Goal: Task Accomplishment & Management: Use online tool/utility

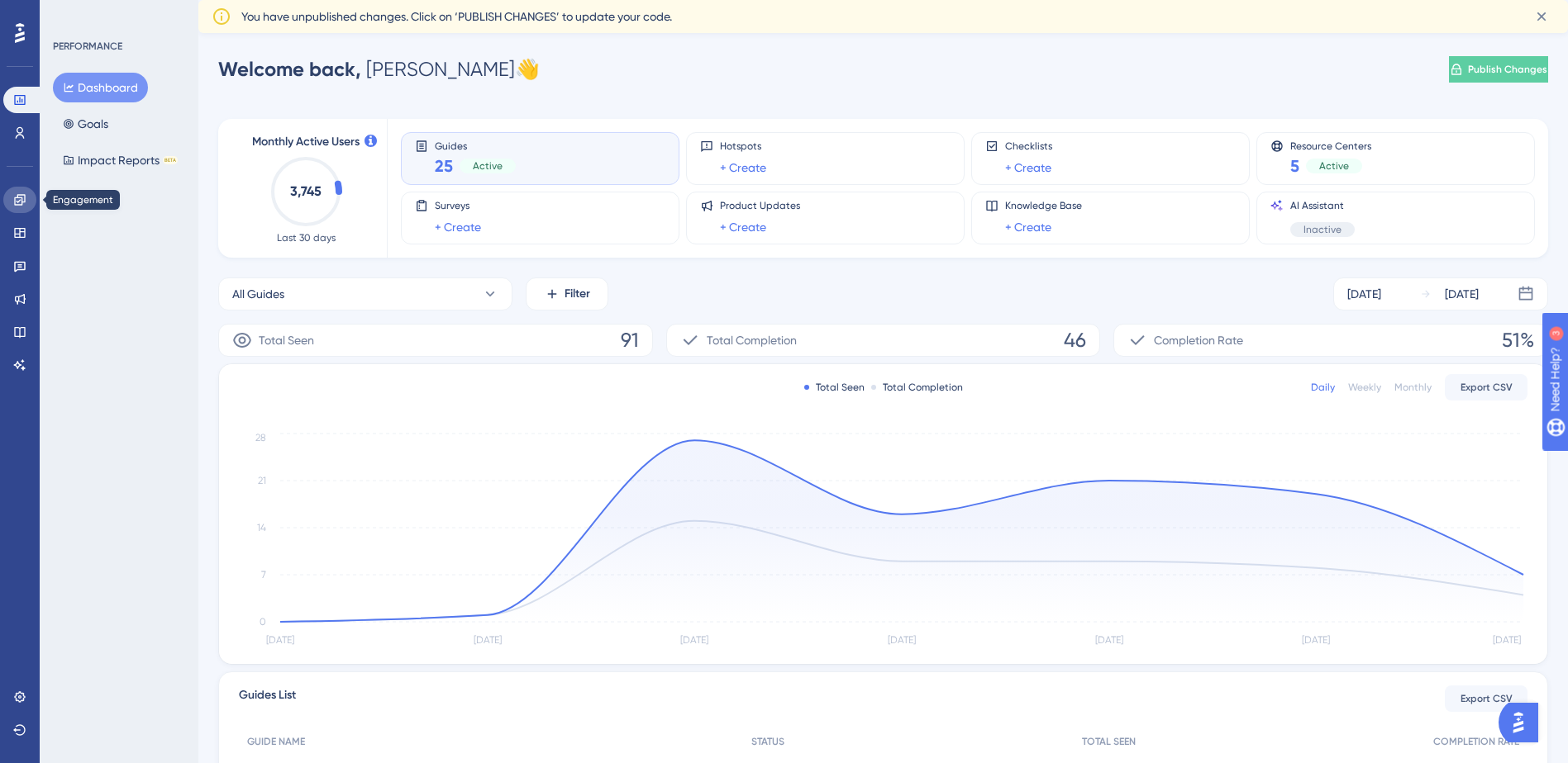
click at [17, 203] on icon at bounding box center [20, 200] width 13 height 13
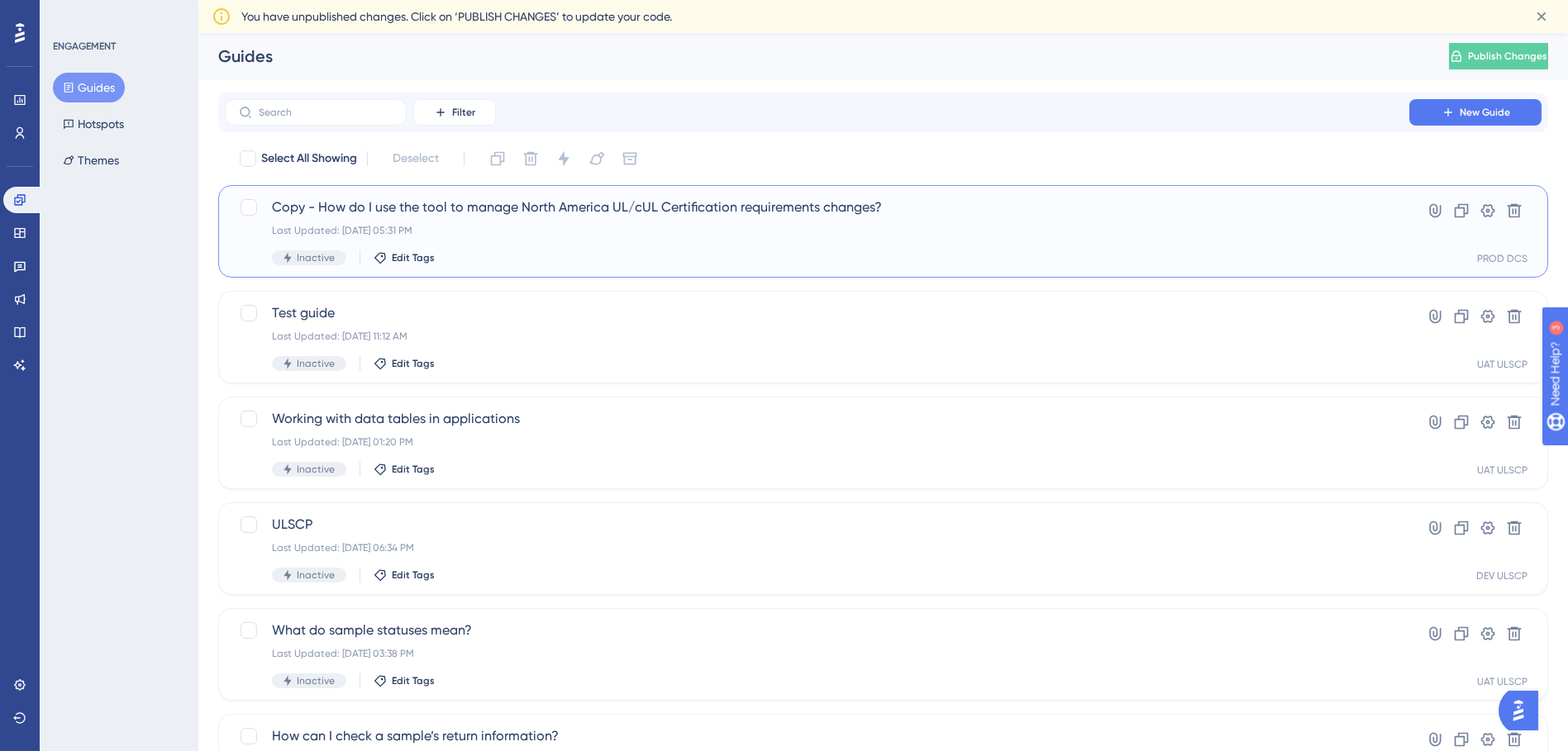
click at [589, 214] on span "Copy - How do I use the tool to manage North America UL/cUL Certification requi…" at bounding box center [817, 207] width 1090 height 20
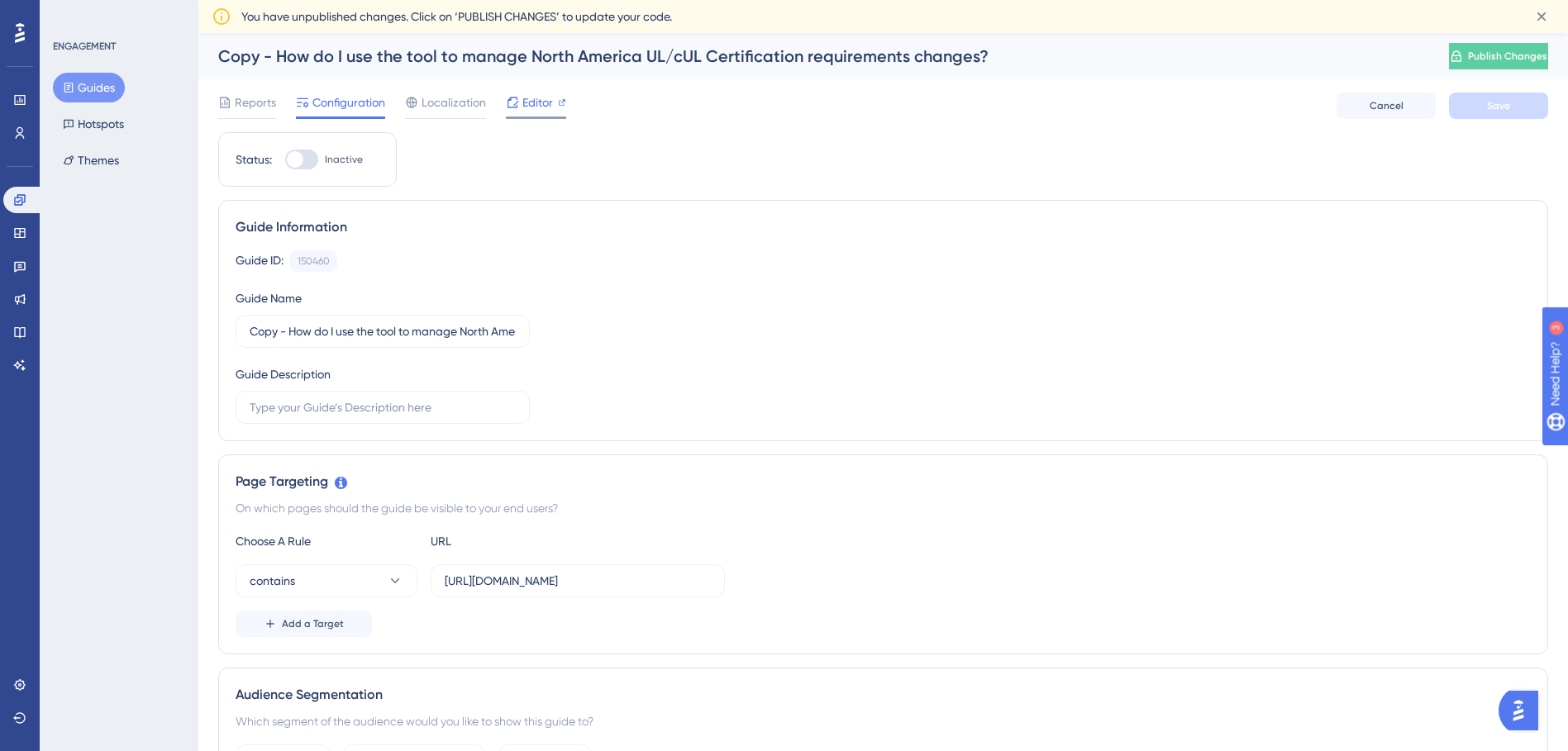
click at [531, 95] on span "Editor" at bounding box center [538, 103] width 30 height 20
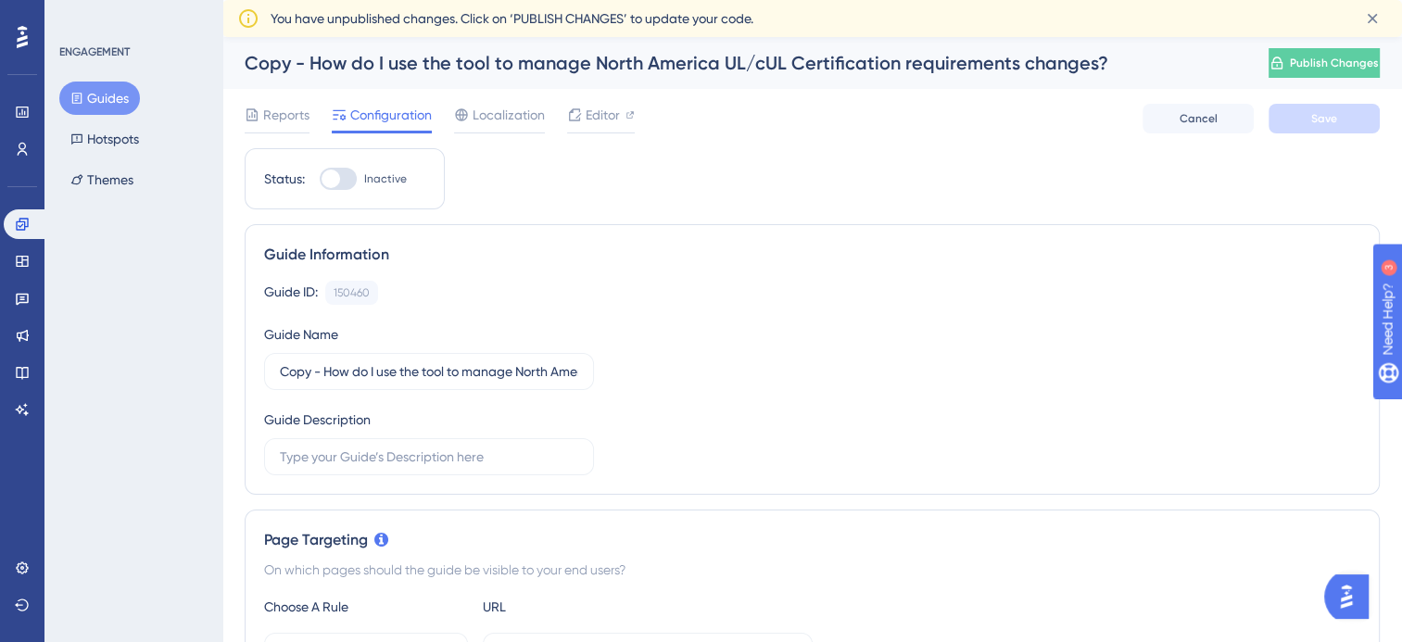
click at [422, 50] on div "Copy - How do I use the tool to manage North America UL/cUL Certification requi…" at bounding box center [733, 63] width 977 height 26
drag, startPoint x: 273, startPoint y: 363, endPoint x: 601, endPoint y: 368, distance: 328.0
click at [601, 368] on div "Guide ID: 150460 Copy Guide Name Copy - How do I use the tool to manage [GEOGRA…" at bounding box center [812, 378] width 1096 height 195
drag, startPoint x: 601, startPoint y: 368, endPoint x: 598, endPoint y: 378, distance: 10.8
click at [608, 377] on div "Guide ID: 150460 Copy Guide Name Copy - How do I use the tool to manage [GEOGRA…" at bounding box center [812, 378] width 1096 height 195
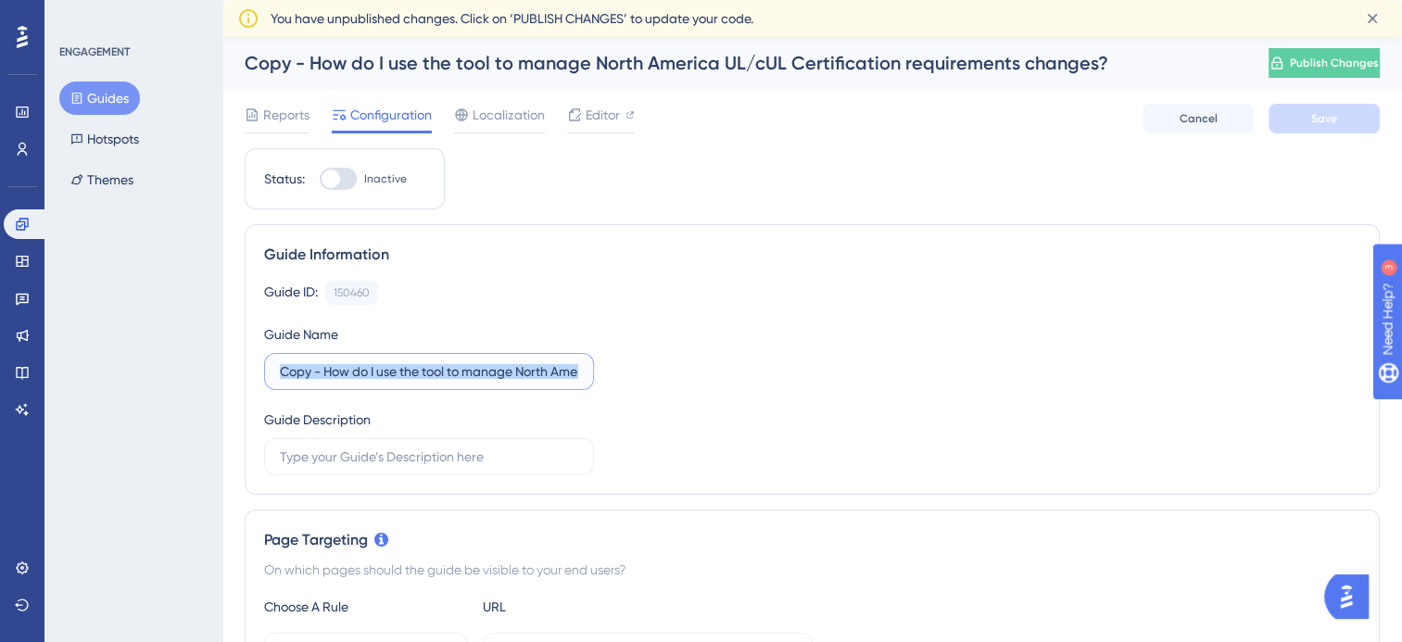
click at [561, 373] on input "Copy - How do I use the tool to manage North America UL/cUL Certification requi…" at bounding box center [429, 371] width 298 height 20
click at [487, 367] on input "Copy - How do I use the tool to manage North America UL/cUL Certification requi…" at bounding box center [429, 371] width 298 height 20
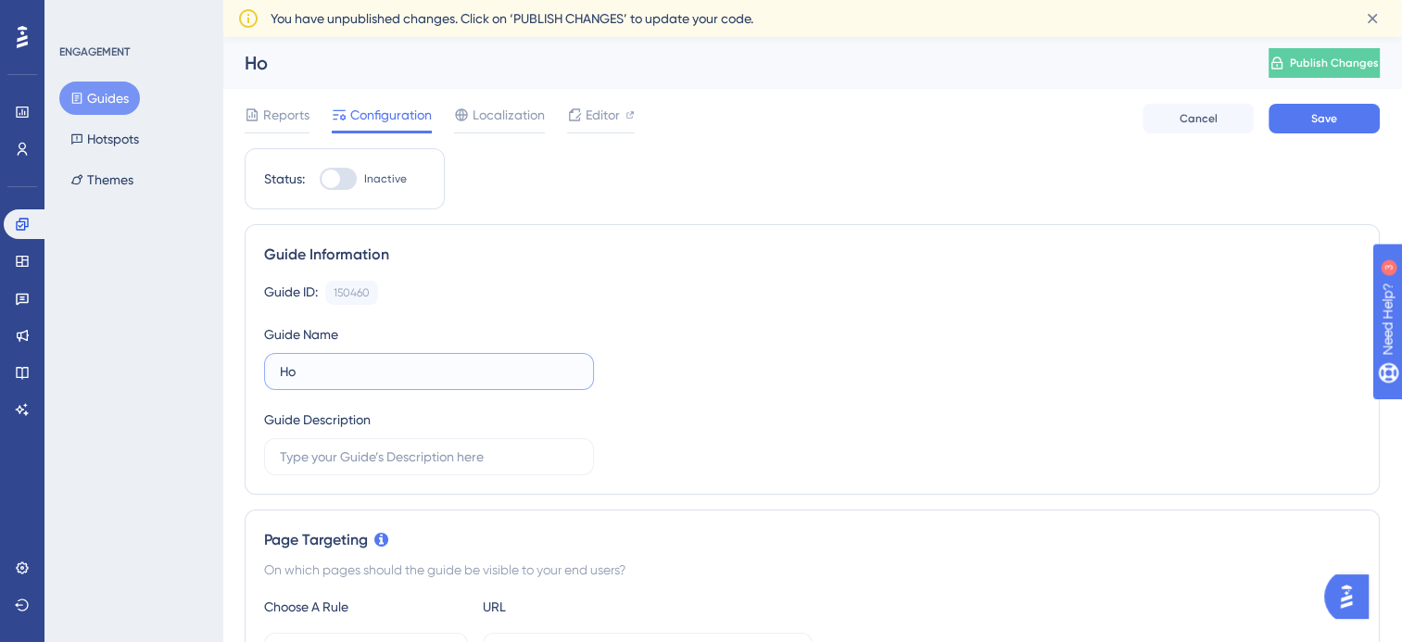
type input "H"
type input "TEST HOW TO"
click at [1315, 127] on button "Save" at bounding box center [1323, 119] width 111 height 30
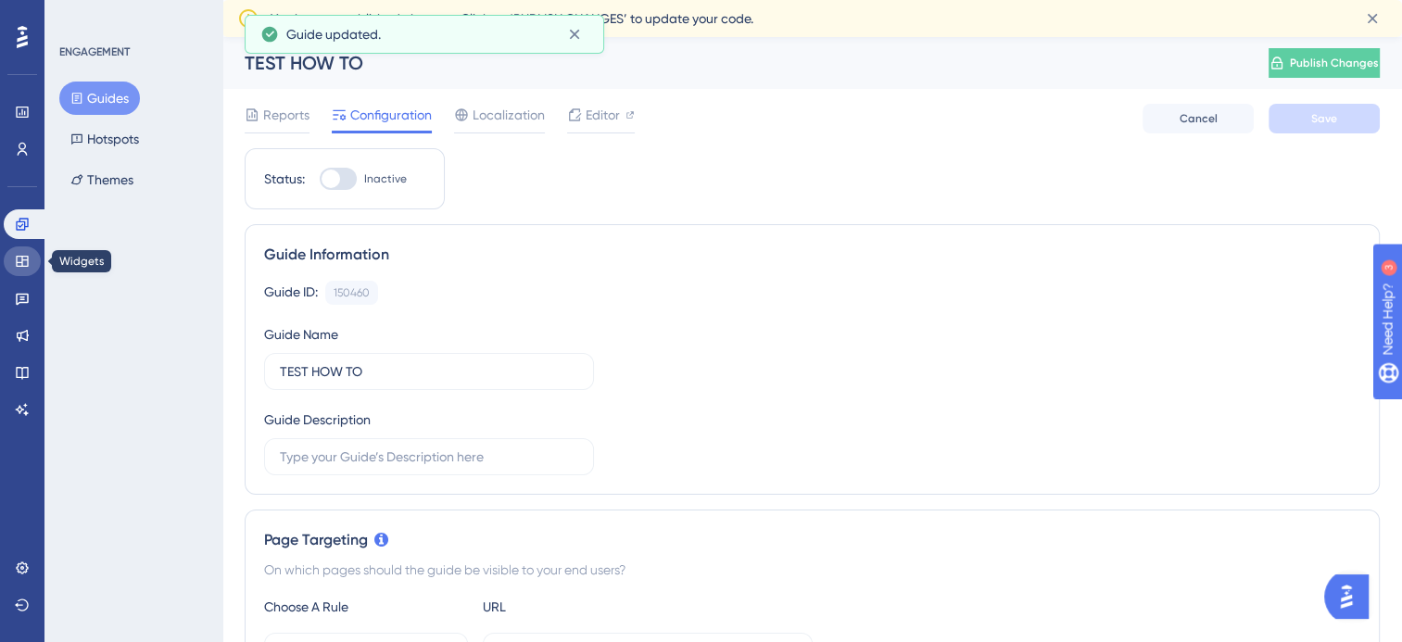
click at [32, 261] on link at bounding box center [22, 261] width 37 height 30
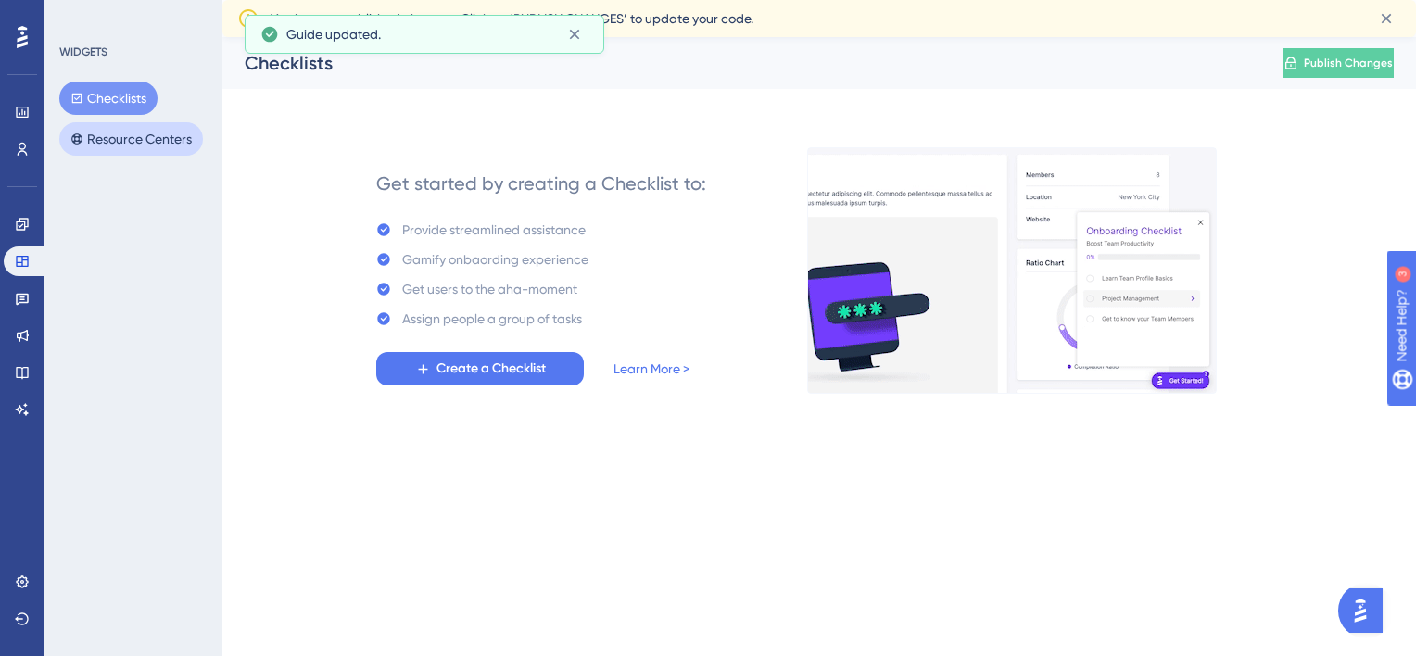
click at [115, 123] on button "Resource Centers" at bounding box center [131, 138] width 144 height 33
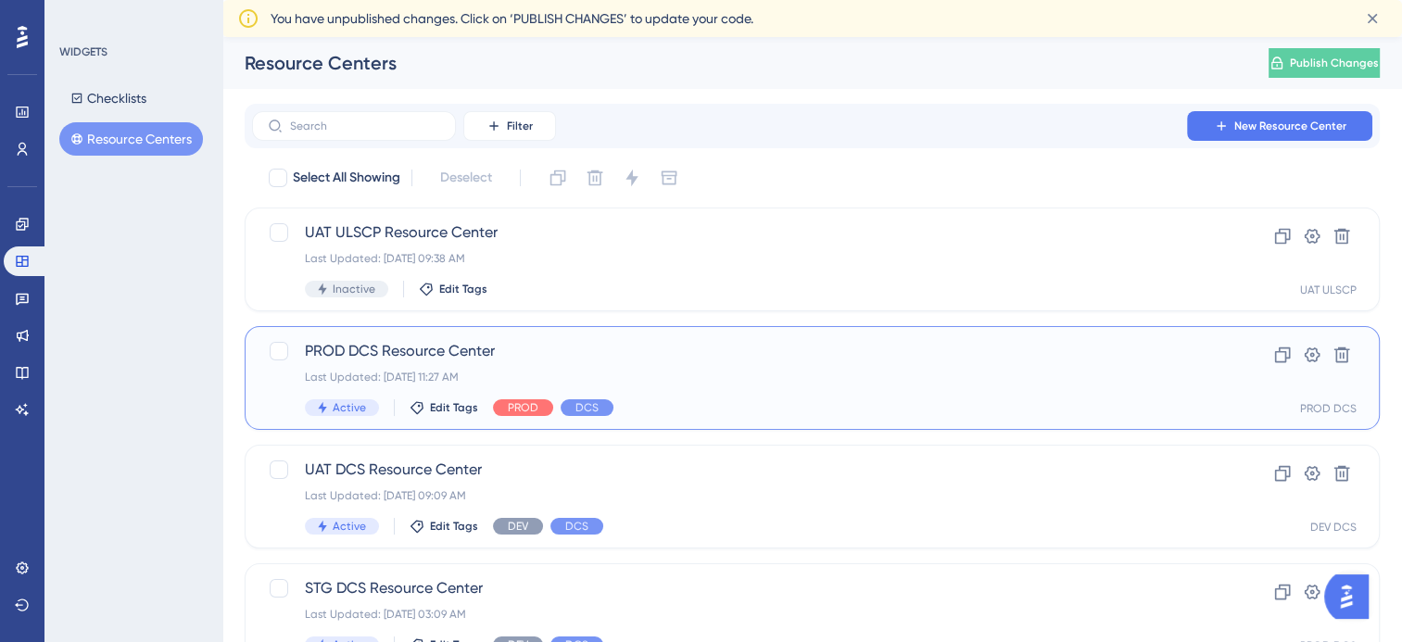
click at [424, 356] on span "PROD DCS Resource Center" at bounding box center [738, 351] width 866 height 22
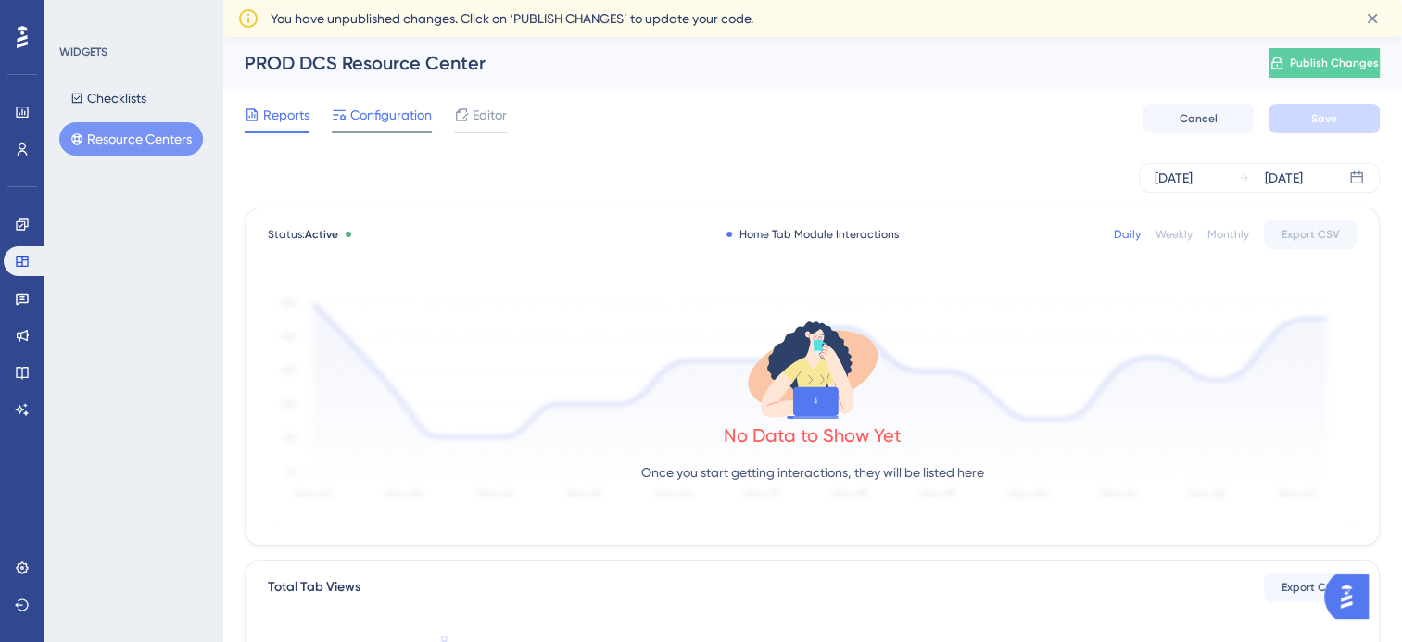
click at [410, 110] on span "Configuration" at bounding box center [391, 115] width 82 height 22
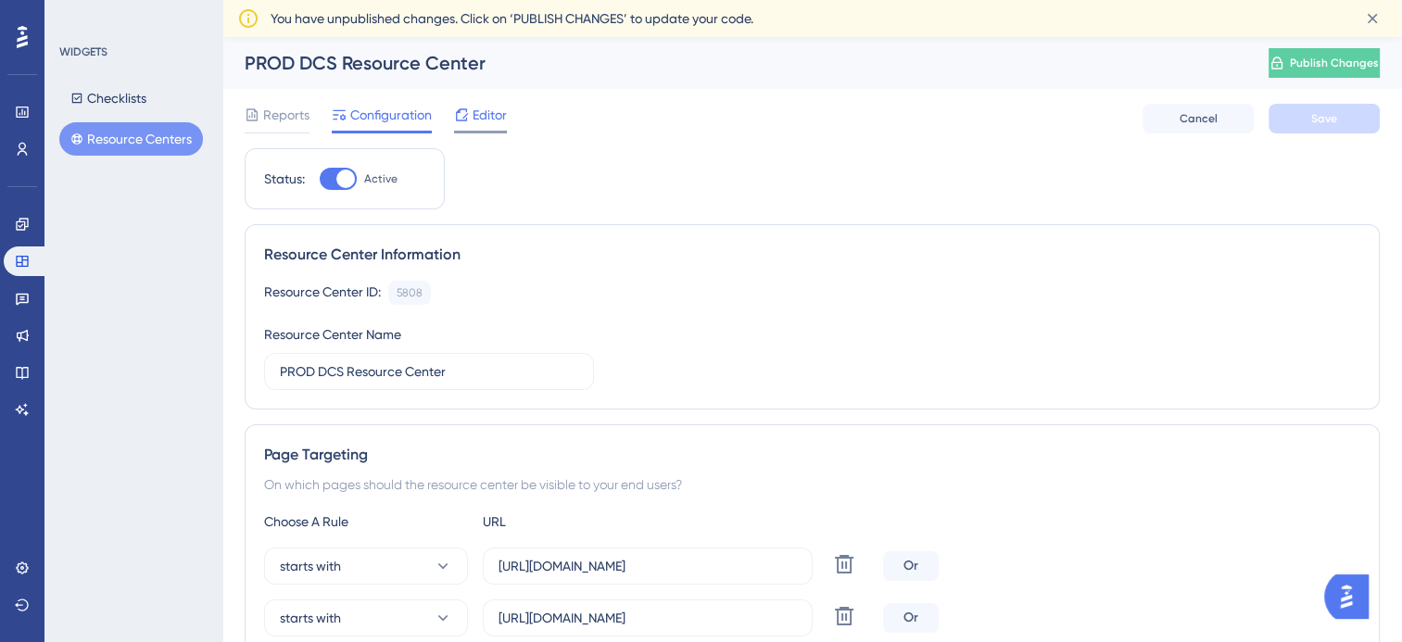
click at [482, 120] on span "Editor" at bounding box center [490, 115] width 34 height 22
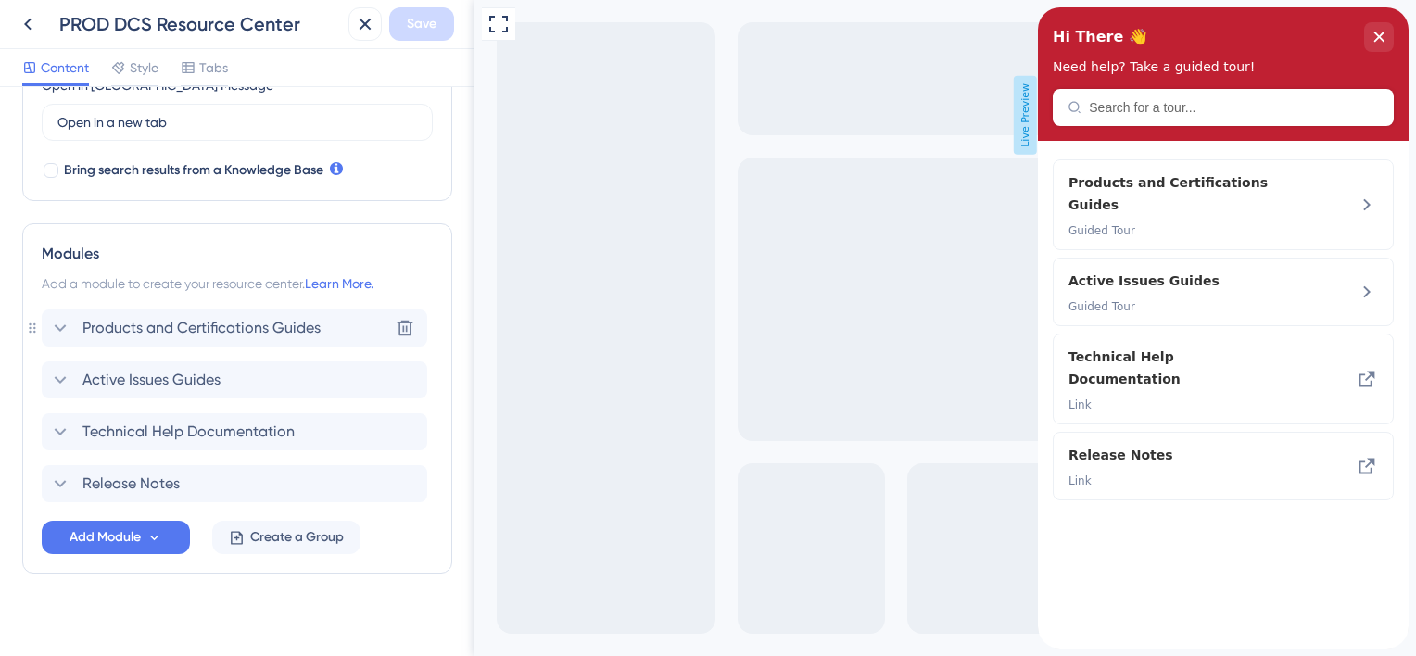
scroll to position [556, 0]
click at [139, 372] on span "Active Issues Guides" at bounding box center [151, 377] width 138 height 22
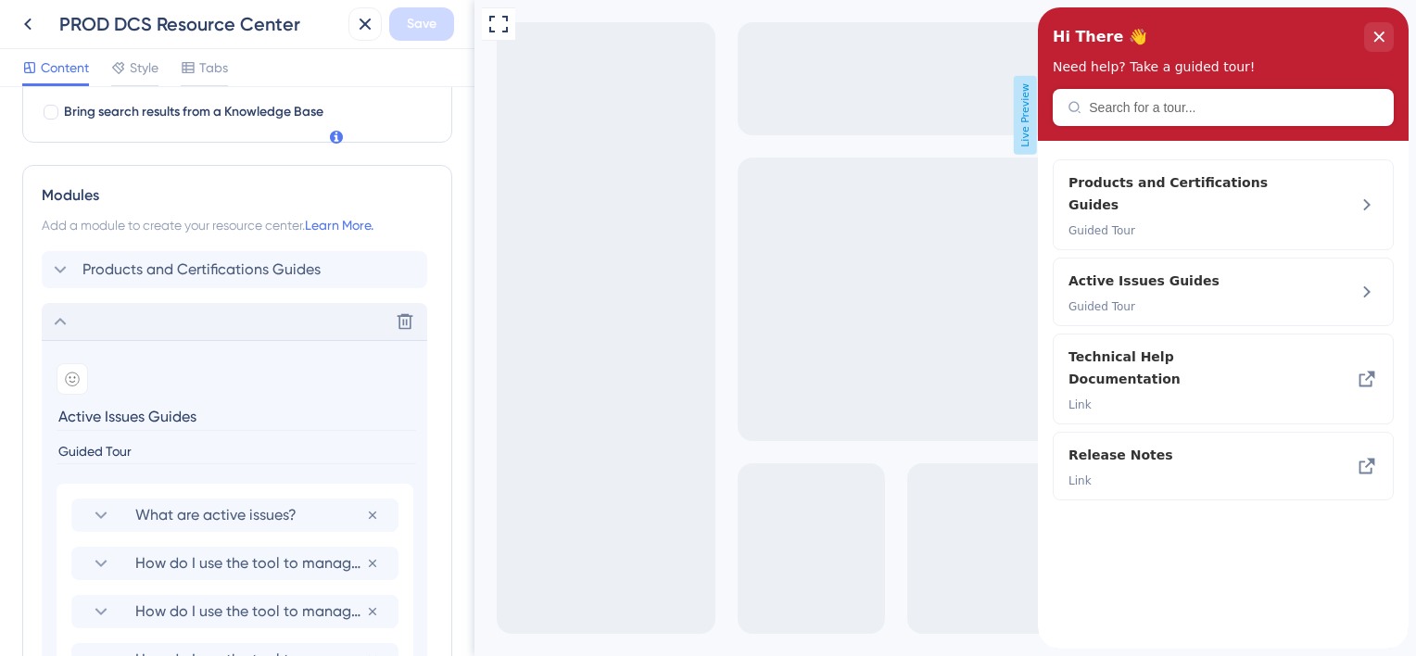
scroll to position [834, 0]
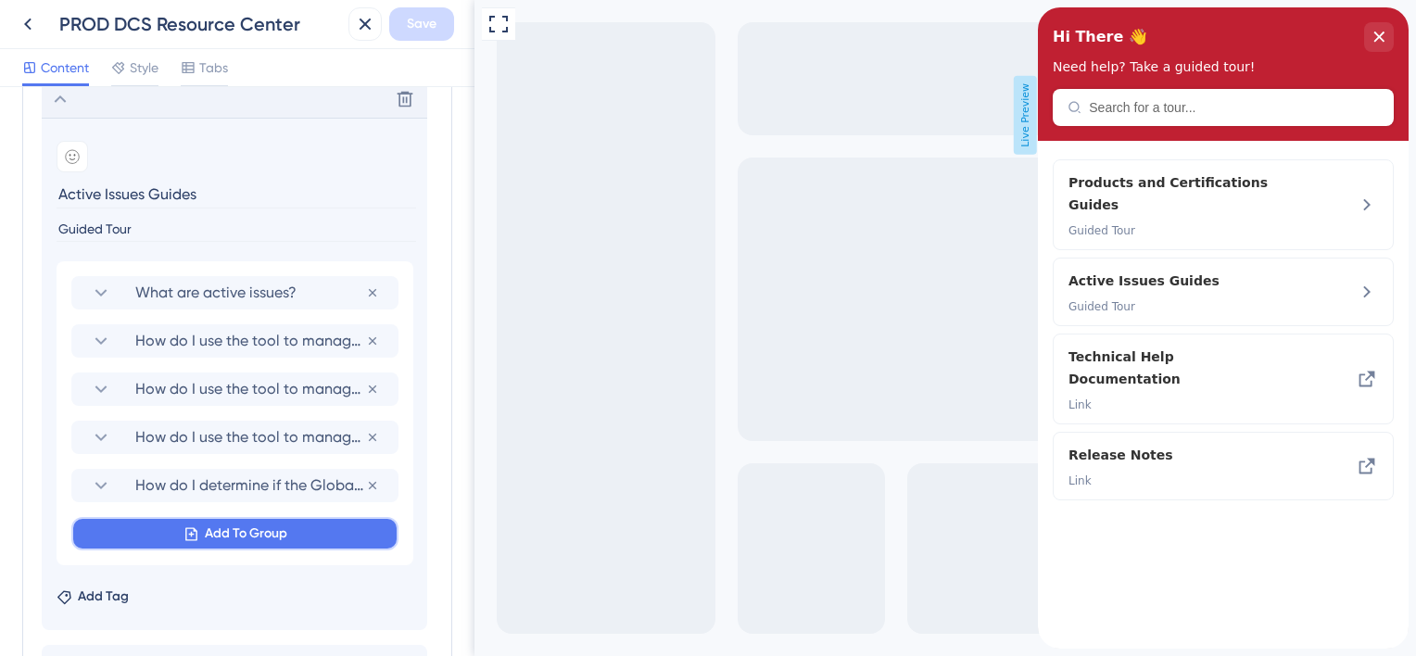
click at [226, 535] on span "Add To Group" at bounding box center [246, 534] width 82 height 22
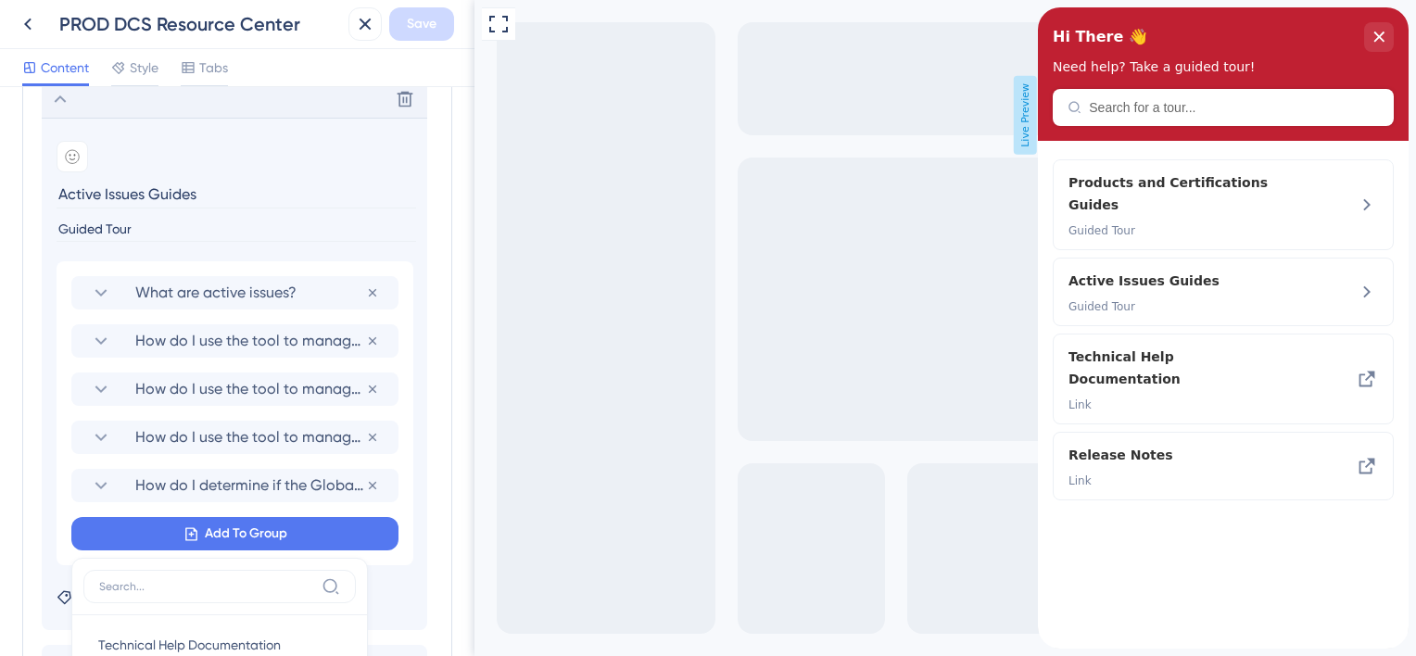
scroll to position [1078, 0]
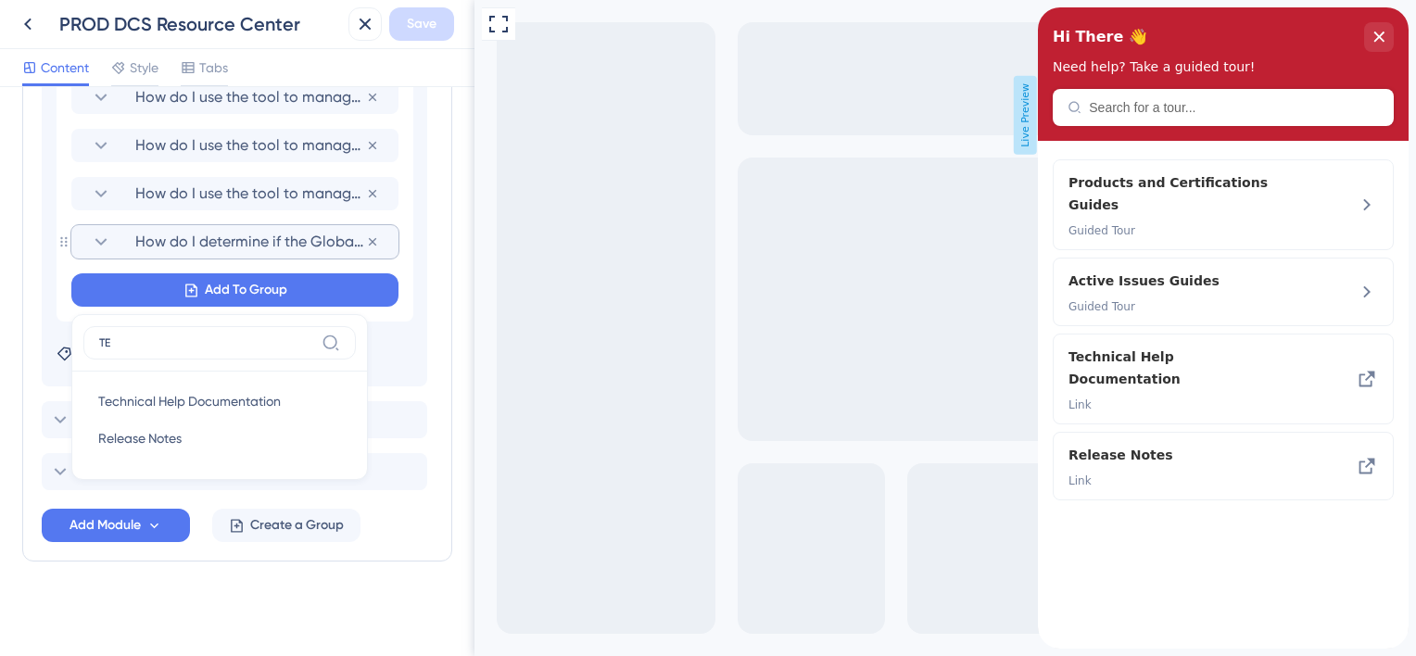
type input "TES"
drag, startPoint x: 167, startPoint y: 334, endPoint x: 85, endPoint y: 335, distance: 81.6
click at [85, 336] on label "TES" at bounding box center [219, 342] width 272 height 33
click at [269, 345] on input at bounding box center [206, 342] width 215 height 15
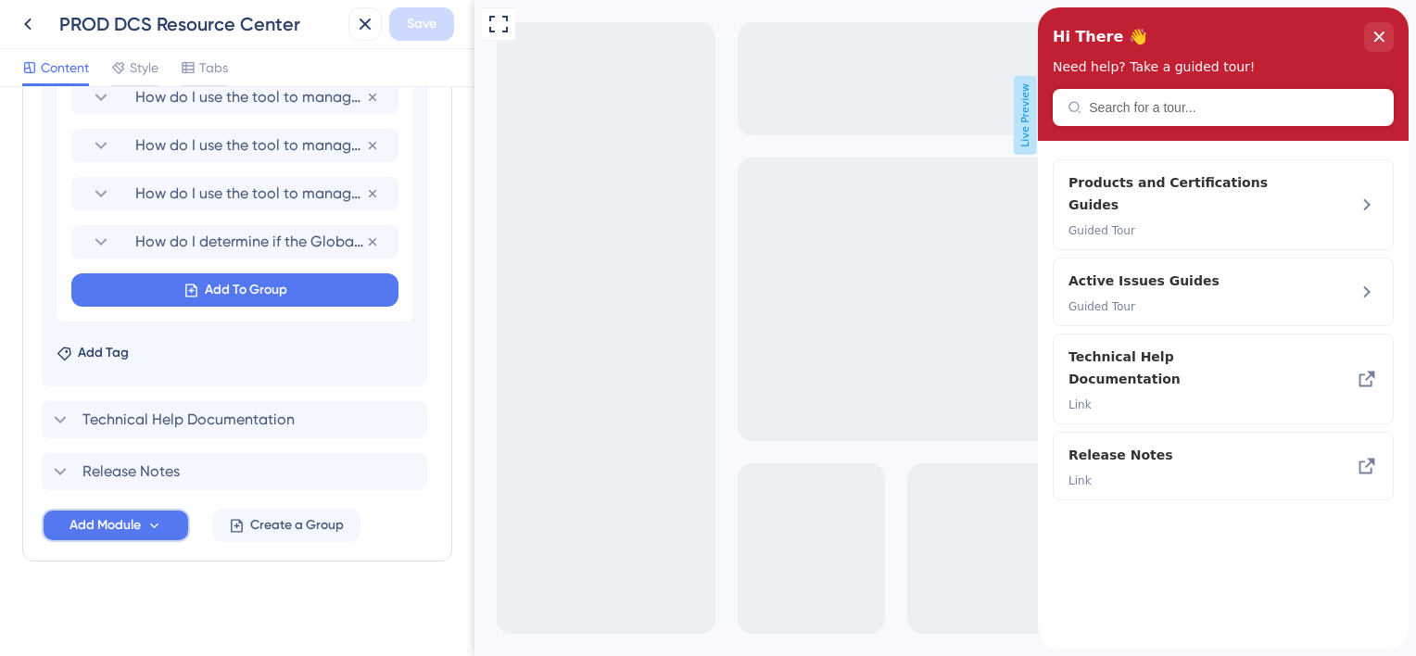
click at [133, 534] on span "Add Module" at bounding box center [104, 525] width 71 height 22
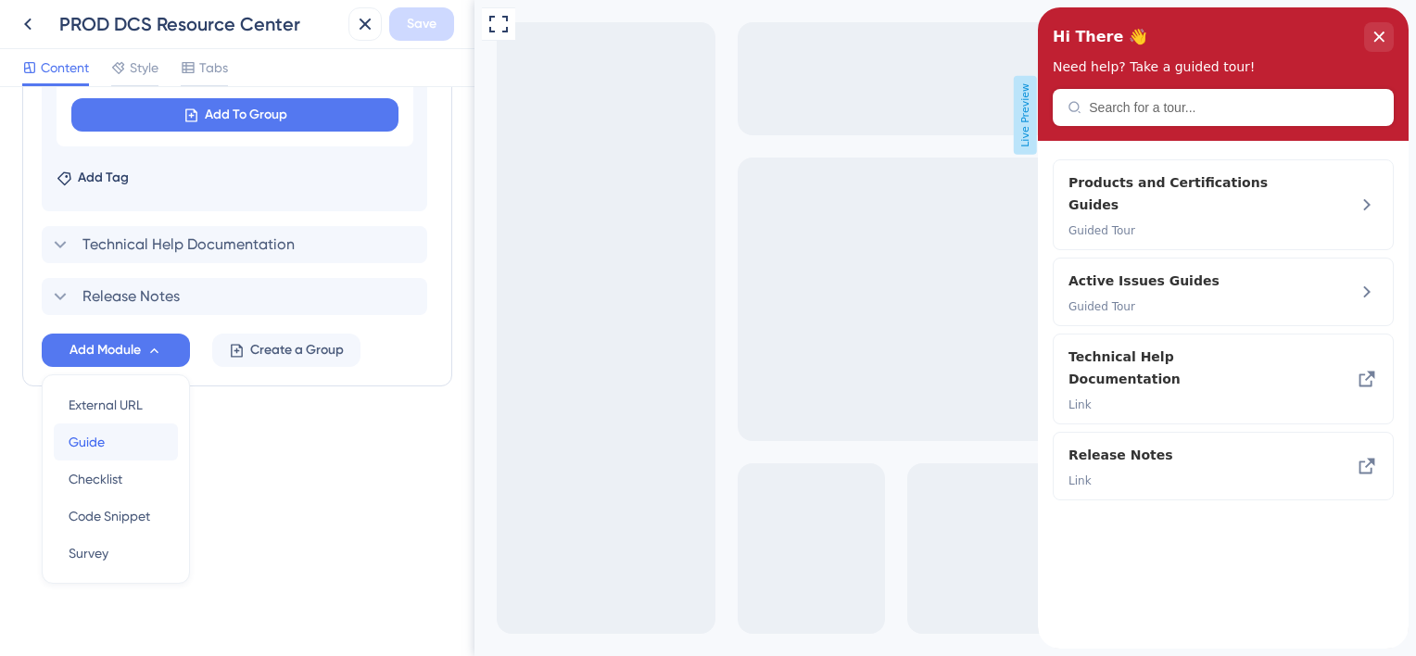
click at [121, 448] on div "Guide Guide" at bounding box center [116, 441] width 95 height 37
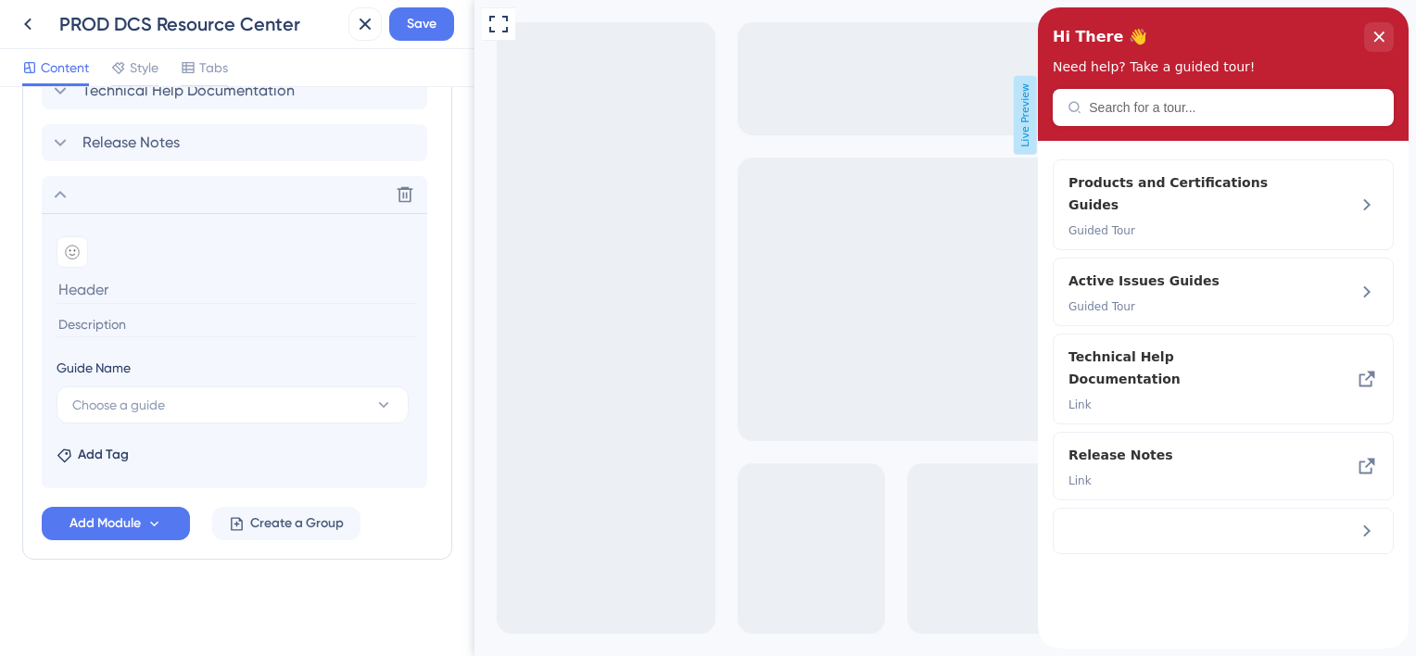
scroll to position [892, 0]
click at [160, 403] on span "Choose a guide" at bounding box center [118, 407] width 93 height 22
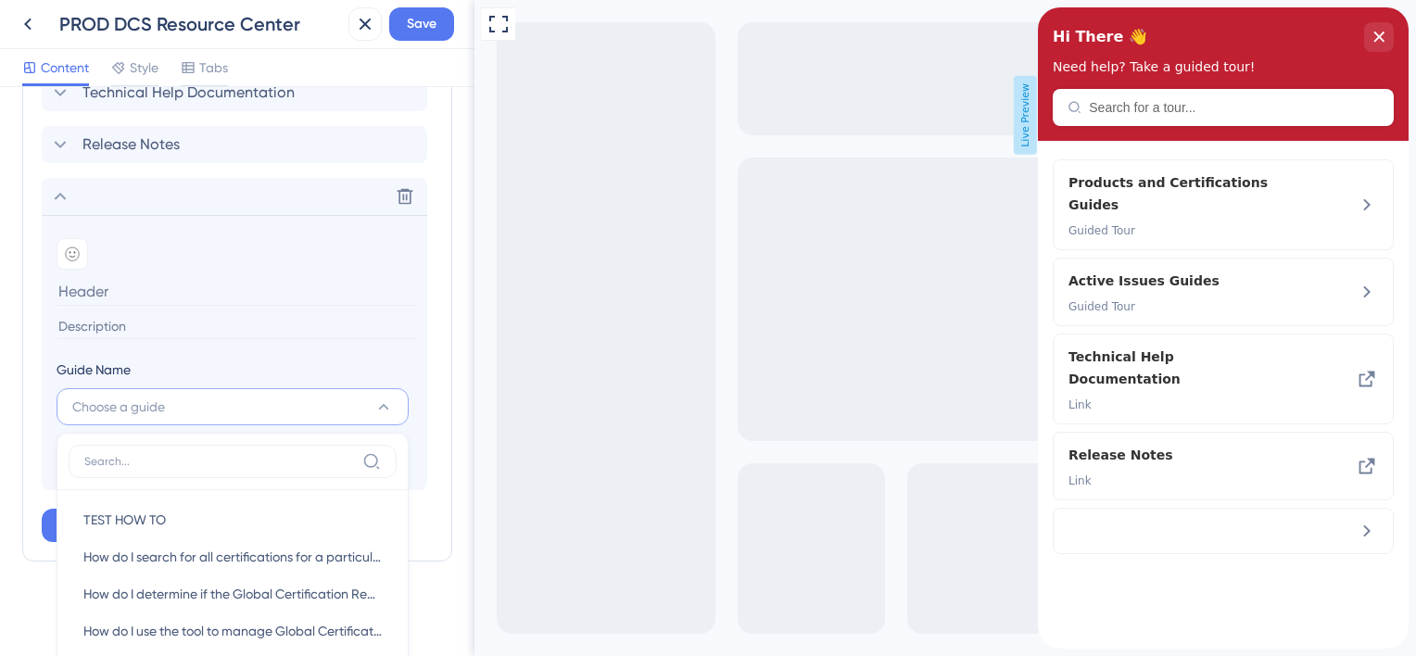
scroll to position [1137, 0]
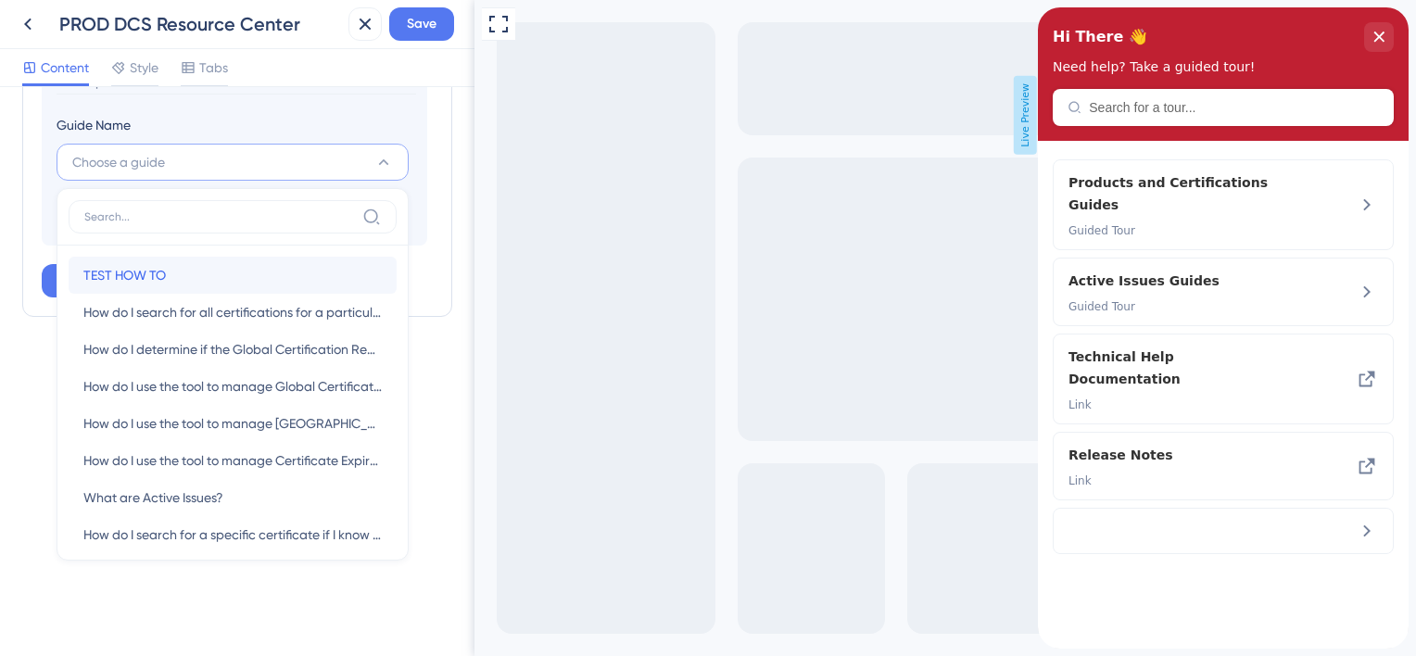
click at [156, 271] on span "TEST HOW TO" at bounding box center [124, 275] width 82 height 22
type input "TEST HOW TO"
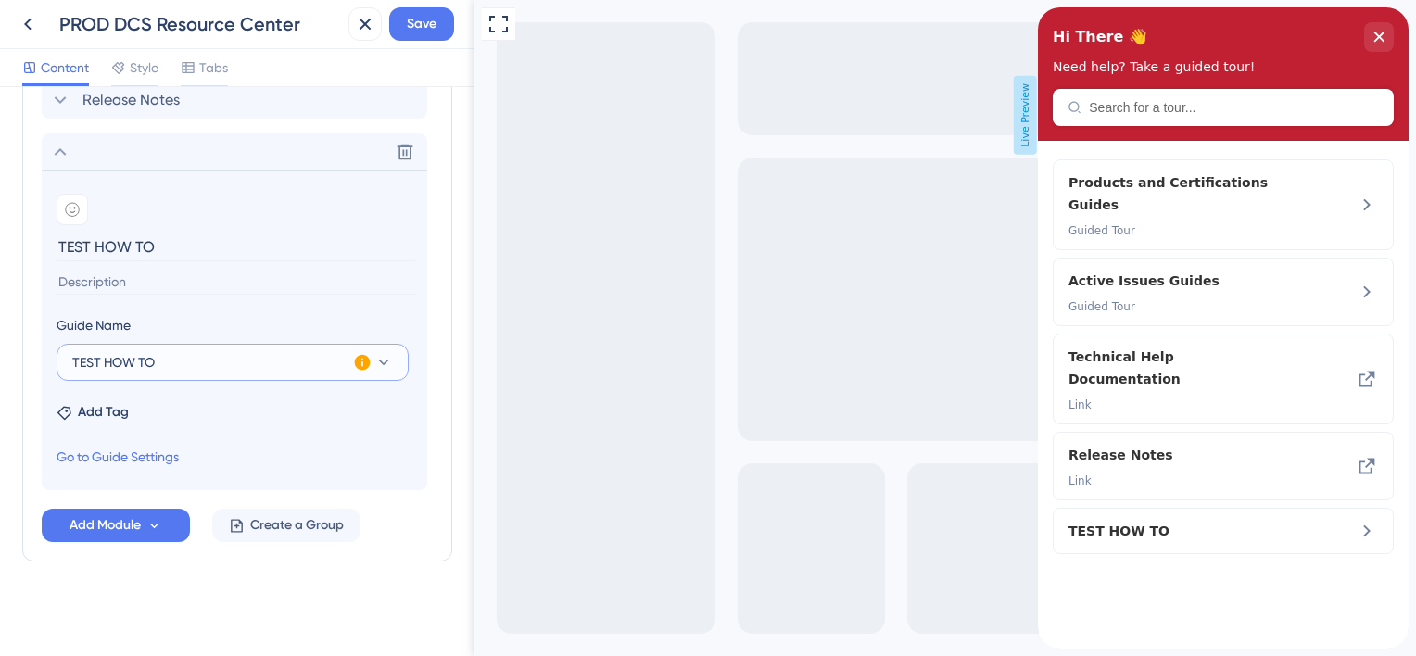
click at [385, 359] on icon at bounding box center [383, 362] width 19 height 19
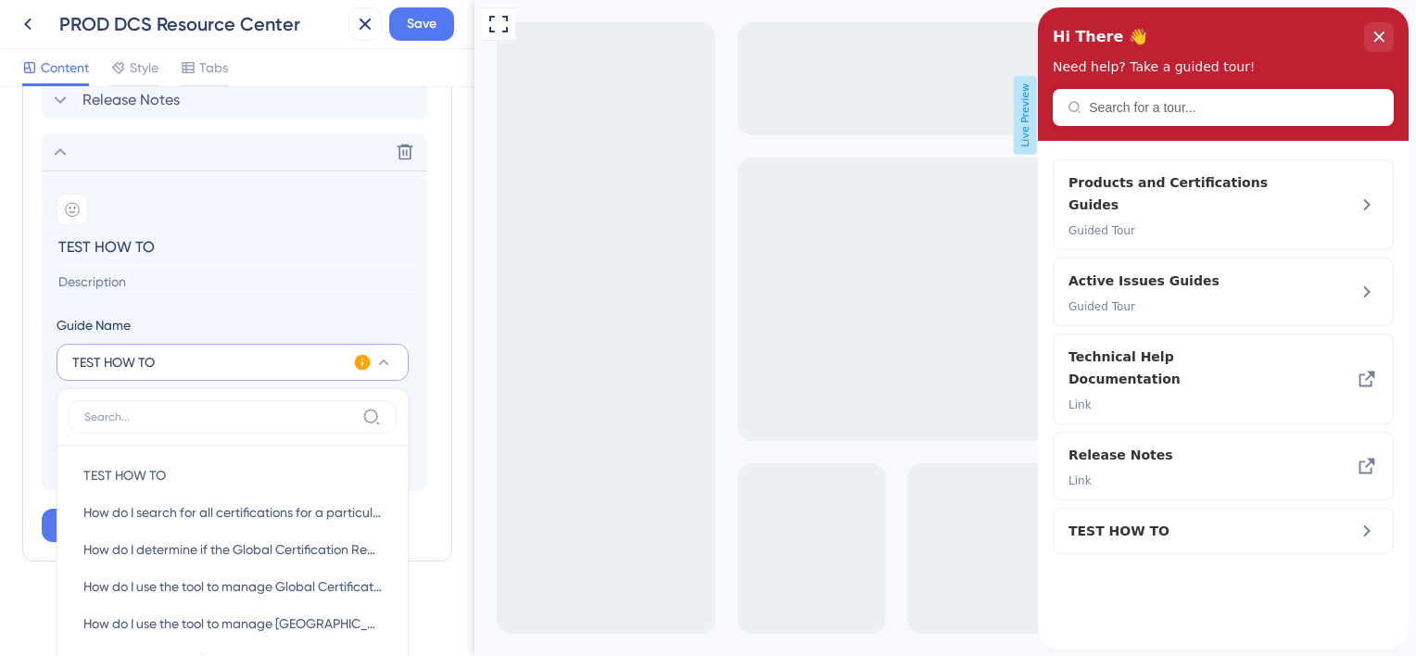
scroll to position [1138, 0]
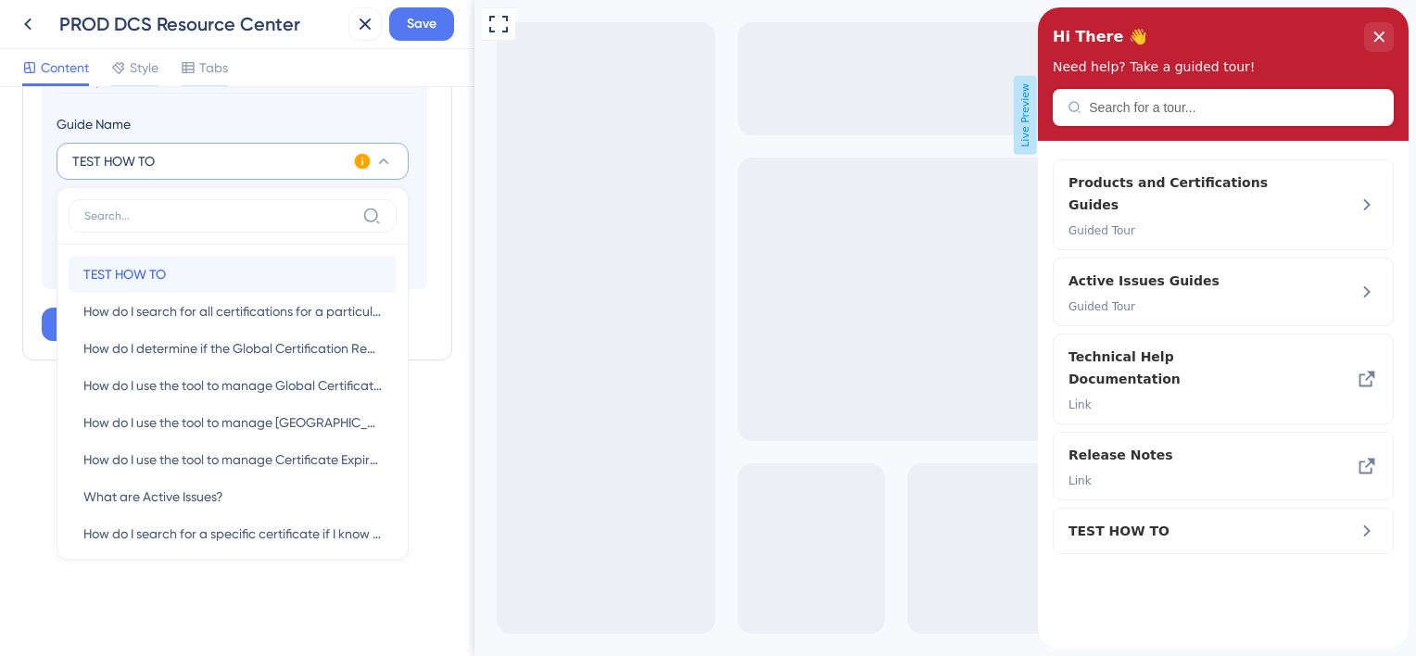
click at [170, 271] on div "TEST HOW TO TEST HOW TO" at bounding box center [232, 274] width 298 height 37
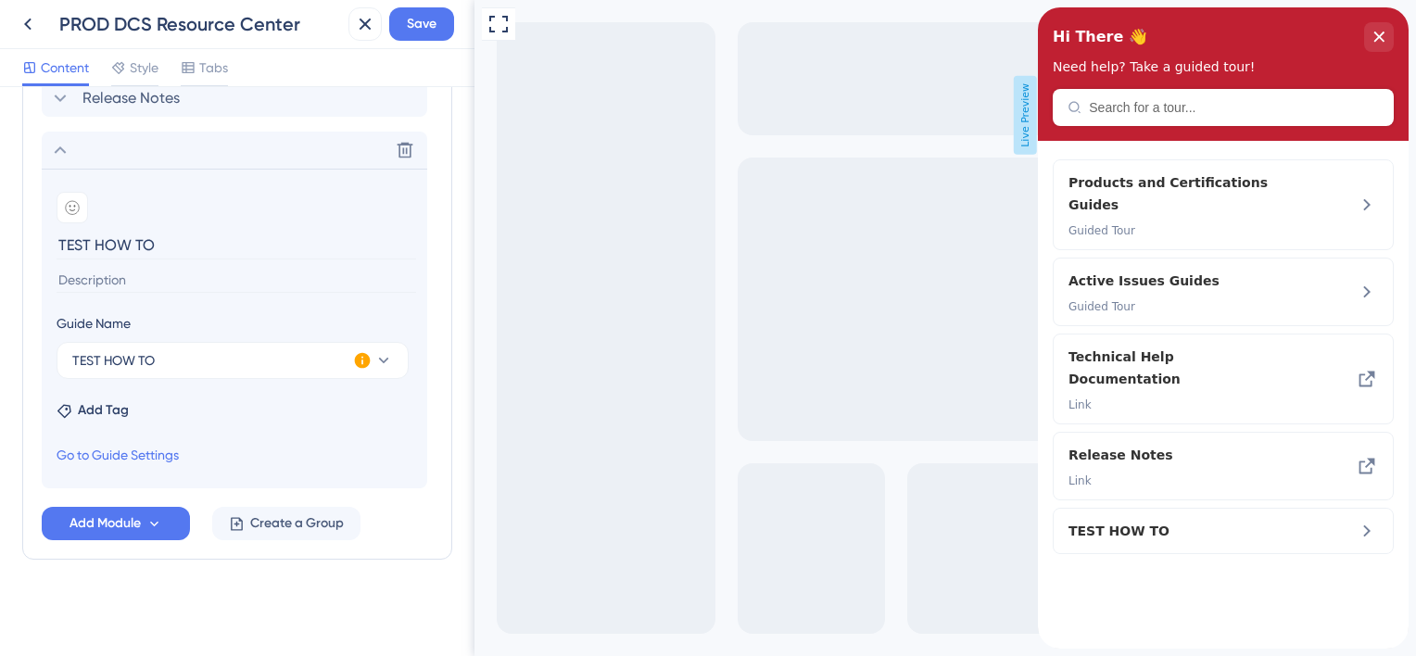
scroll to position [937, 0]
click at [158, 279] on input at bounding box center [236, 282] width 359 height 25
type input "ffa"
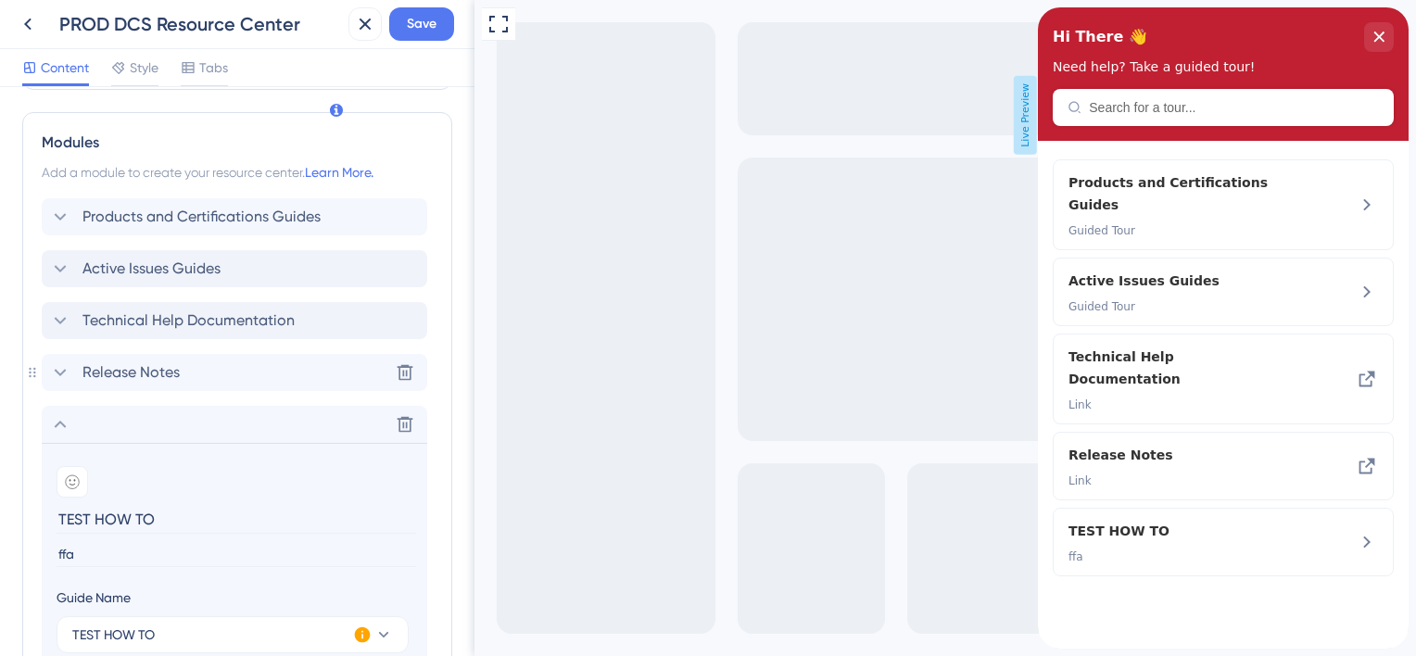
scroll to position [566, 0]
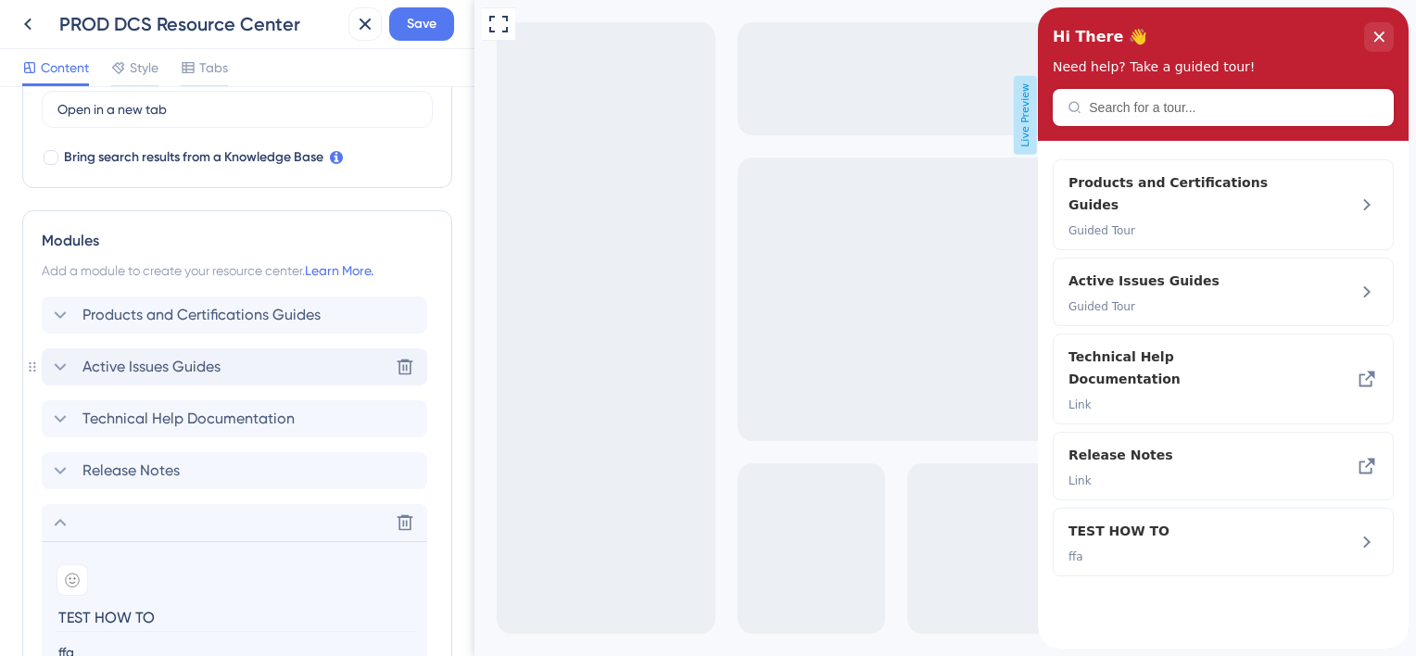
click at [96, 363] on span "Active Issues Guides" at bounding box center [151, 367] width 138 height 22
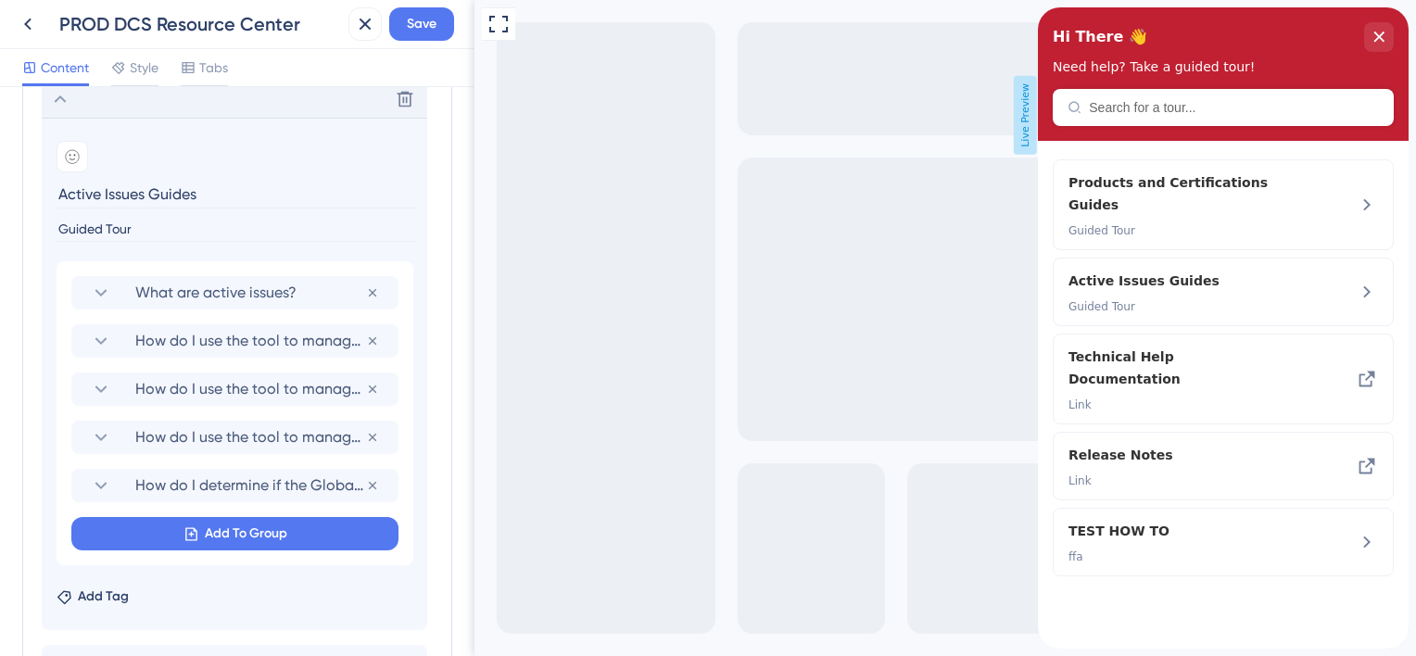
scroll to position [844, 0]
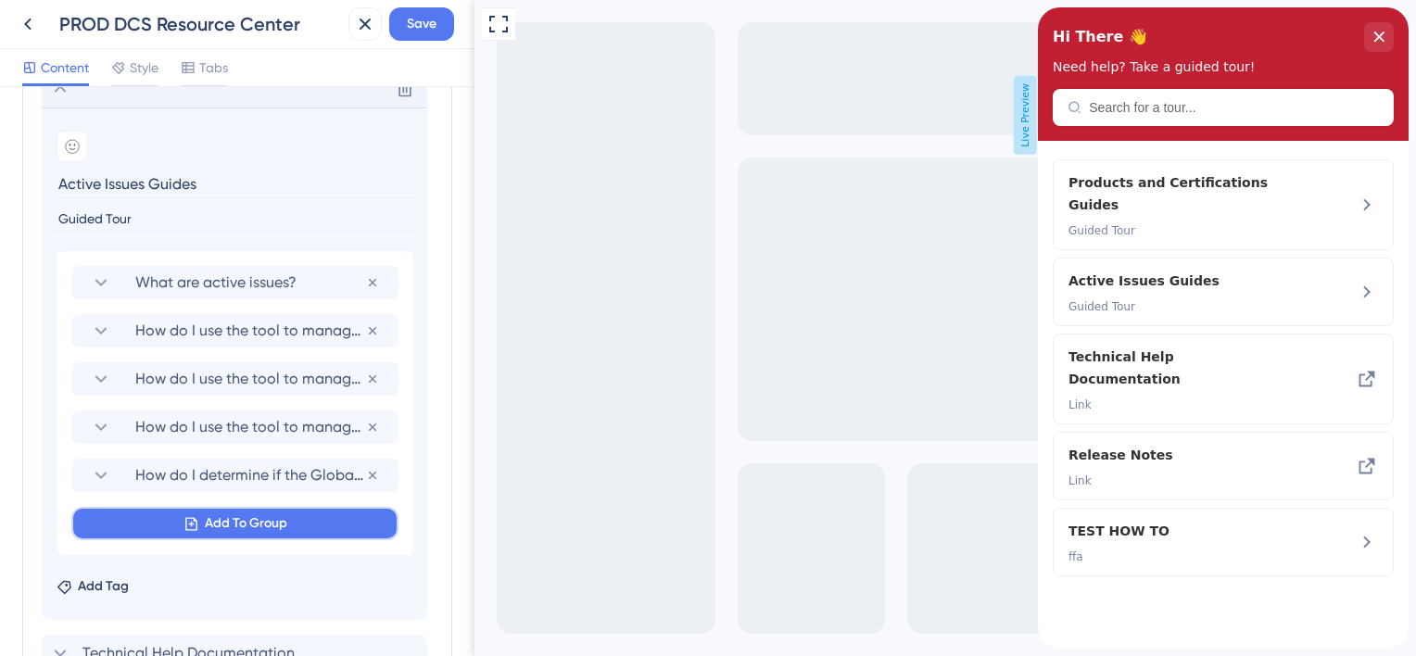
click at [193, 508] on button "Add To Group" at bounding box center [234, 523] width 327 height 33
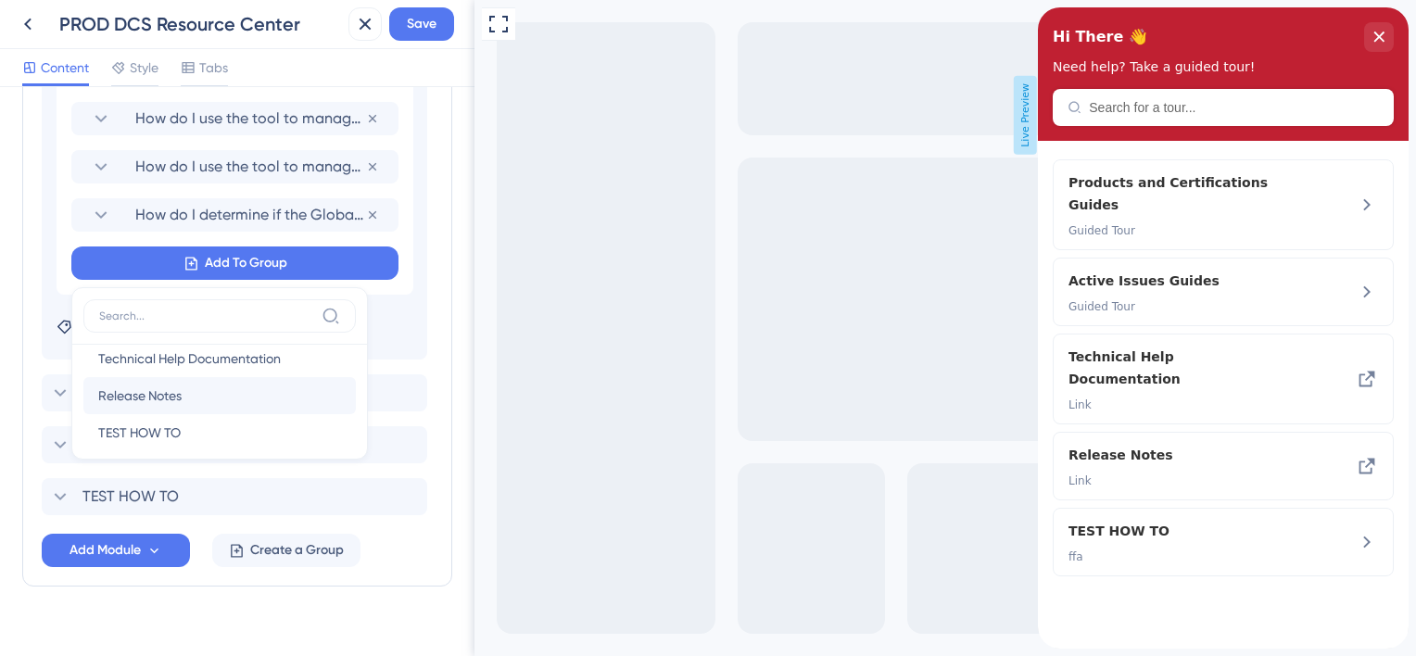
scroll to position [30, 0]
click at [158, 416] on span "TEST HOW TO" at bounding box center [139, 419] width 82 height 22
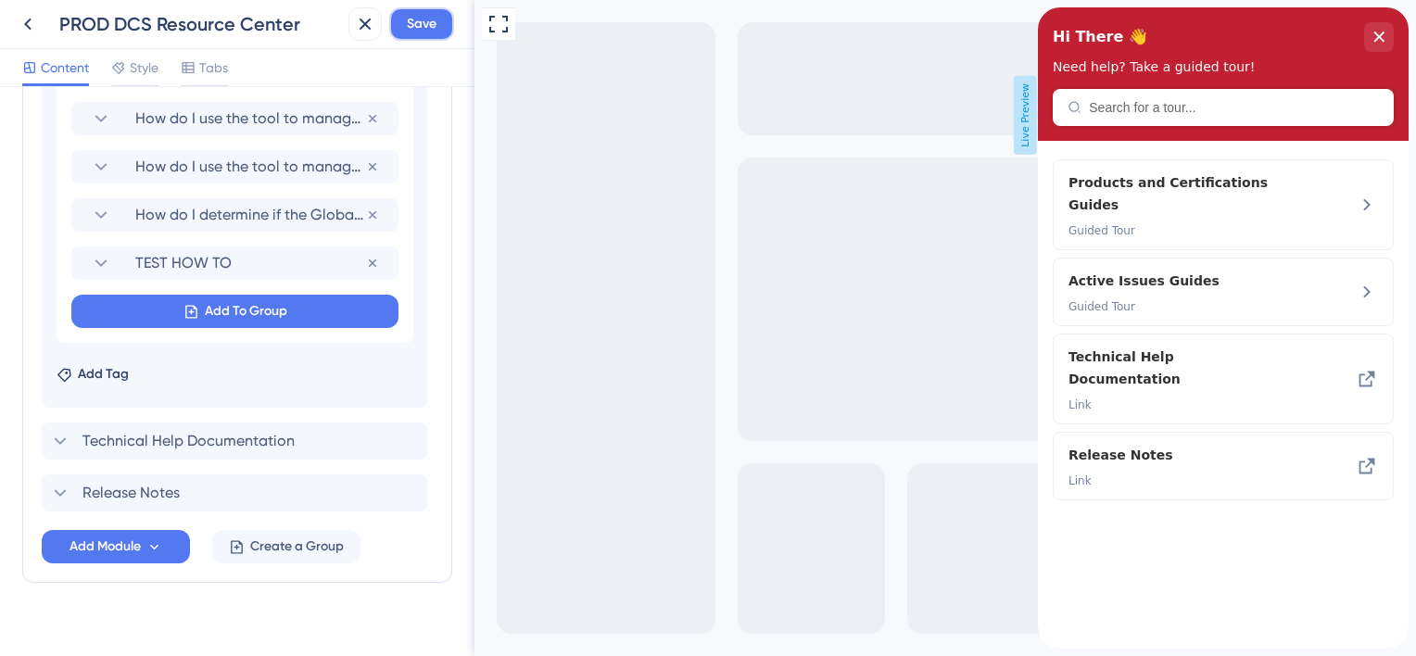
click at [424, 21] on span "Save" at bounding box center [422, 24] width 30 height 22
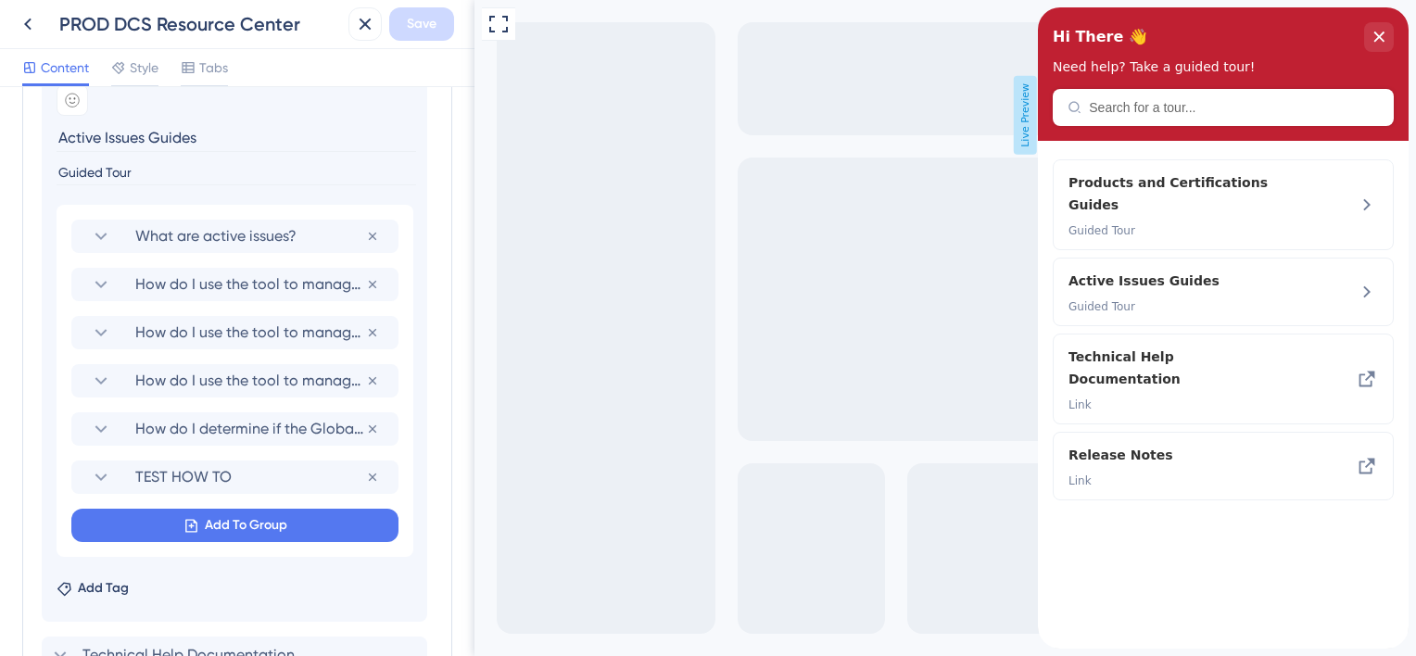
scroll to position [834, 0]
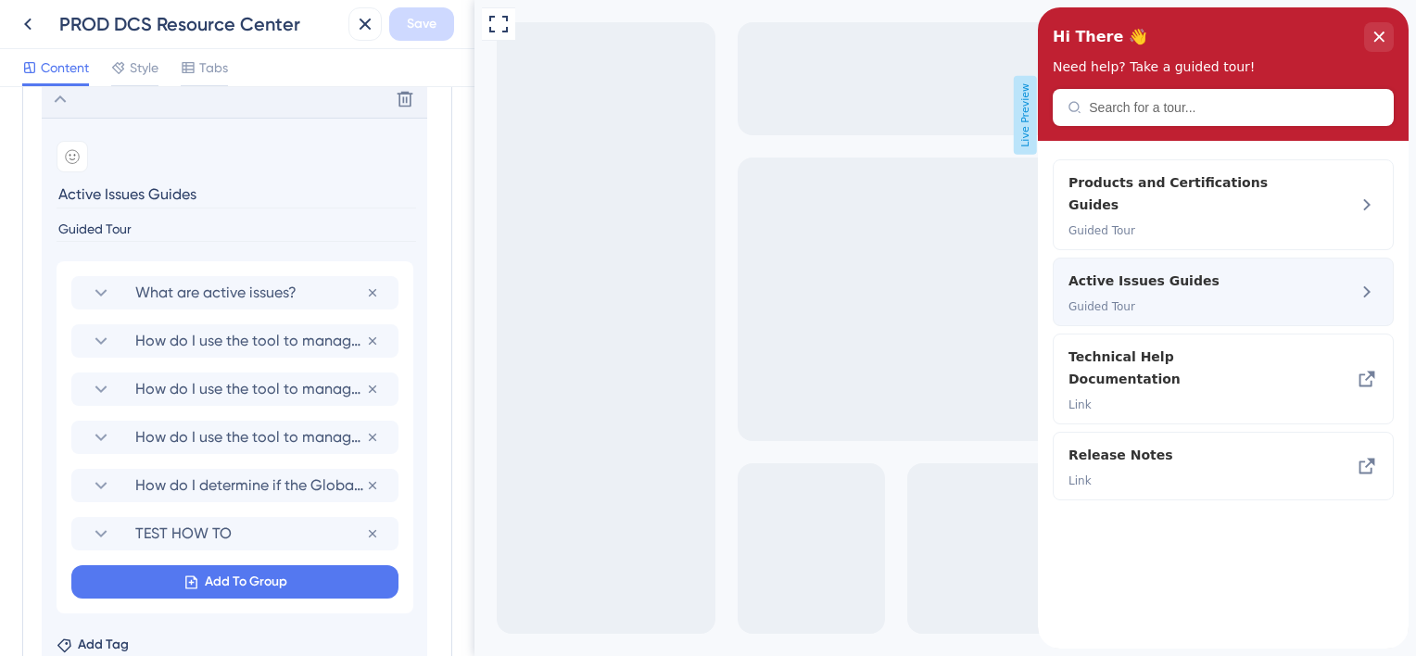
click at [1264, 299] on span "Guided Tour" at bounding box center [1191, 306] width 247 height 15
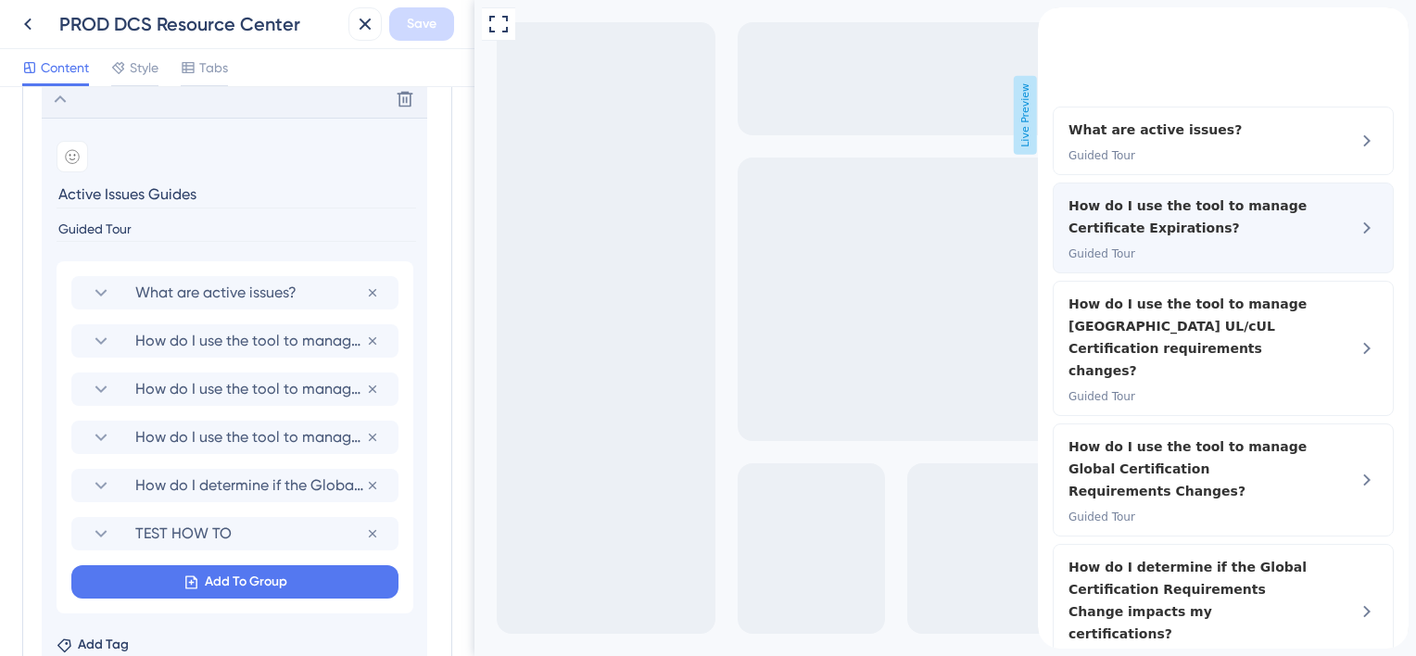
scroll to position [88, 0]
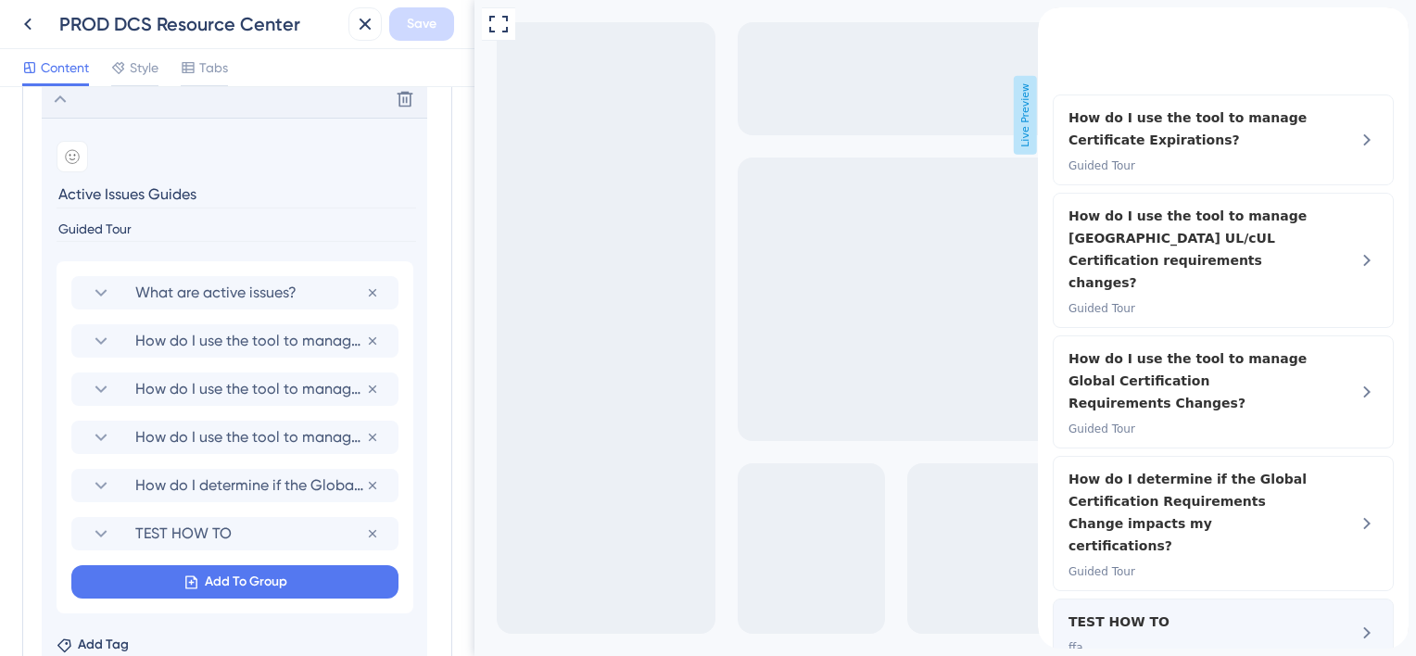
click at [1169, 611] on span "TEST HOW TO" at bounding box center [1118, 622] width 101 height 22
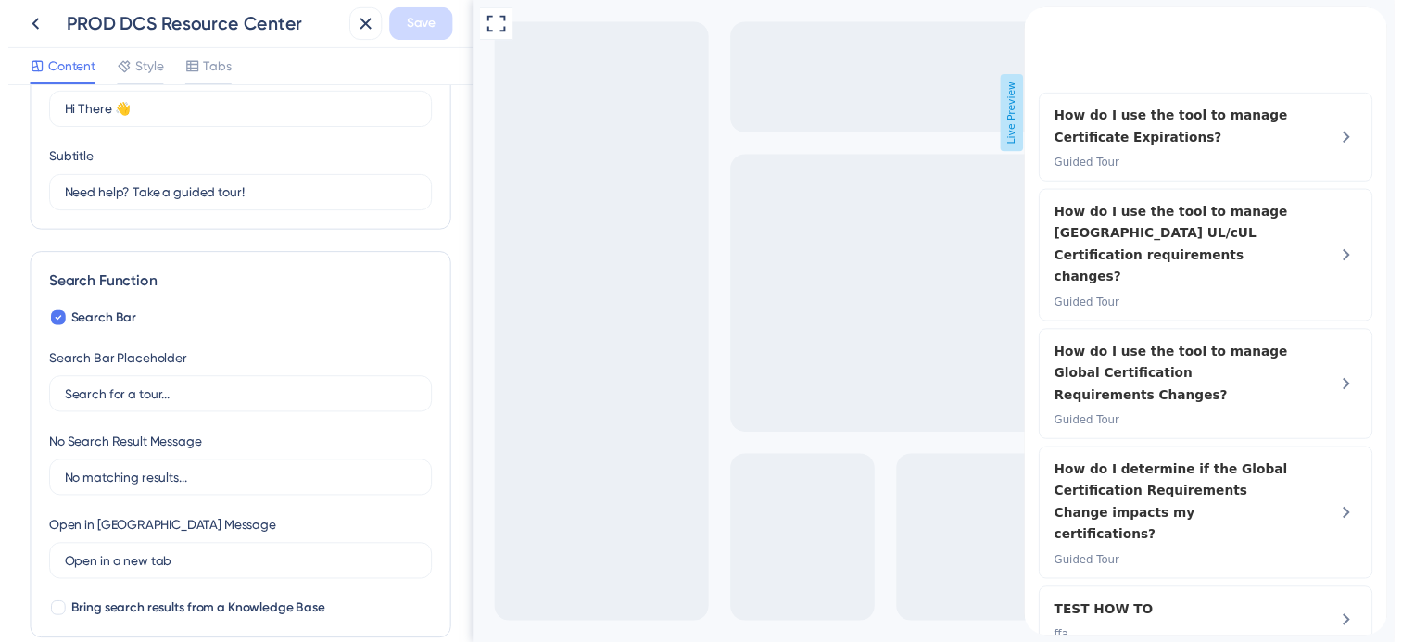
scroll to position [0, 0]
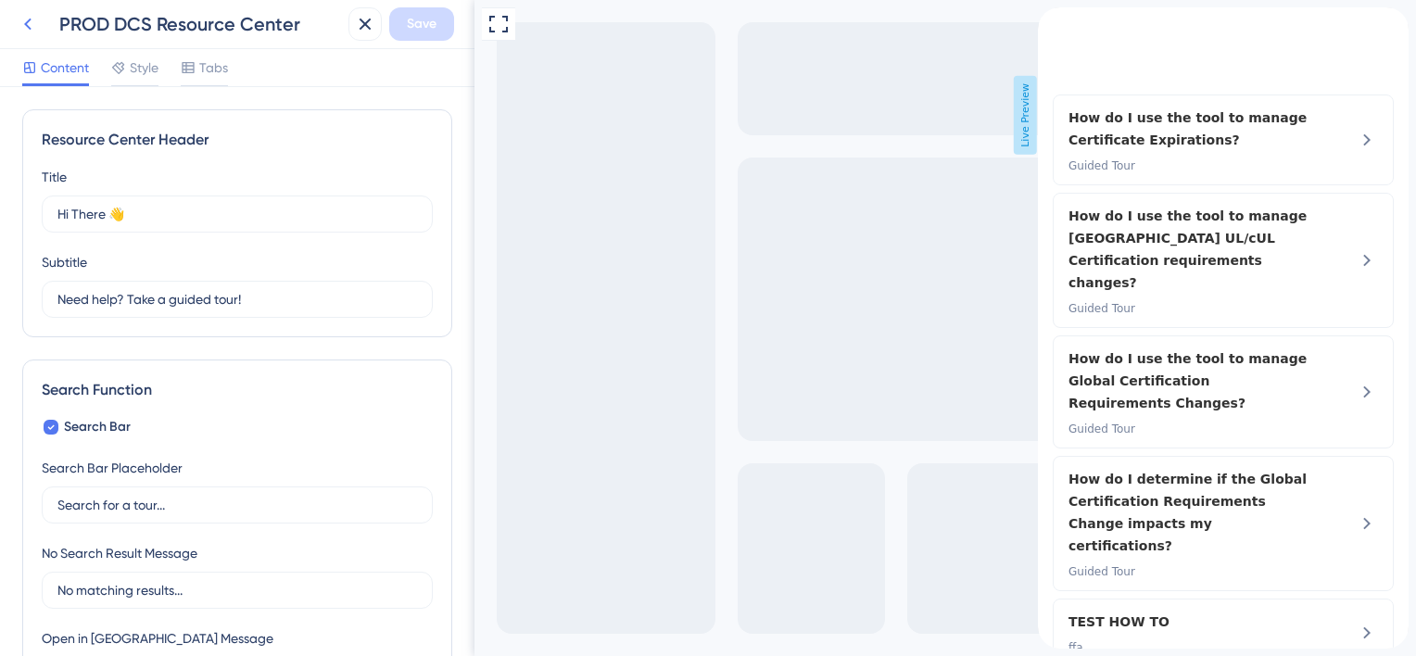
click at [29, 19] on icon at bounding box center [28, 24] width 22 height 22
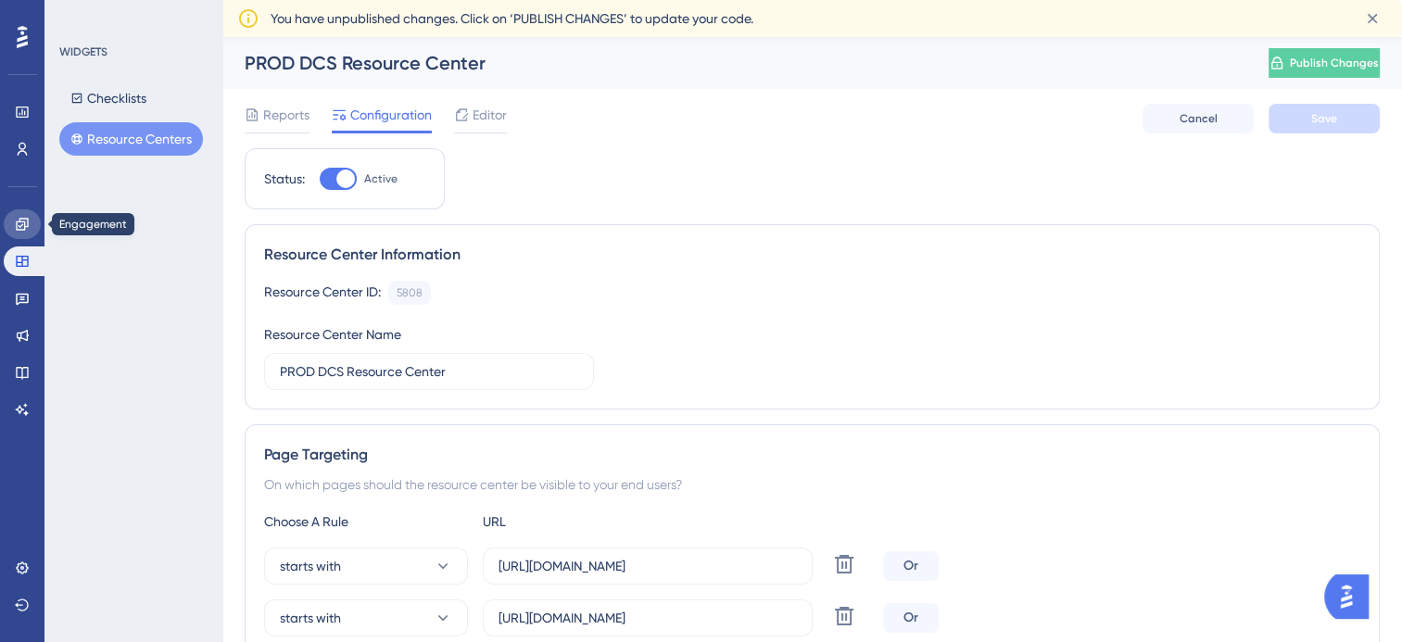
click at [22, 217] on icon at bounding box center [22, 224] width 15 height 15
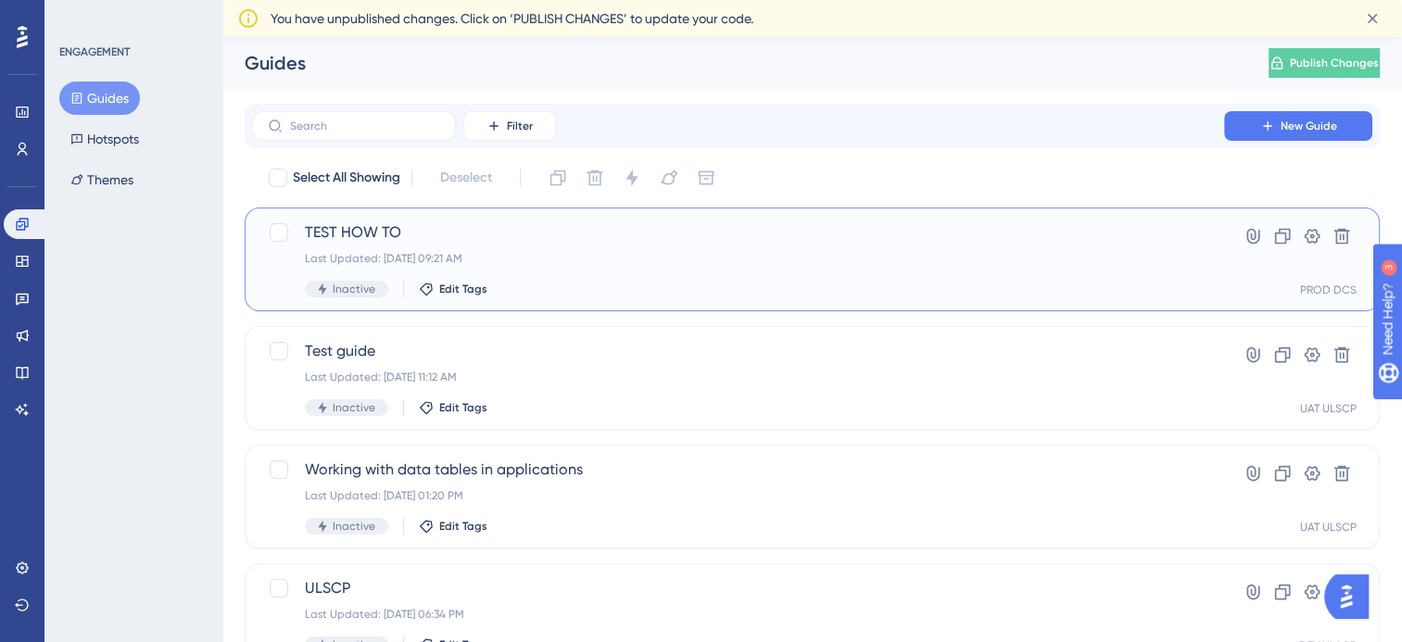
click at [486, 227] on span "TEST HOW TO" at bounding box center [738, 232] width 866 height 22
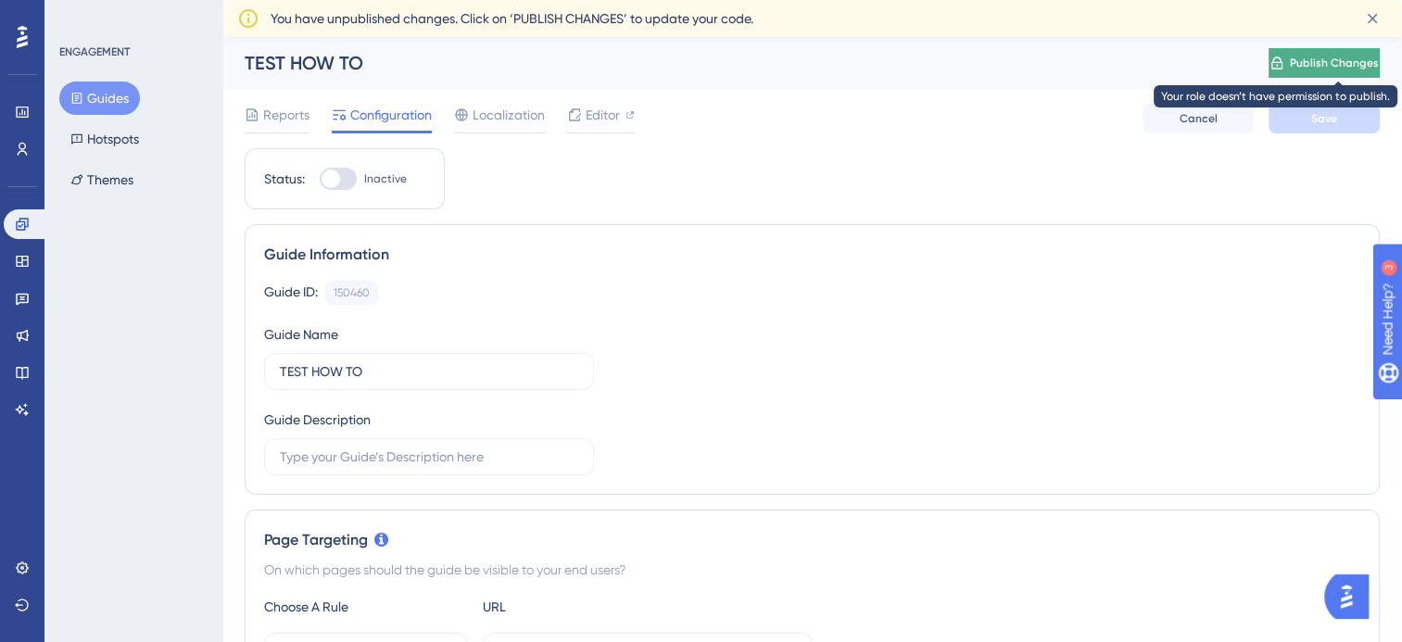
click at [1346, 62] on span "Publish Changes" at bounding box center [1334, 63] width 89 height 15
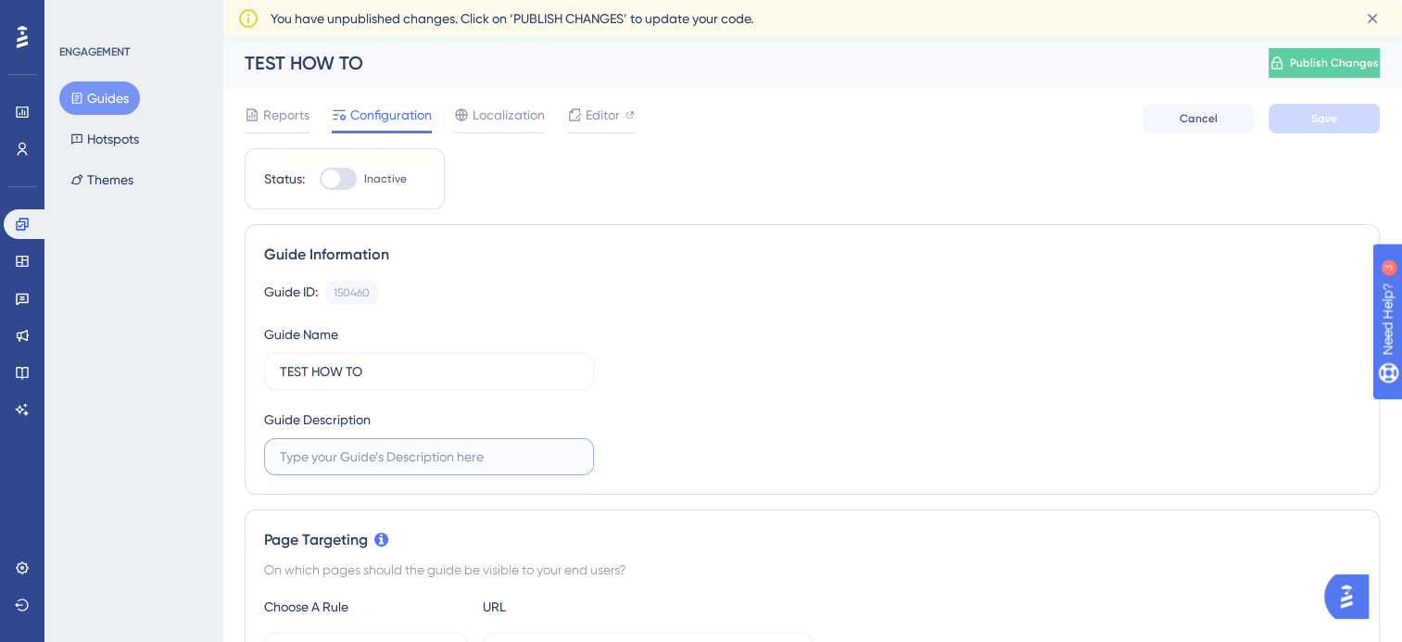
click at [384, 457] on input "text" at bounding box center [429, 457] width 298 height 20
type input "dsdsasa"
click at [649, 426] on div "Guide ID: 150460 Copy Guide Name TEST HOW TO Guide Description dsdsasa" at bounding box center [812, 378] width 1096 height 195
click at [1329, 112] on span "Save" at bounding box center [1324, 118] width 26 height 15
click at [15, 261] on icon at bounding box center [22, 261] width 15 height 15
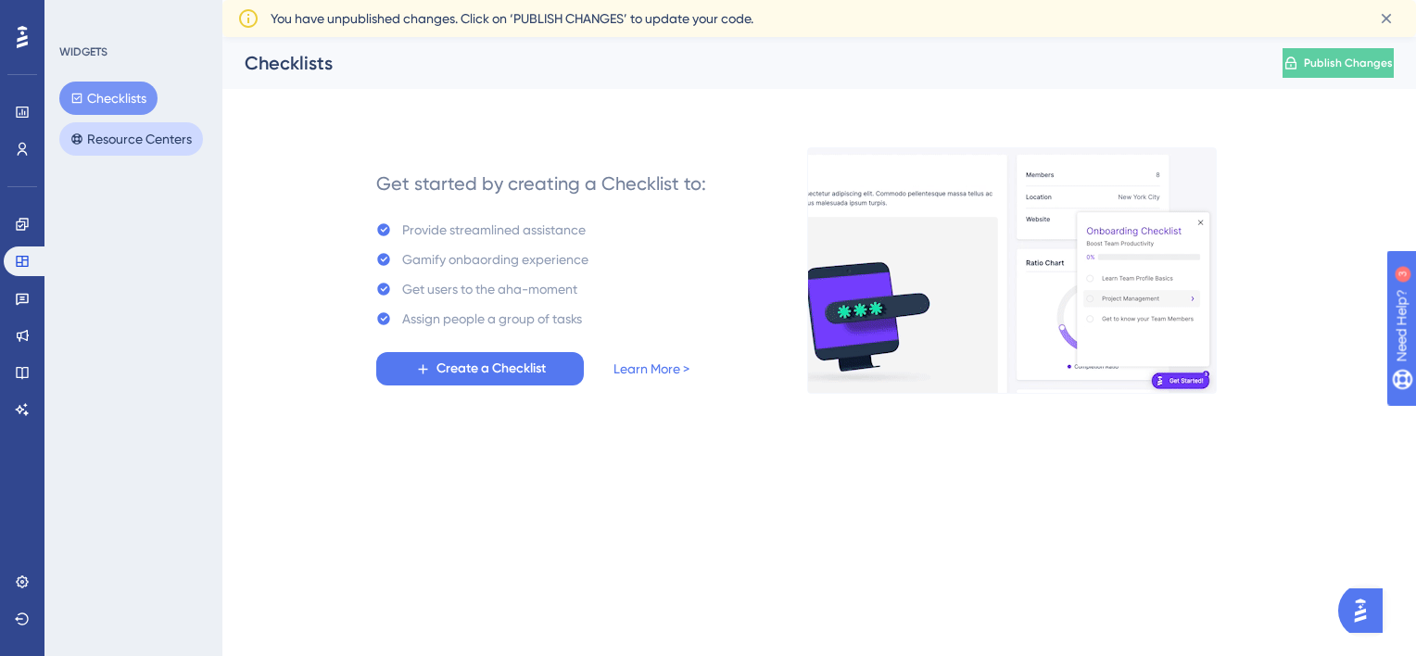
click at [159, 148] on button "Resource Centers" at bounding box center [131, 138] width 144 height 33
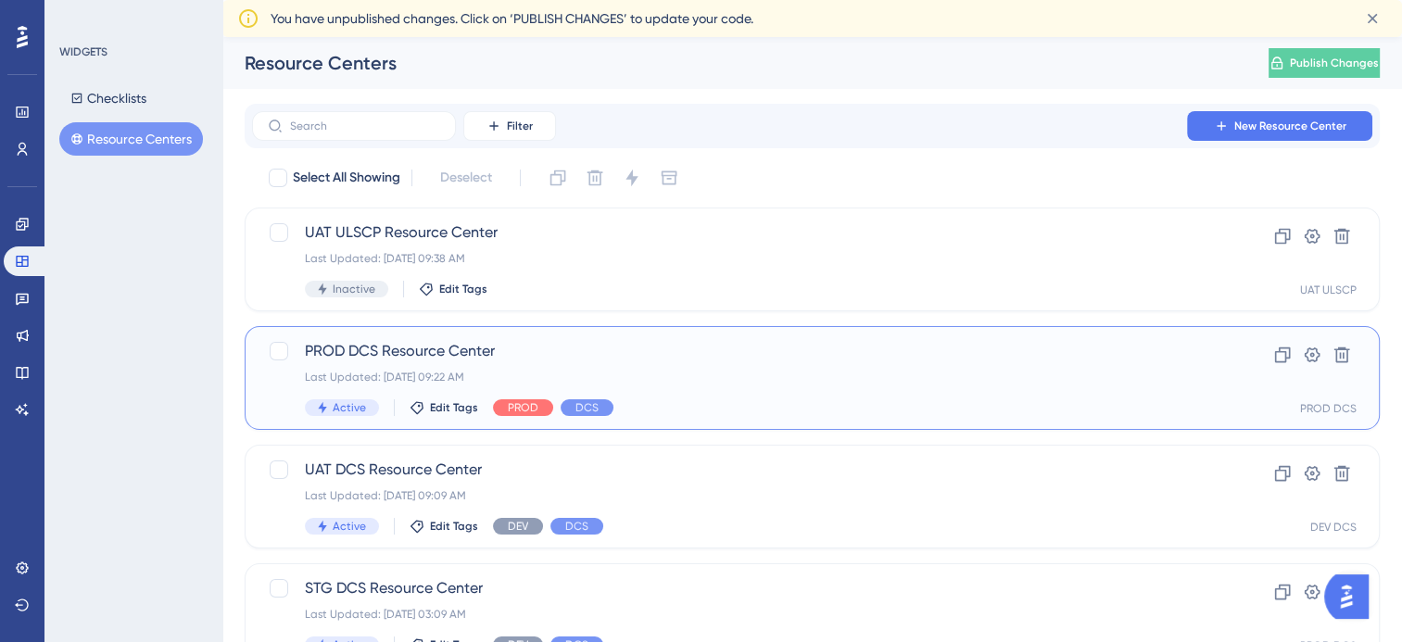
click at [508, 365] on div "PROD DCS Resource Center Last Updated: [DATE] 09:22 AM Active Edit Tags PROD DCS" at bounding box center [738, 378] width 866 height 76
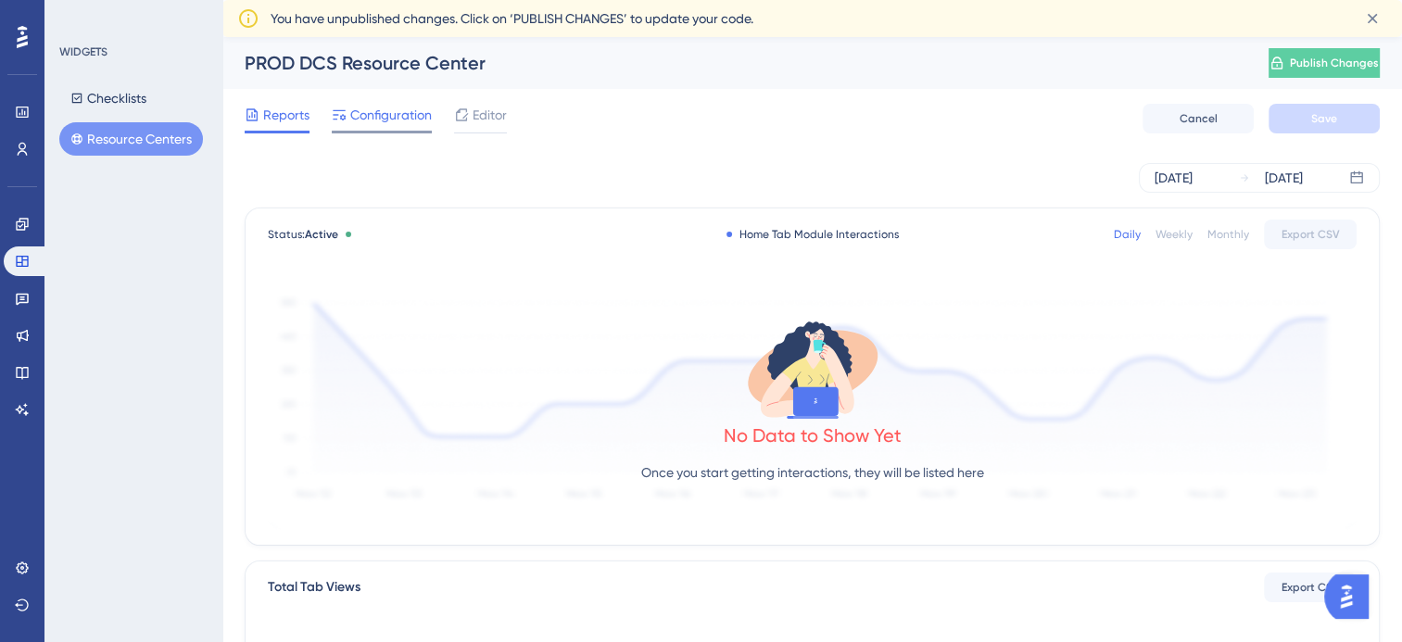
click at [408, 115] on span "Configuration" at bounding box center [391, 115] width 82 height 22
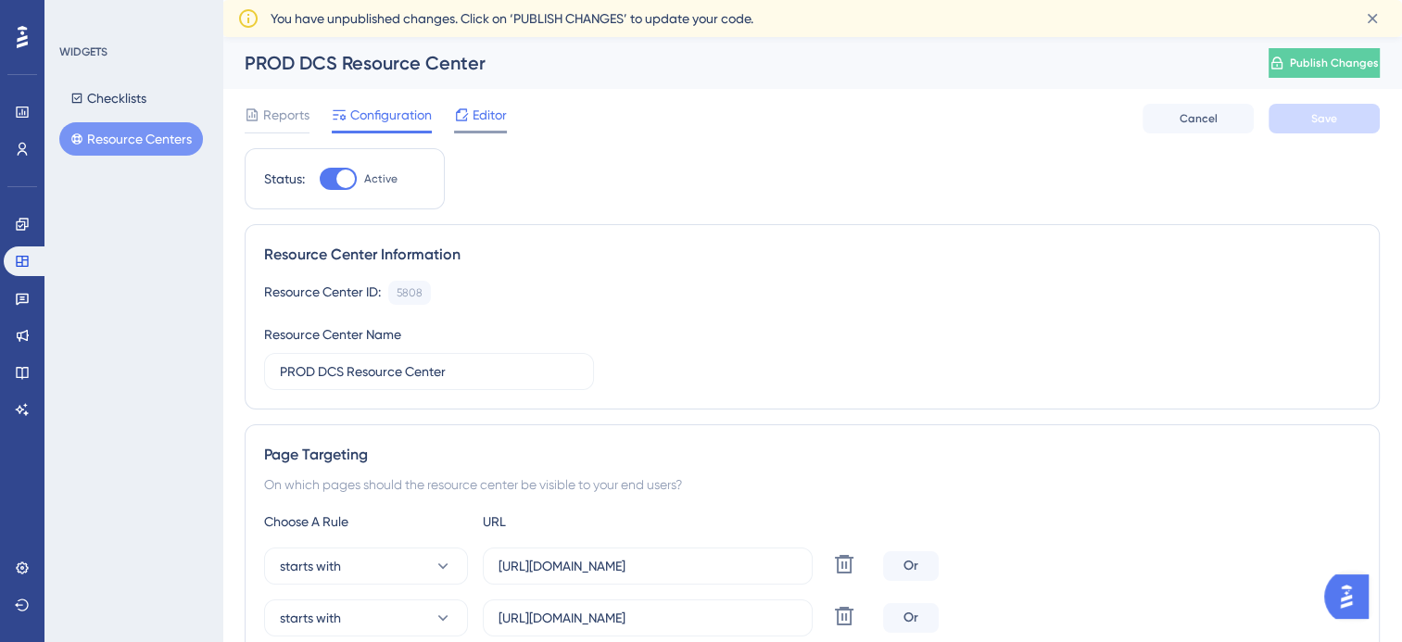
click at [493, 107] on span "Editor" at bounding box center [490, 115] width 34 height 22
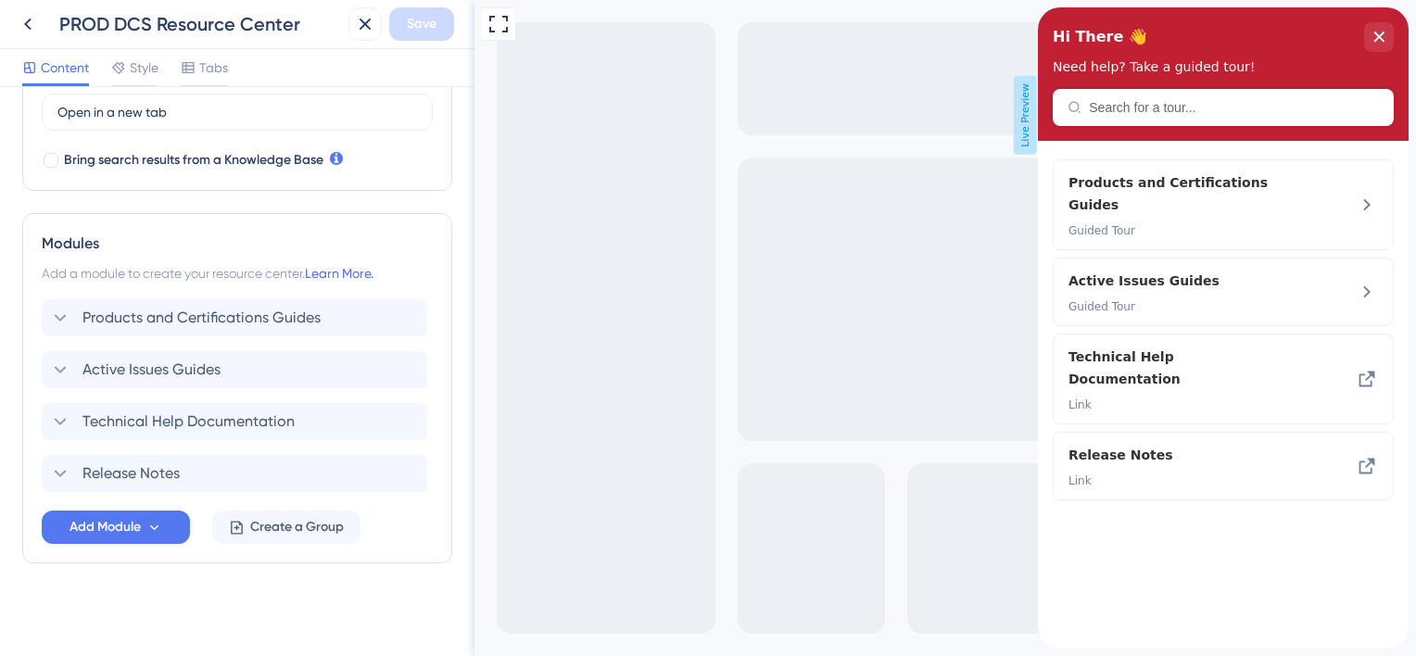
scroll to position [565, 0]
click at [109, 374] on span "Active Issues Guides" at bounding box center [151, 368] width 138 height 22
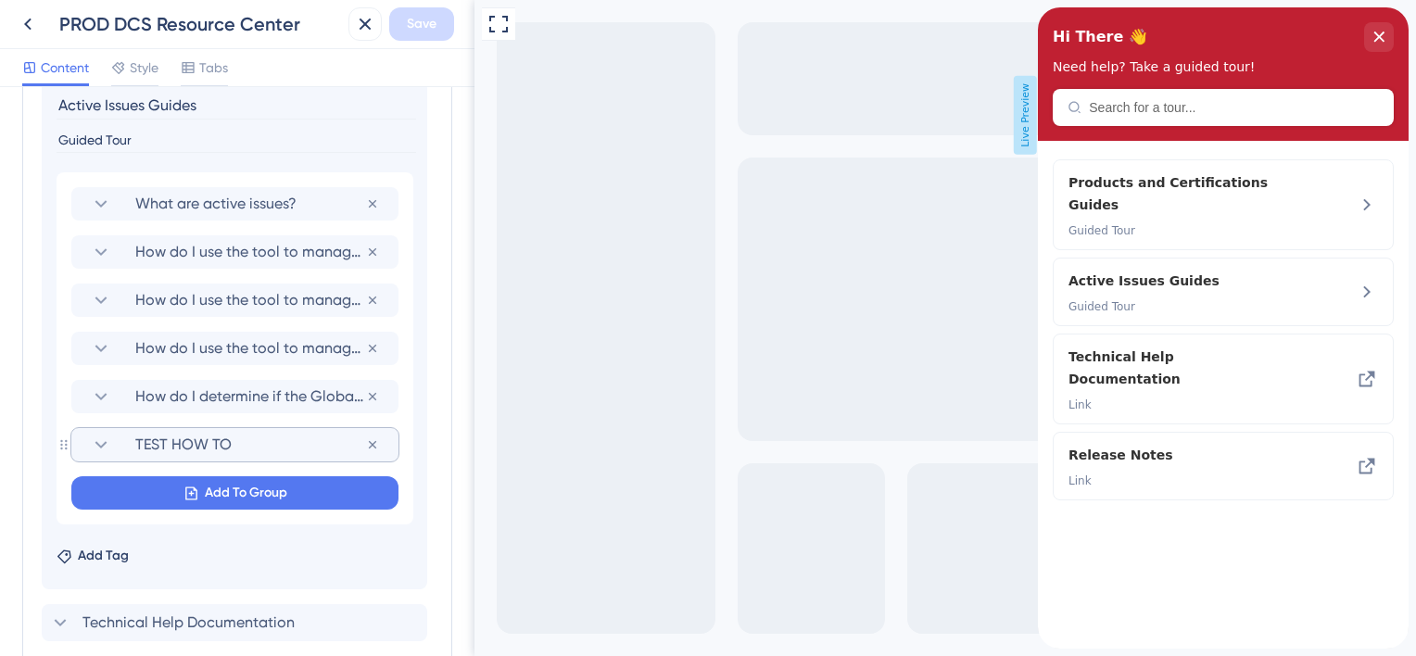
scroll to position [1126, 0]
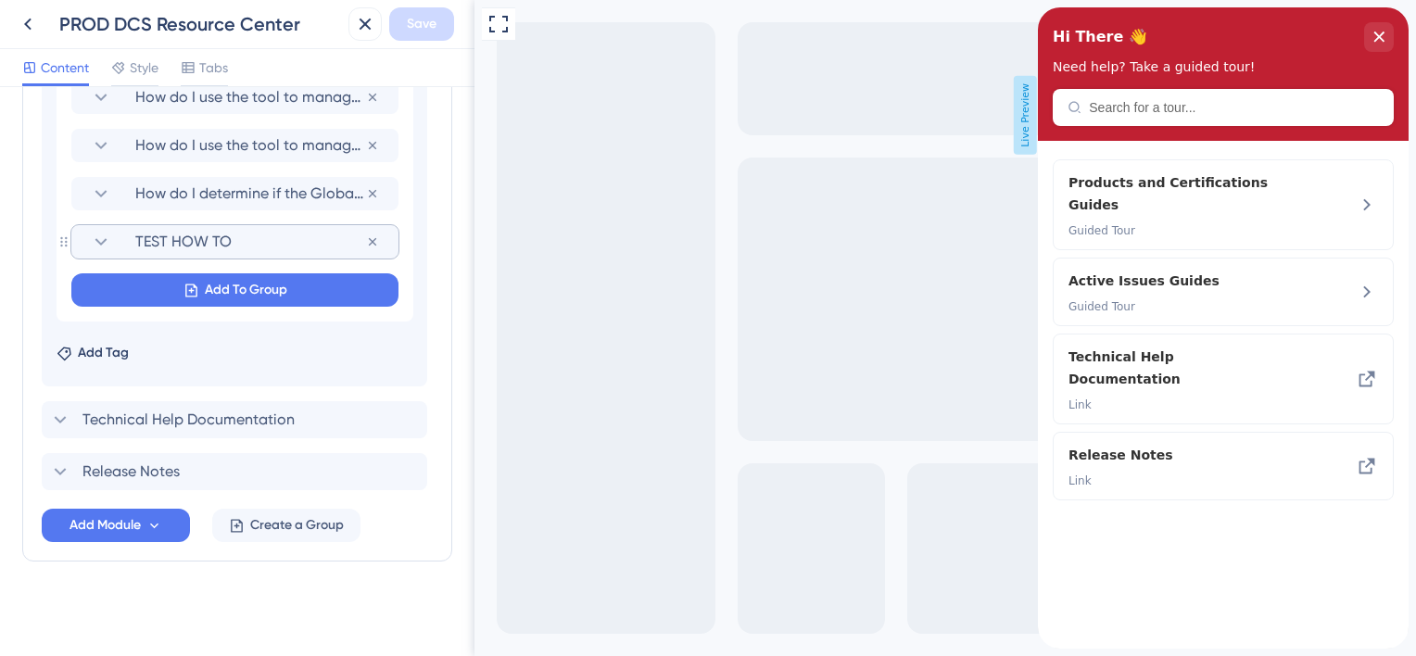
click at [98, 237] on icon at bounding box center [101, 242] width 22 height 22
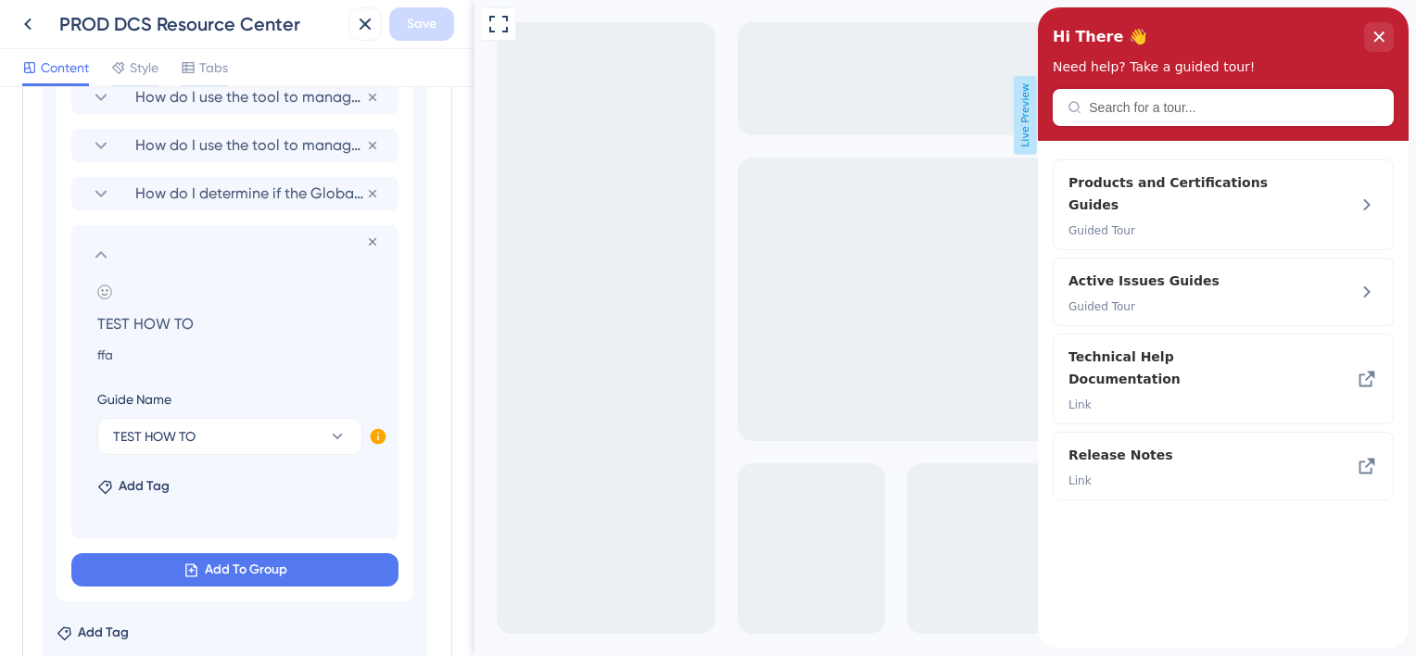
click at [376, 434] on icon at bounding box center [379, 437] width 16 height 16
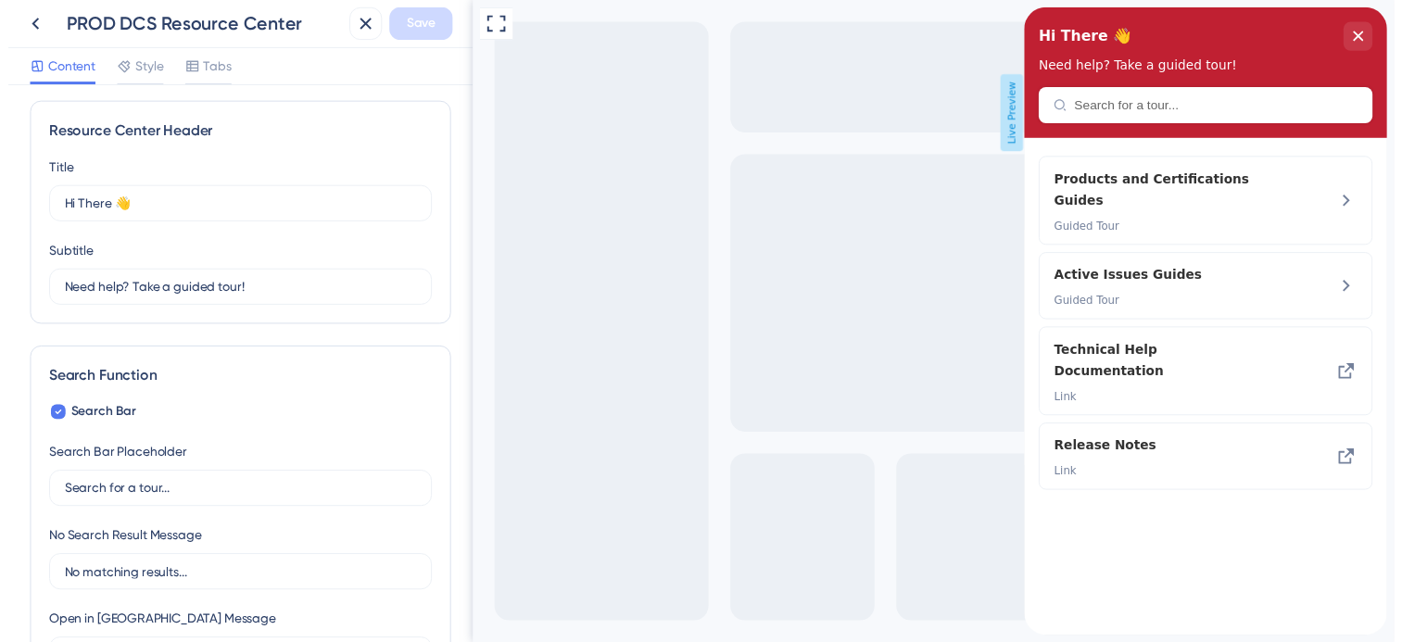
scroll to position [0, 0]
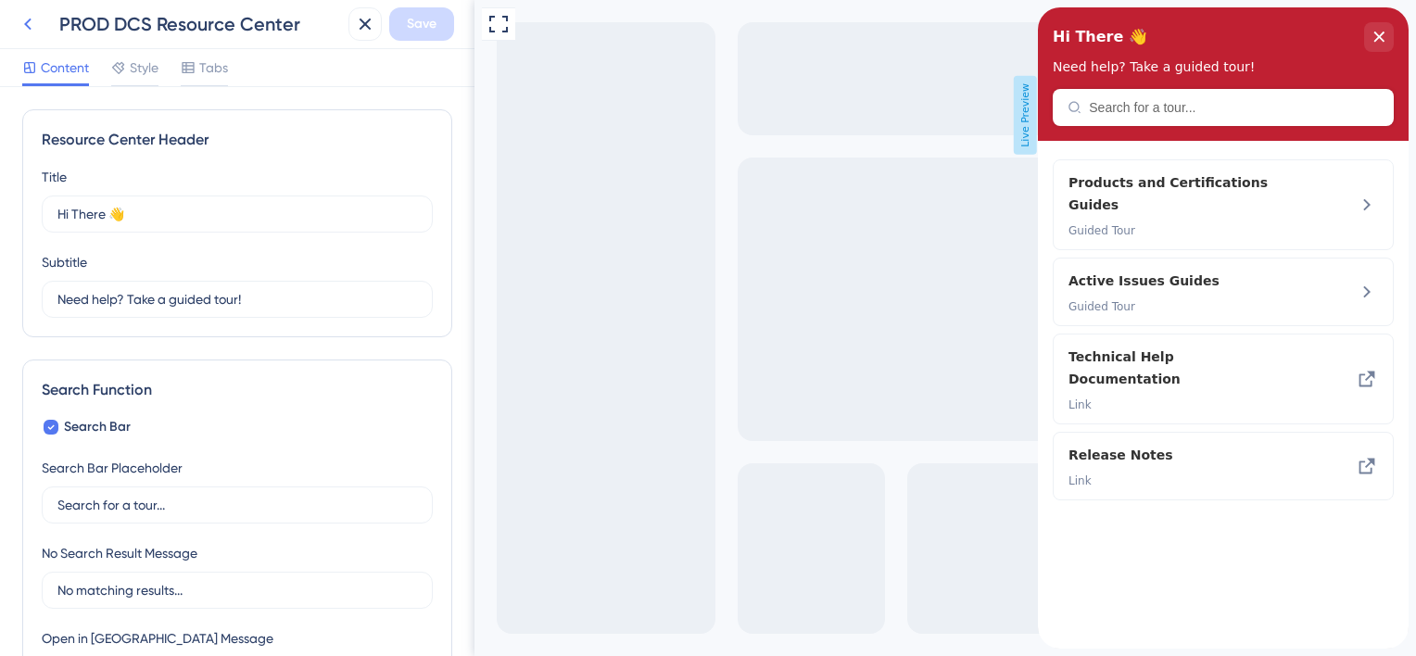
click at [26, 20] on icon at bounding box center [28, 24] width 22 height 22
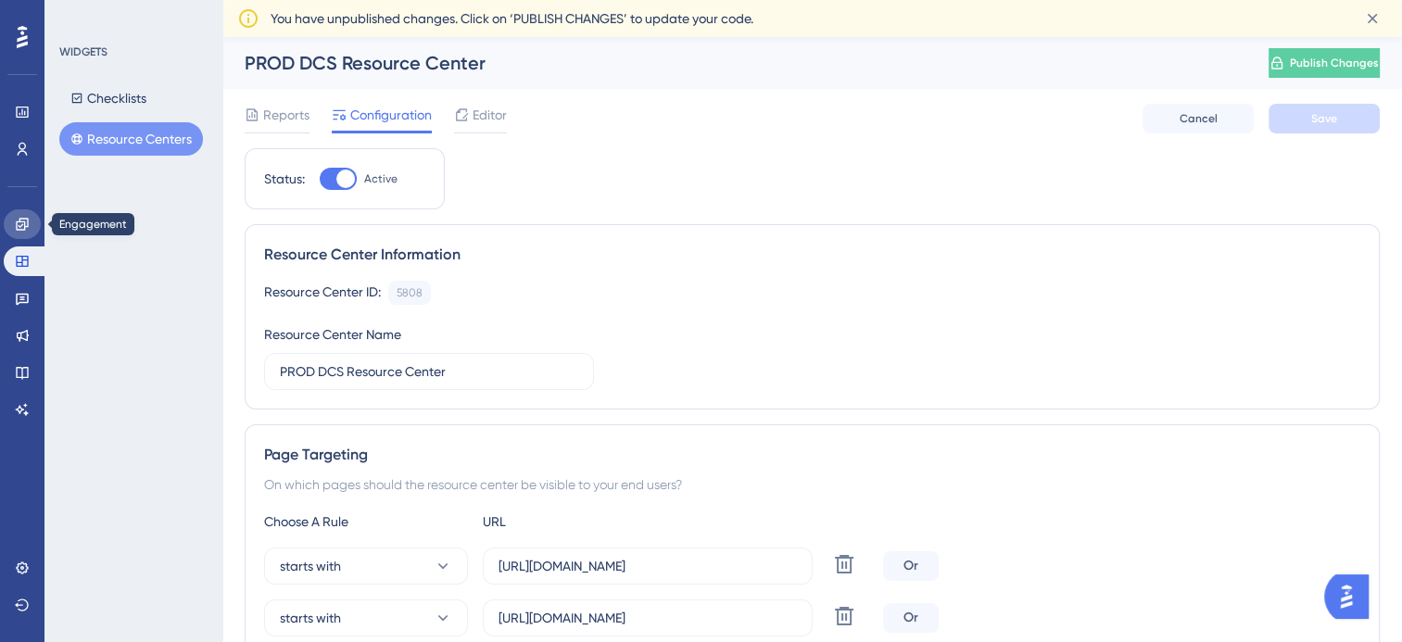
click at [19, 229] on icon at bounding box center [22, 224] width 15 height 15
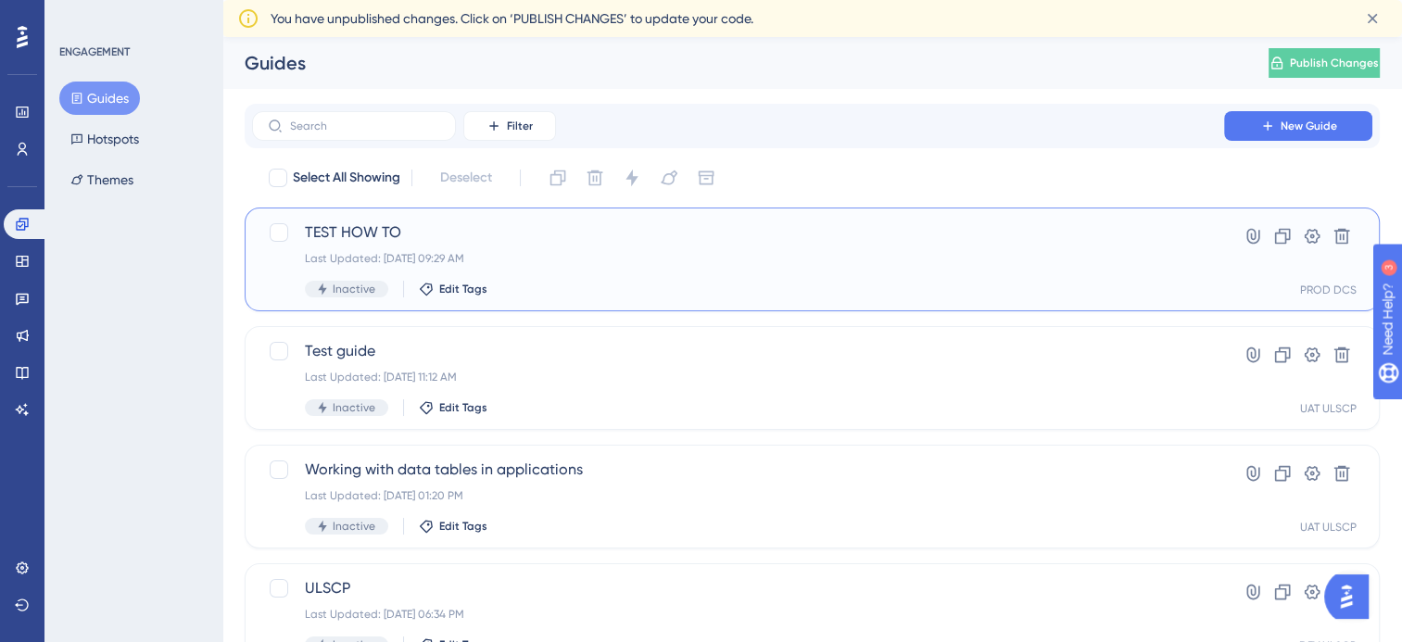
click at [415, 249] on div "TEST HOW TO Last Updated: [DATE] 09:29 AM Inactive Edit Tags" at bounding box center [738, 259] width 866 height 76
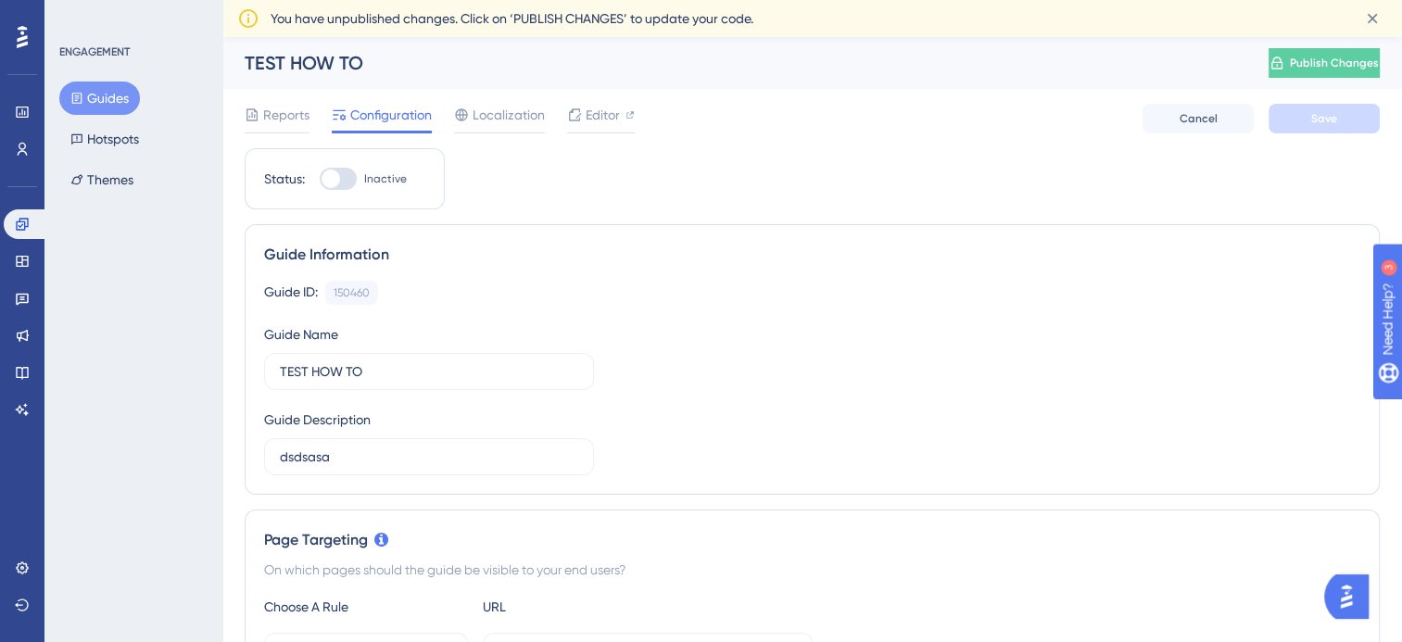
click at [334, 175] on div at bounding box center [330, 179] width 19 height 19
click at [320, 179] on input "Inactive" at bounding box center [319, 179] width 1 height 1
checkbox input "true"
click at [1337, 108] on button "Save" at bounding box center [1323, 119] width 111 height 30
click at [25, 264] on icon at bounding box center [22, 261] width 15 height 15
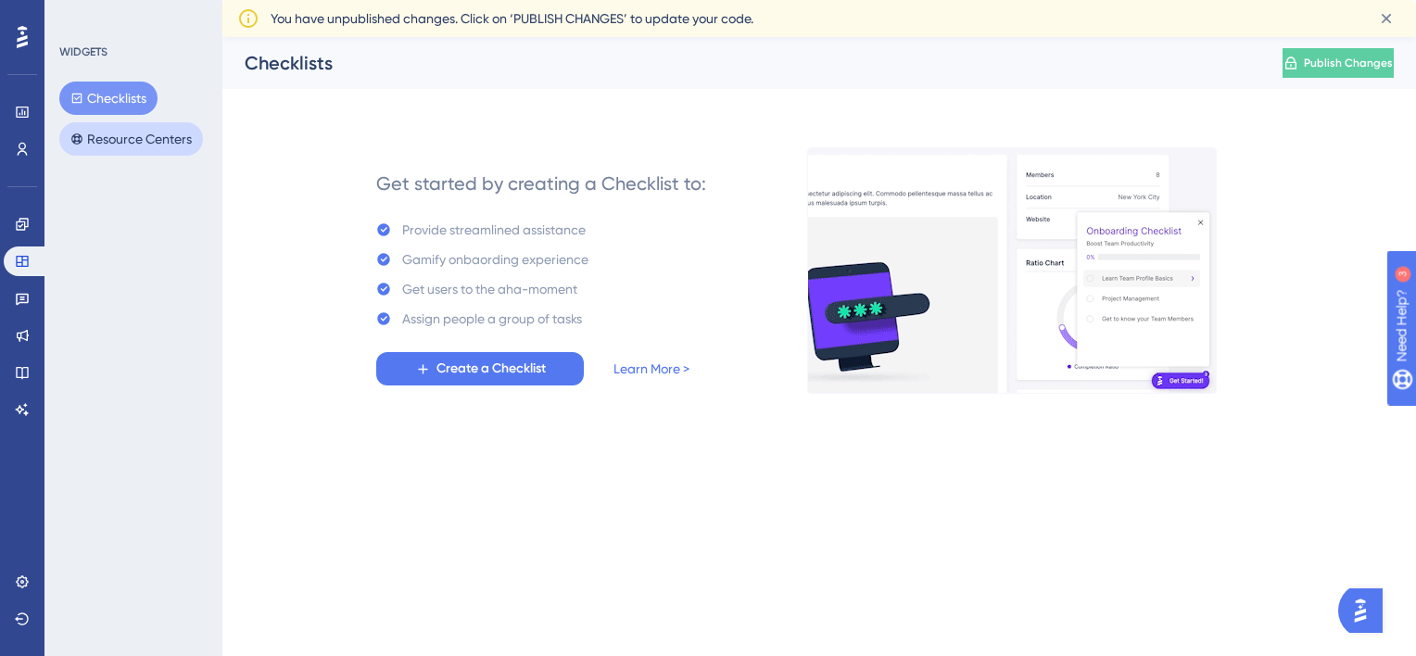
click at [175, 146] on button "Resource Centers" at bounding box center [131, 138] width 144 height 33
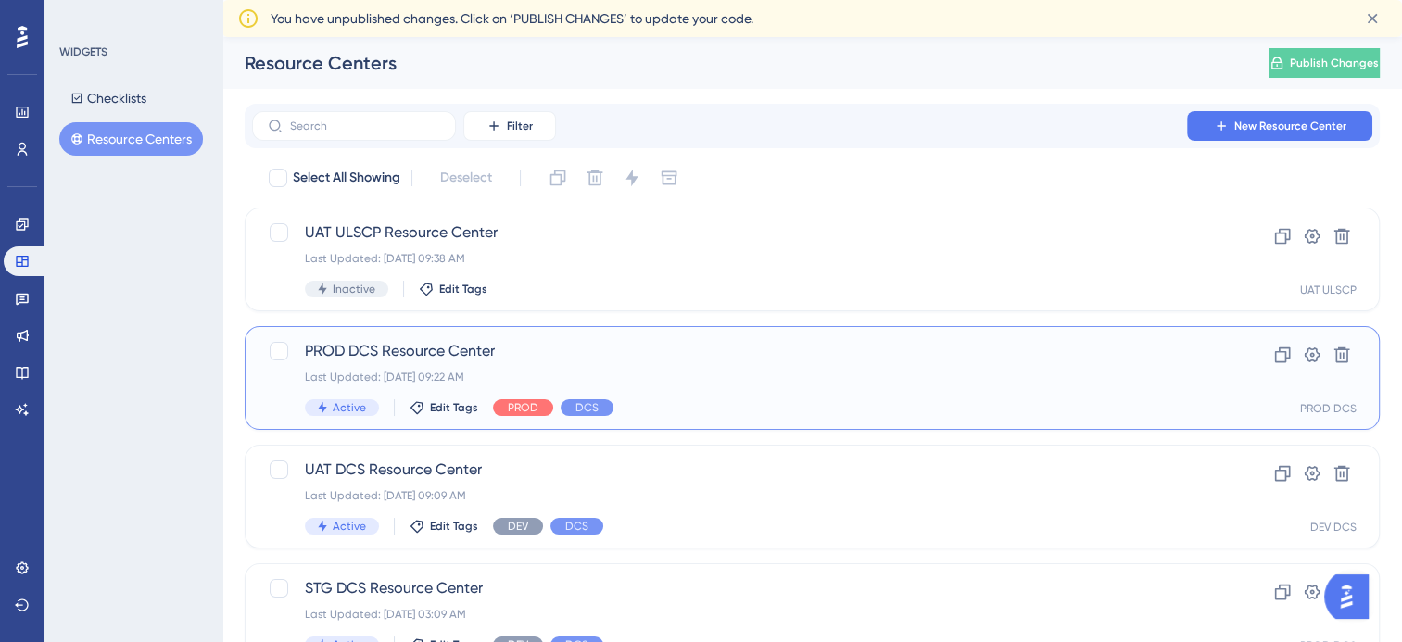
click at [442, 360] on span "PROD DCS Resource Center" at bounding box center [738, 351] width 866 height 22
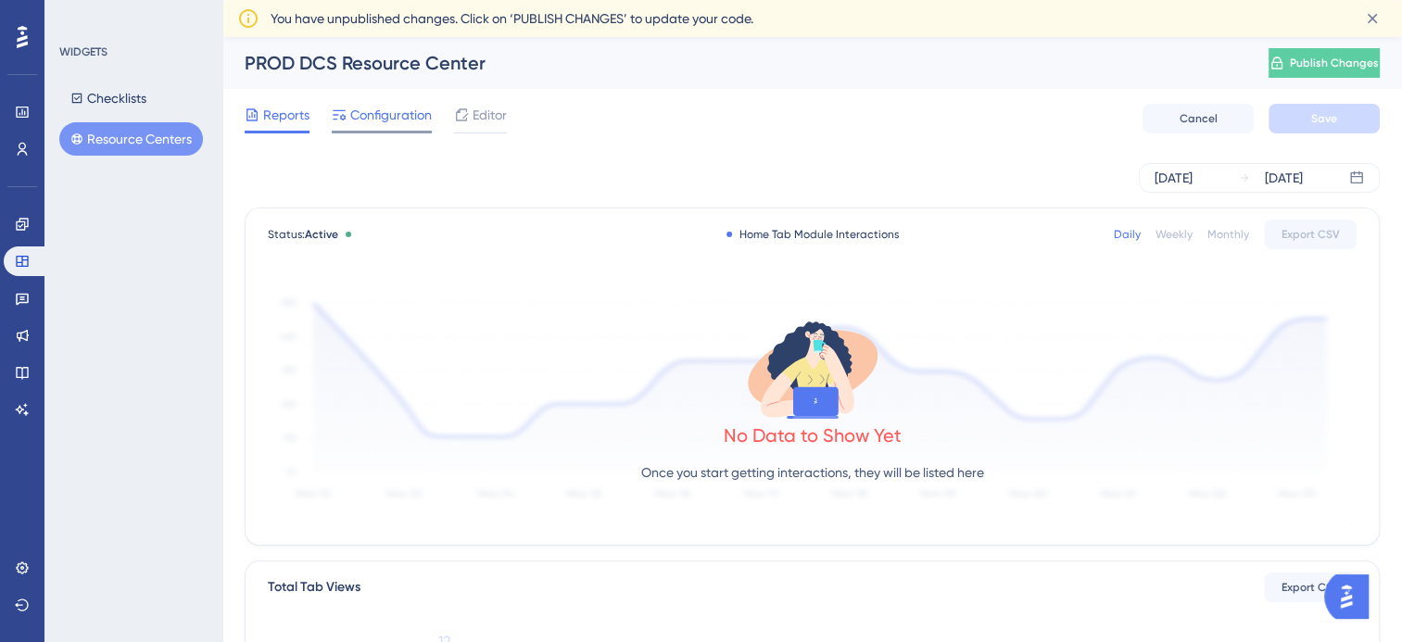
click at [399, 107] on span "Configuration" at bounding box center [391, 115] width 82 height 22
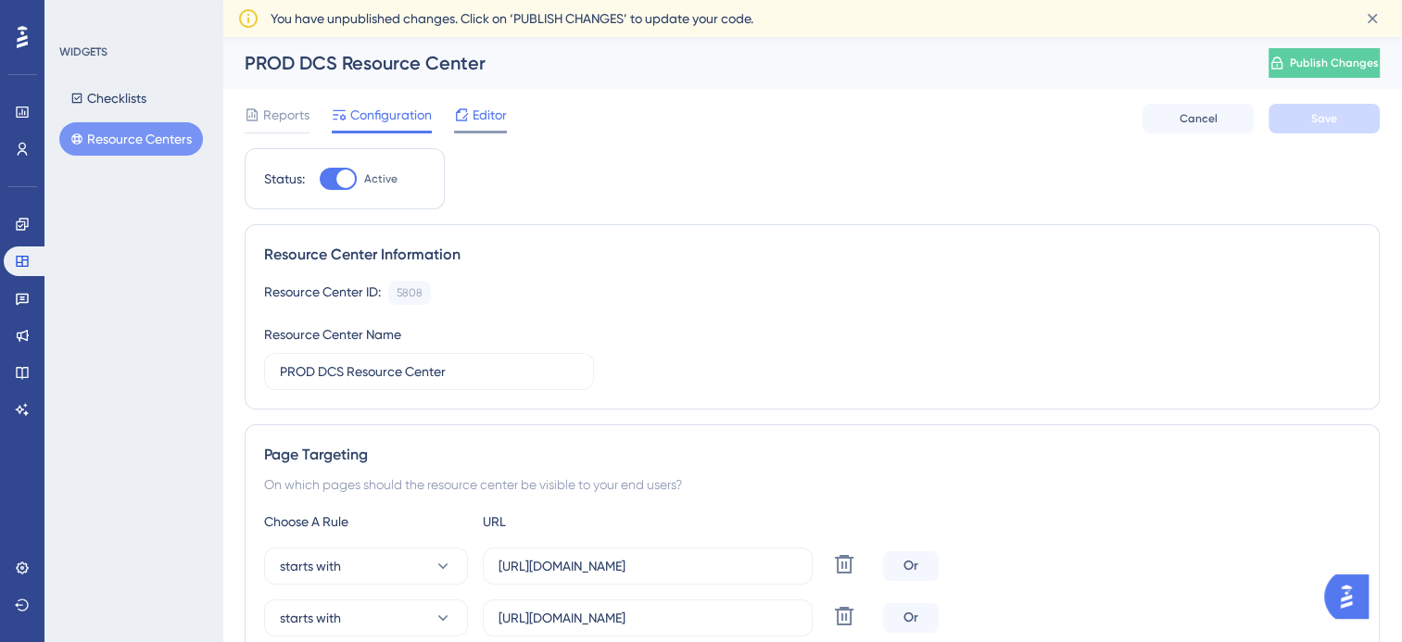
click at [480, 109] on span "Editor" at bounding box center [490, 115] width 34 height 22
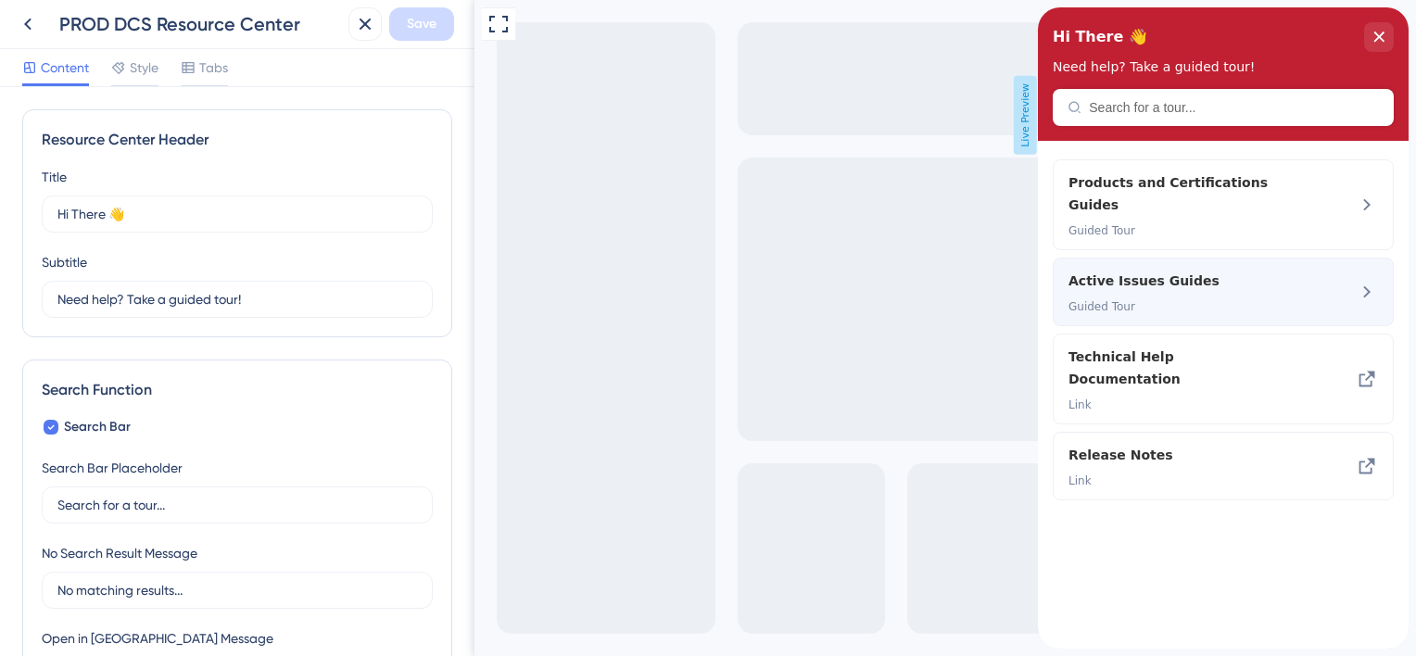
click at [1138, 270] on span "Active Issues Guides" at bounding box center [1177, 281] width 218 height 22
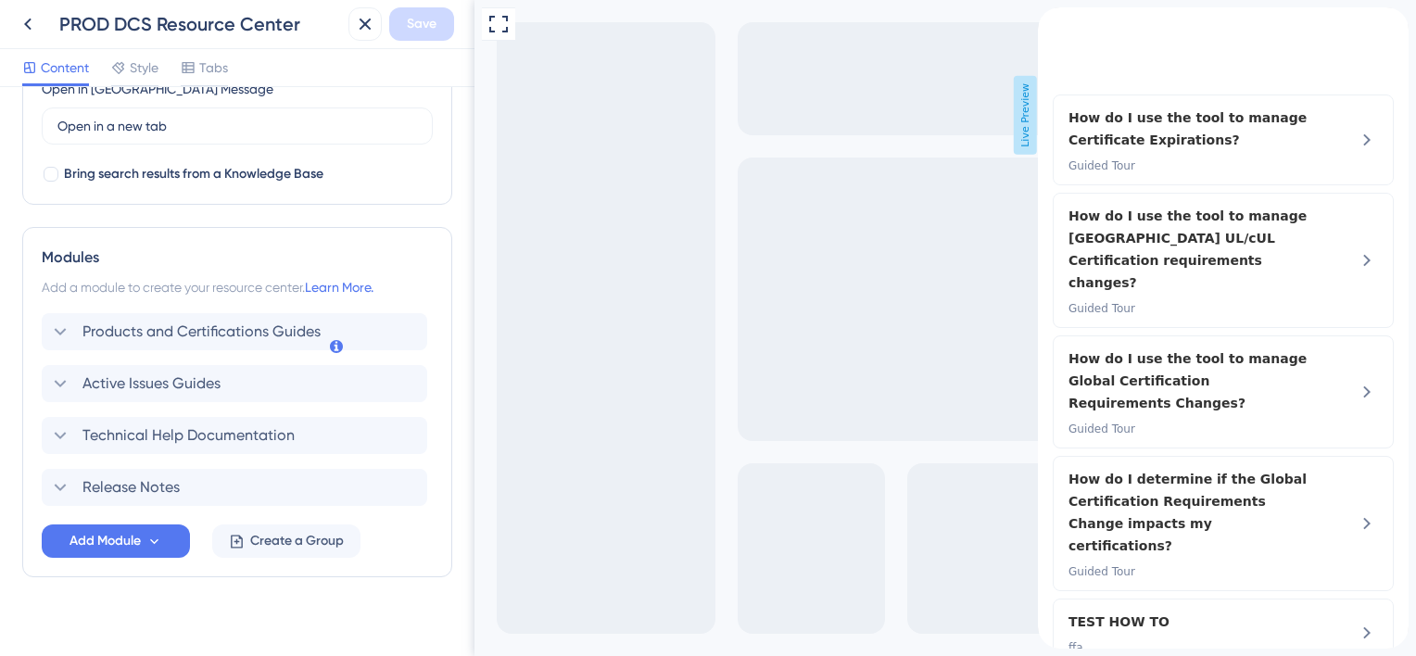
scroll to position [556, 0]
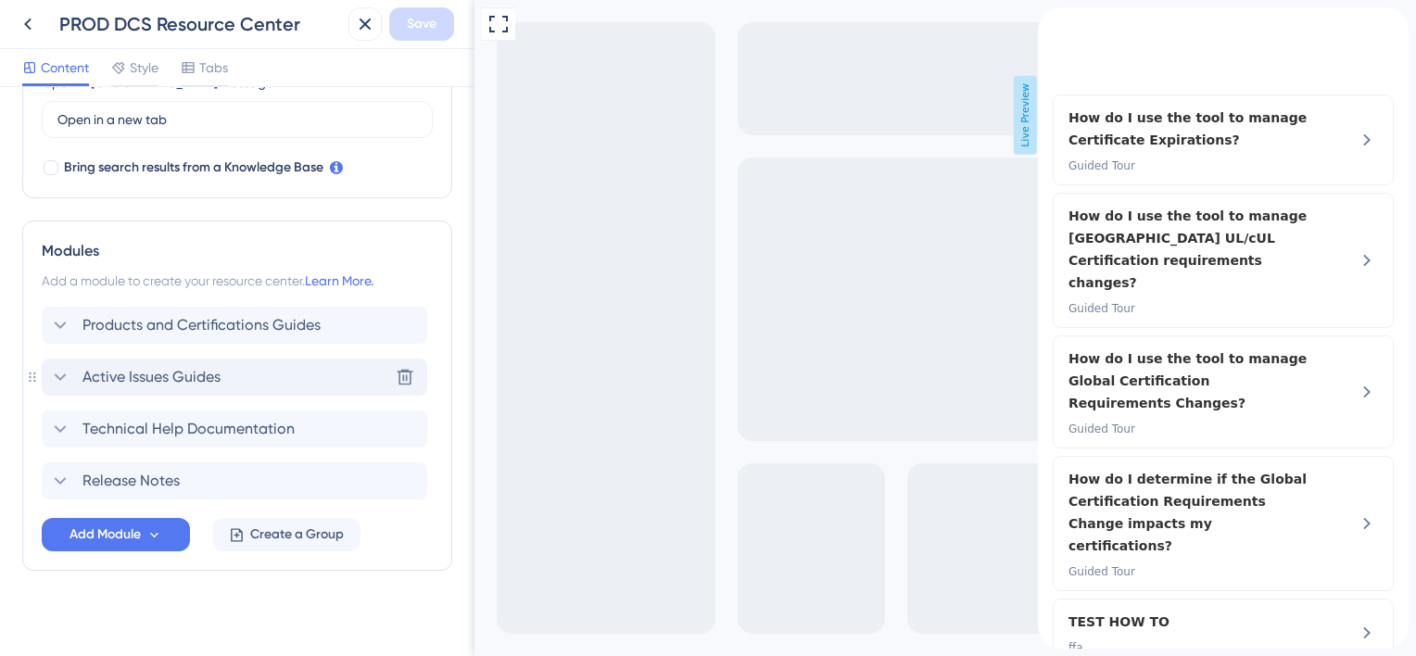
click at [82, 381] on div "Active Issues Guides" at bounding box center [134, 377] width 171 height 22
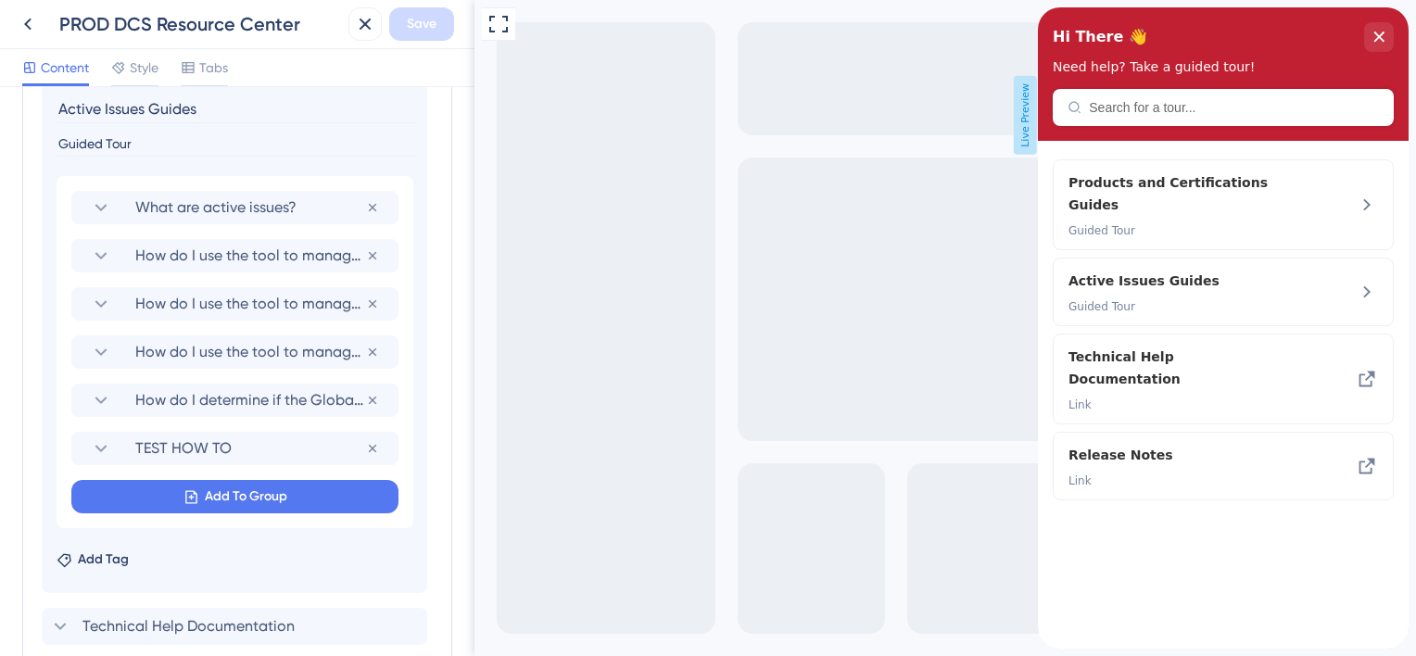
scroll to position [927, 0]
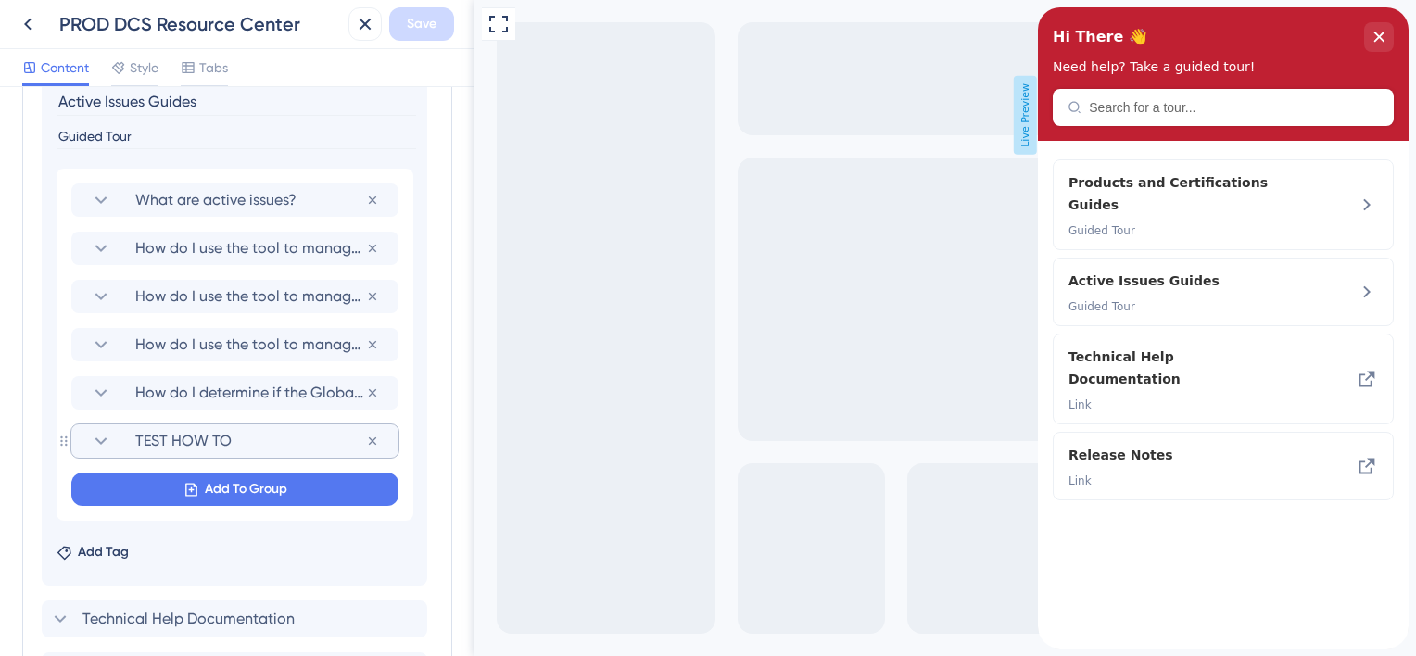
click at [127, 434] on section "TEST HOW TO" at bounding box center [235, 440] width 290 height 33
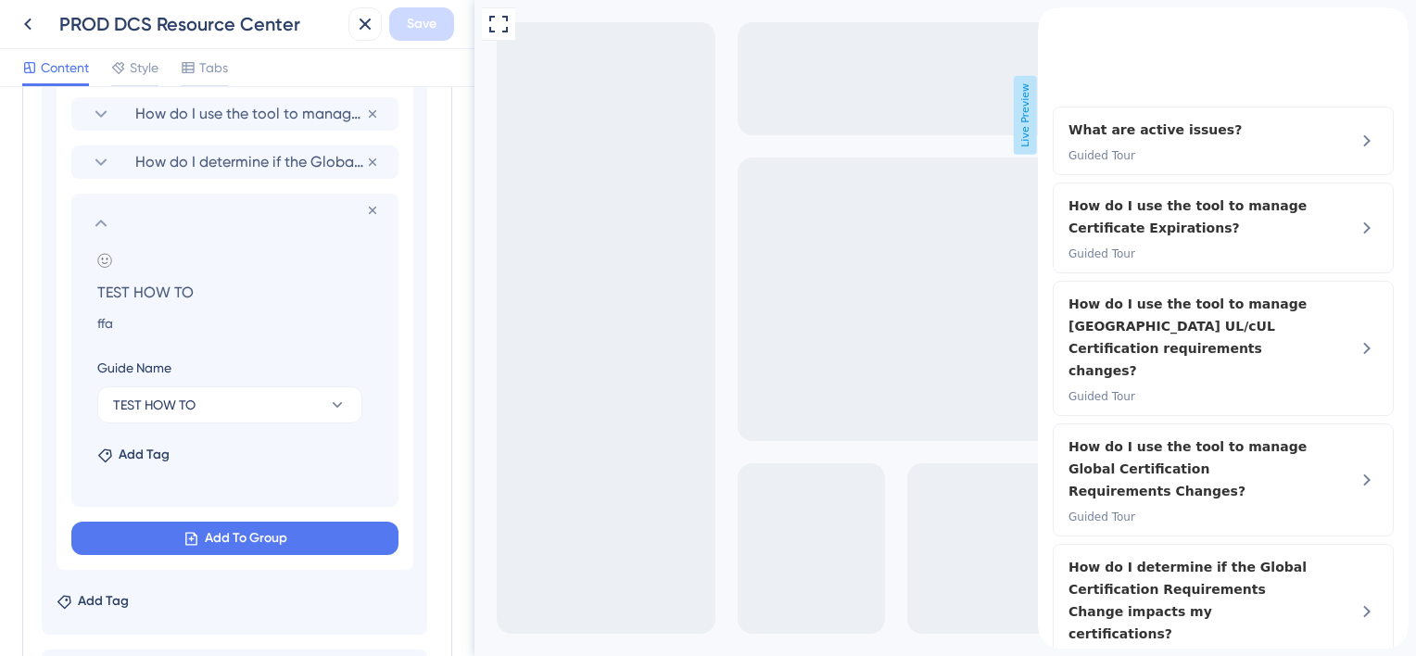
scroll to position [1112, 0]
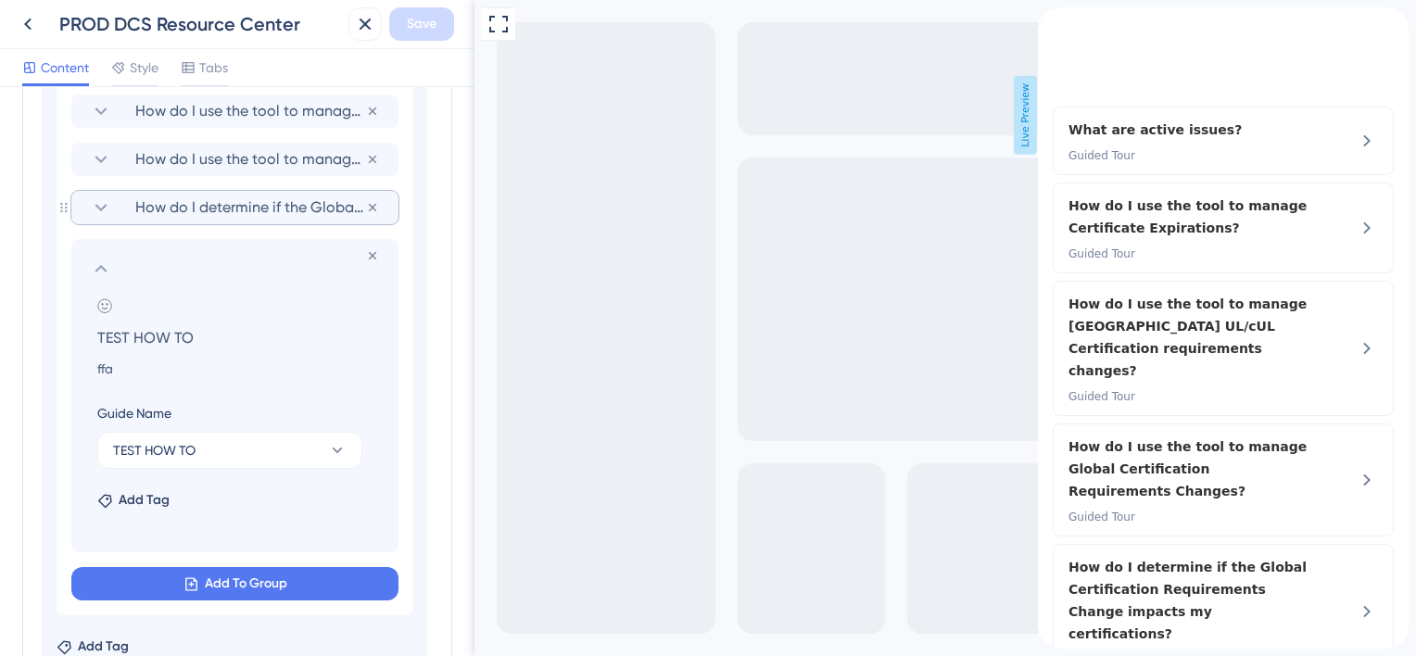
click at [94, 208] on icon at bounding box center [101, 207] width 22 height 22
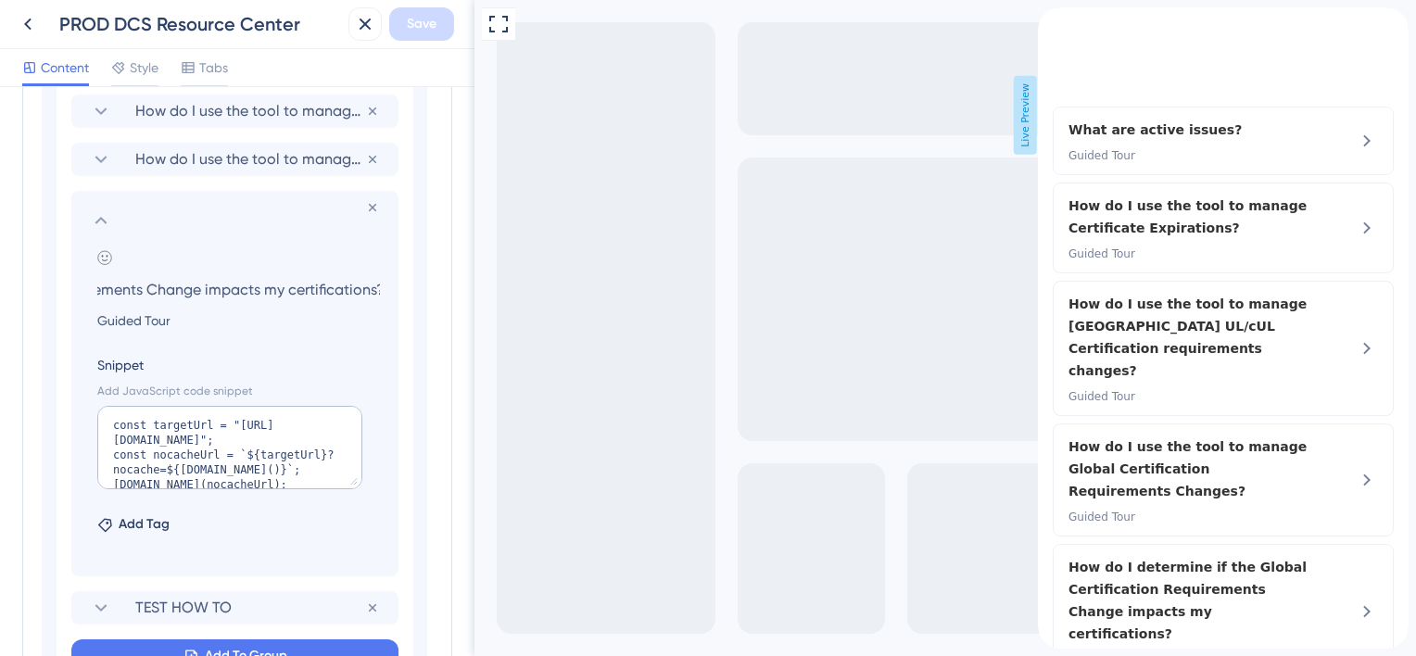
scroll to position [0, 0]
click at [100, 212] on icon at bounding box center [101, 220] width 22 height 22
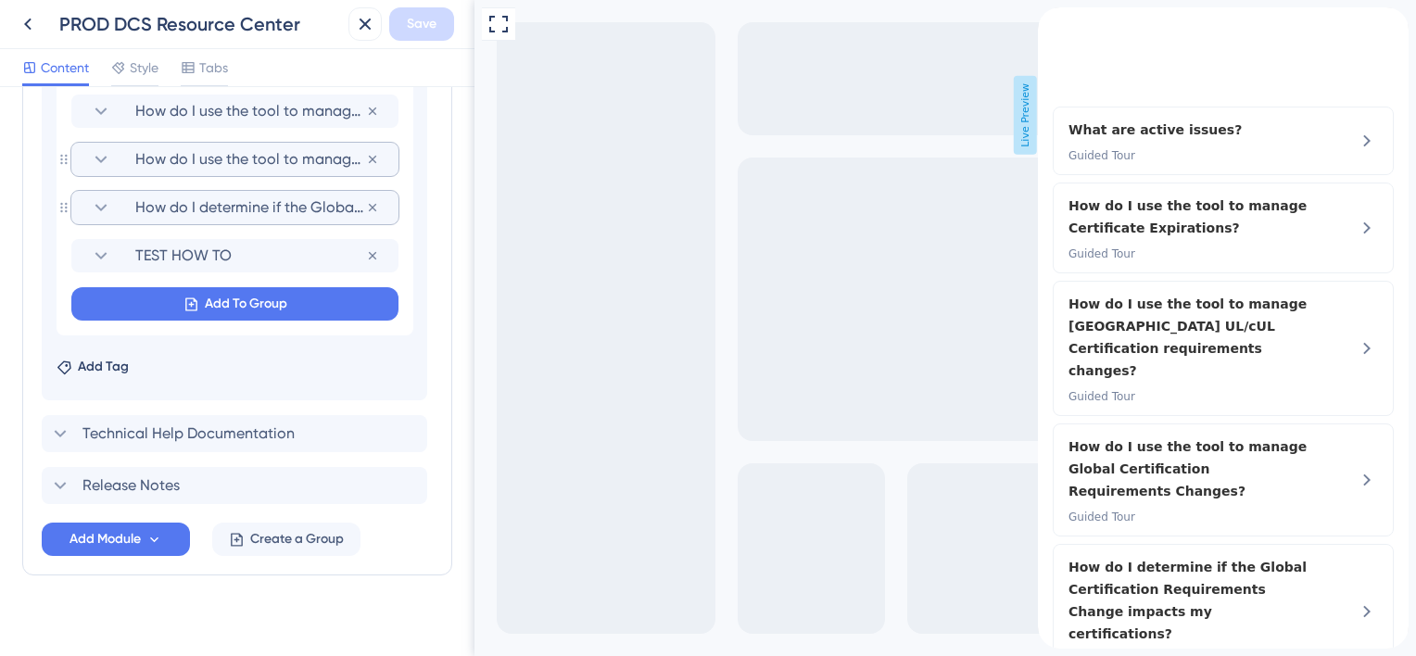
click at [101, 165] on icon at bounding box center [101, 159] width 22 height 22
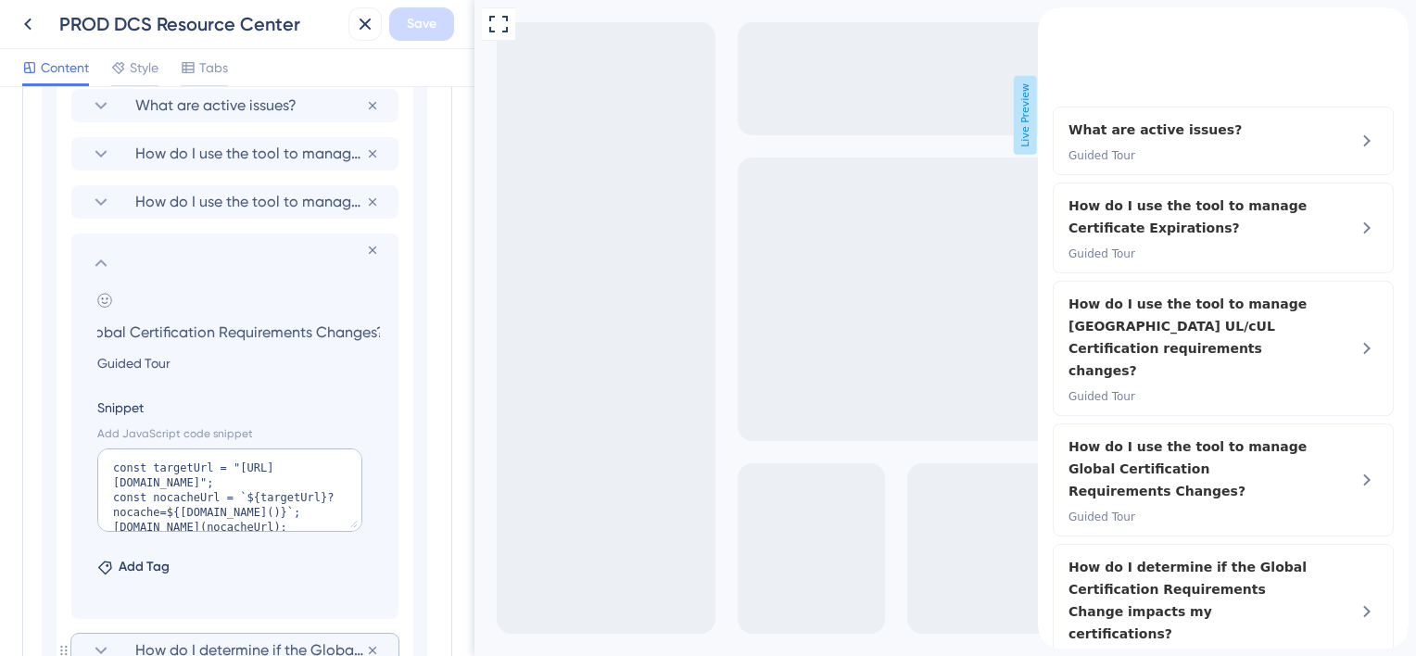
scroll to position [1019, 0]
click at [97, 266] on icon at bounding box center [101, 265] width 22 height 22
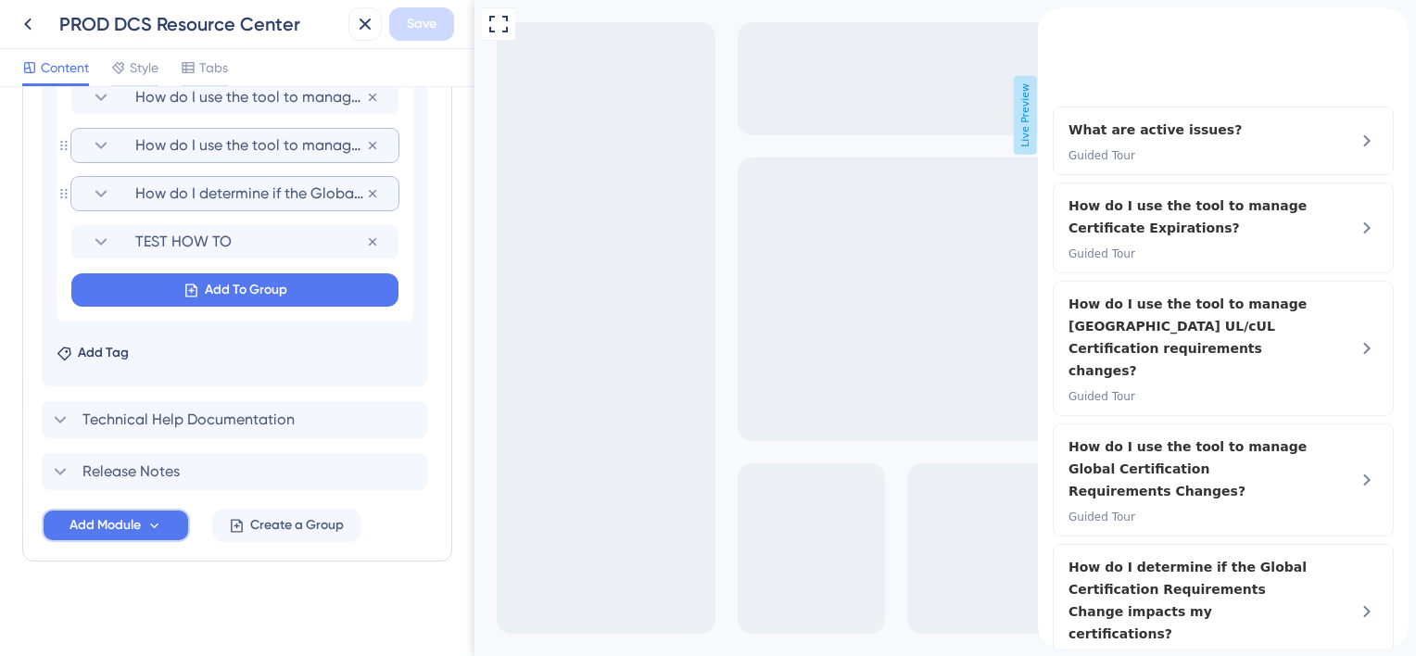
click at [148, 525] on icon at bounding box center [154, 526] width 16 height 16
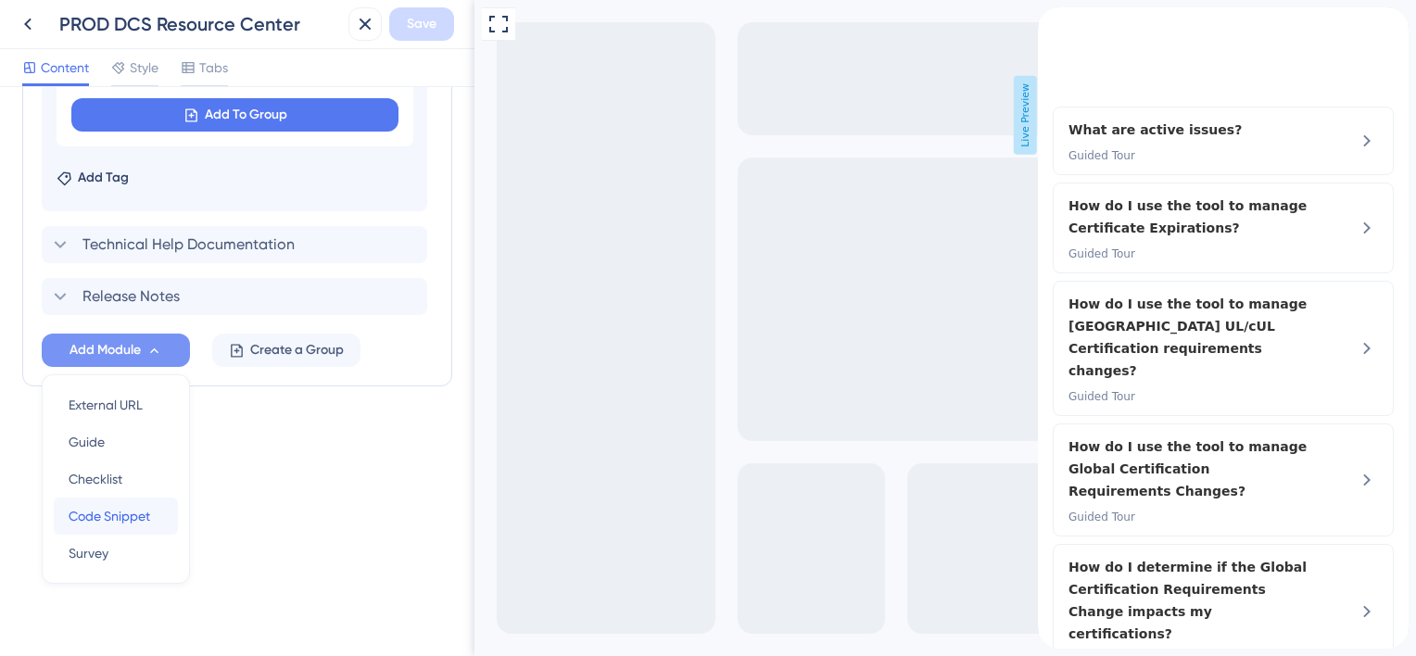
click at [129, 511] on span "Code Snippet" at bounding box center [110, 516] width 82 height 22
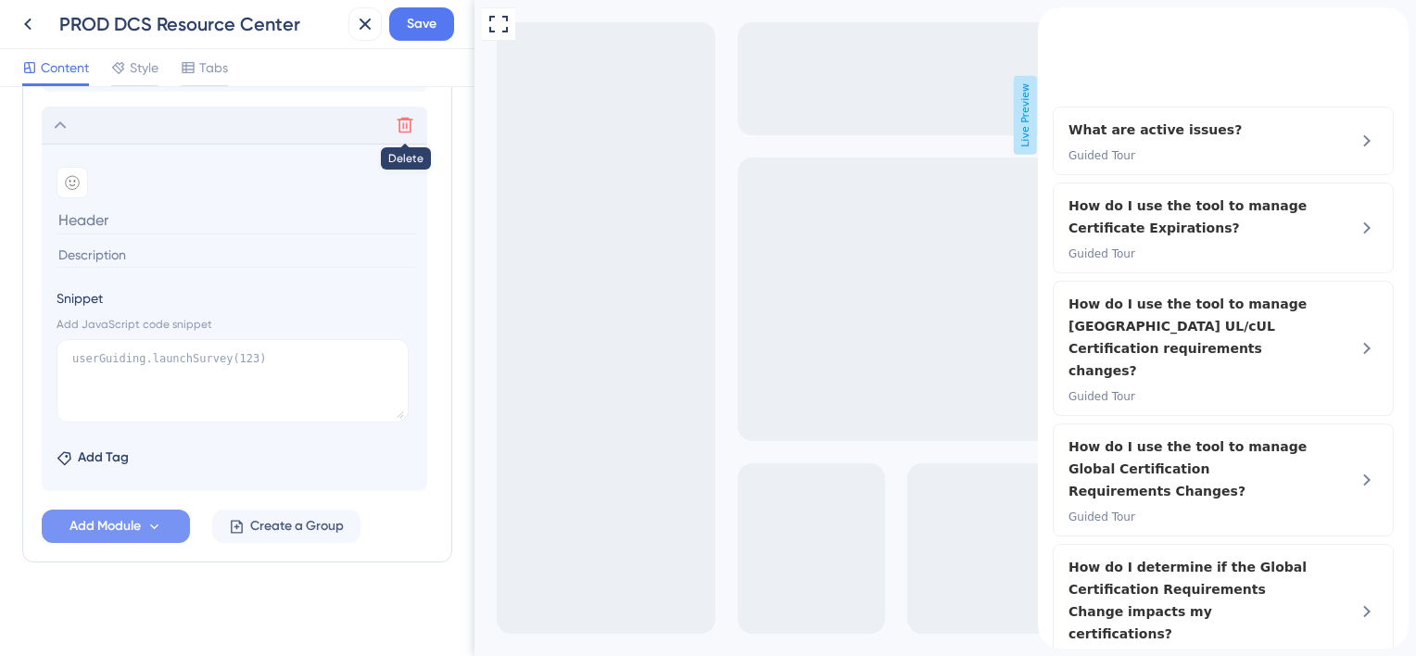
click at [408, 126] on icon at bounding box center [405, 125] width 19 height 19
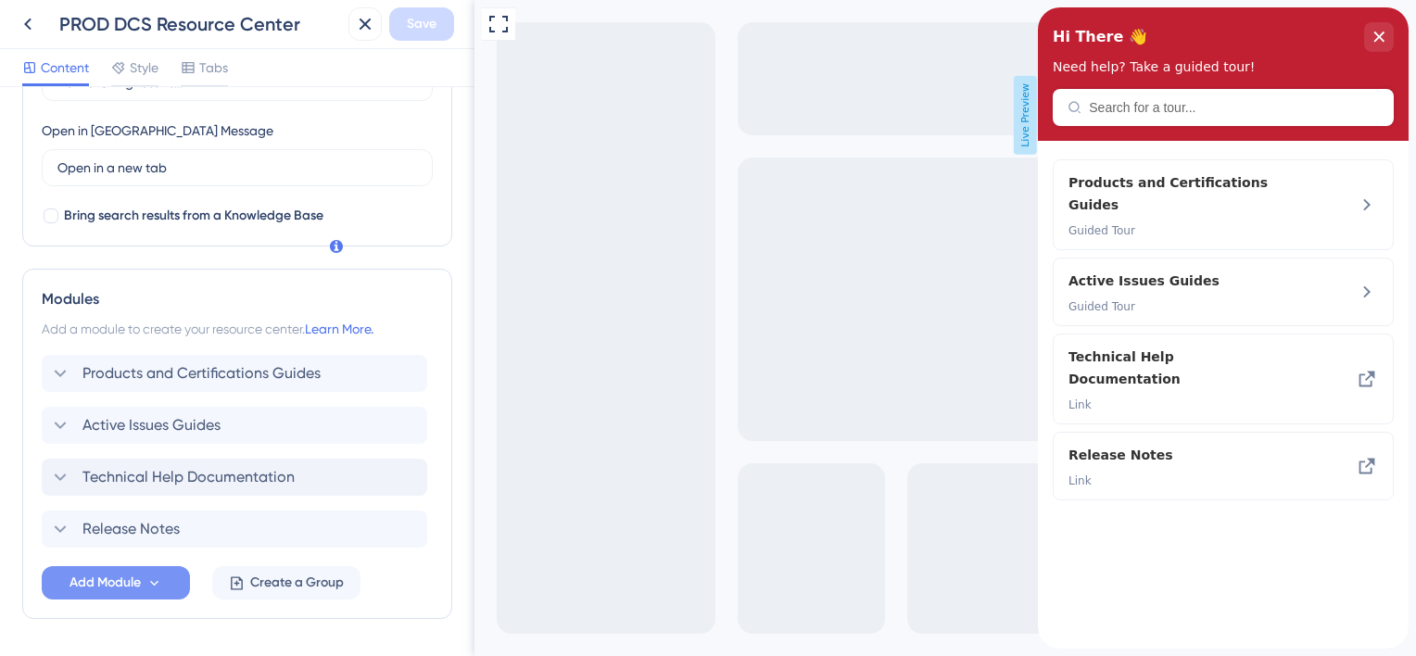
scroll to position [565, 0]
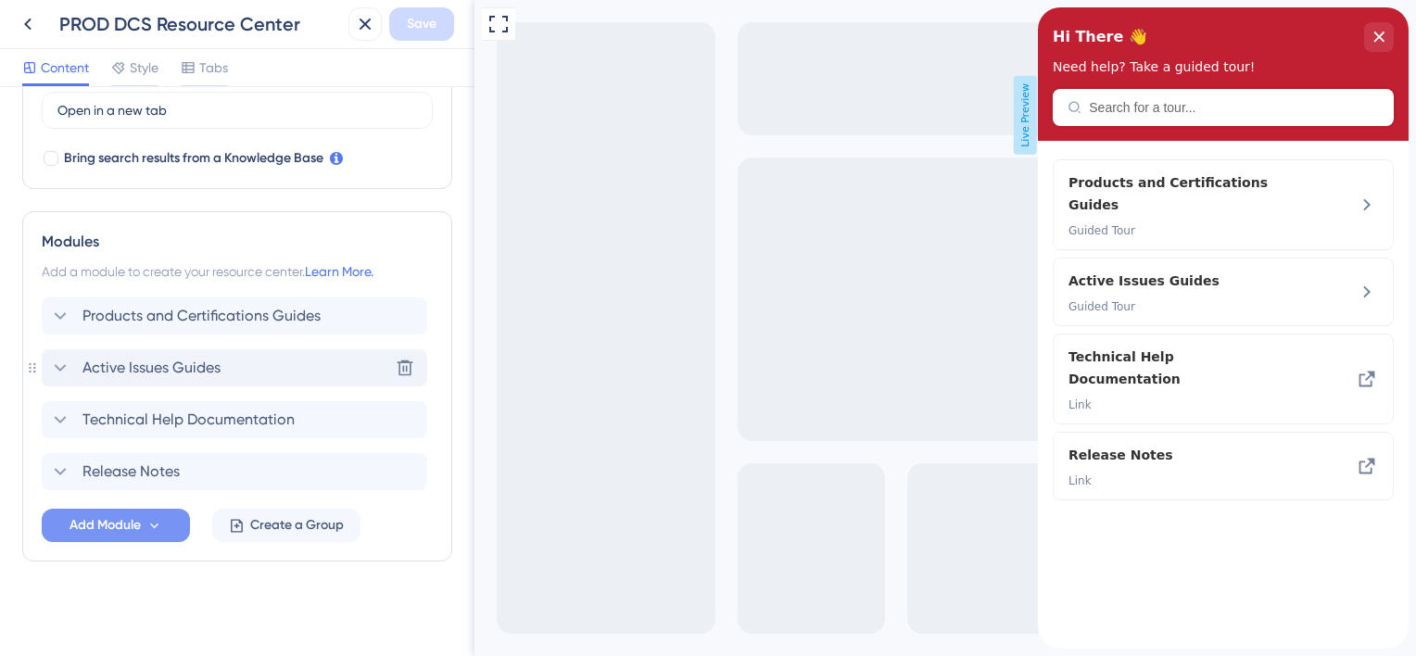
click at [57, 357] on icon at bounding box center [60, 368] width 22 height 22
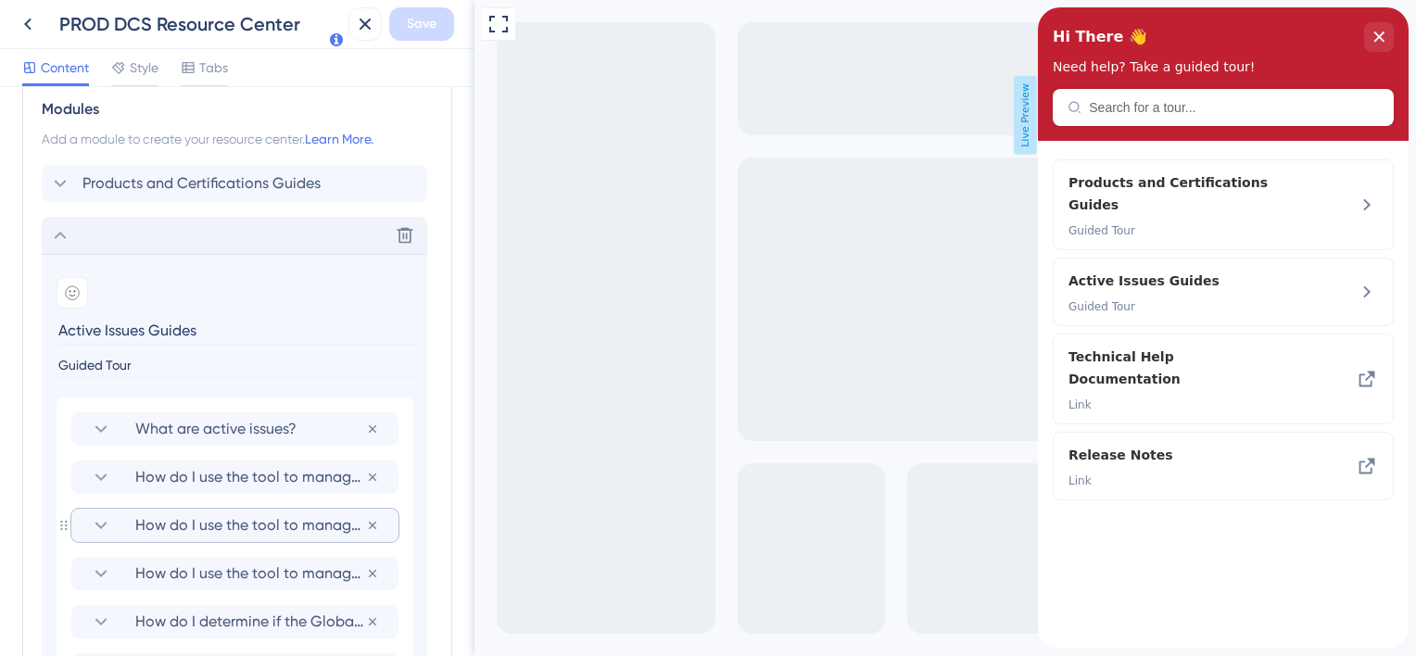
scroll to position [750, 0]
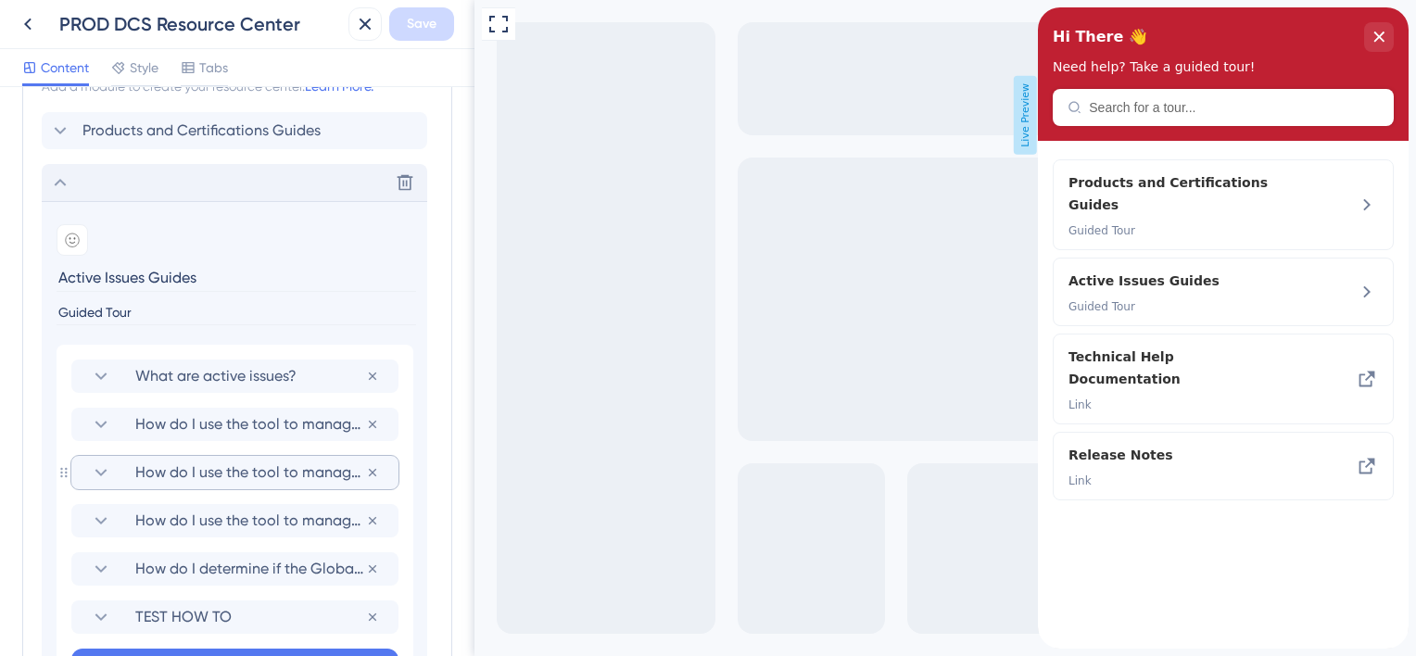
click at [98, 474] on icon at bounding box center [101, 472] width 22 height 22
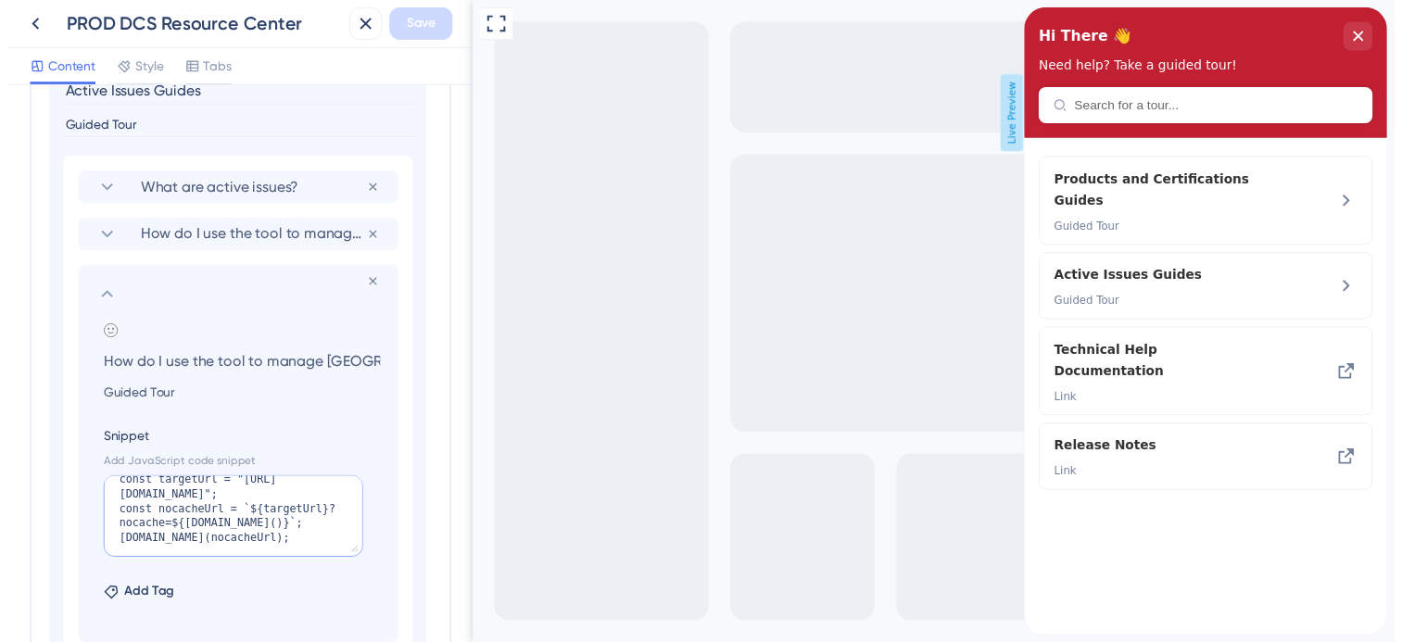
scroll to position [0, 0]
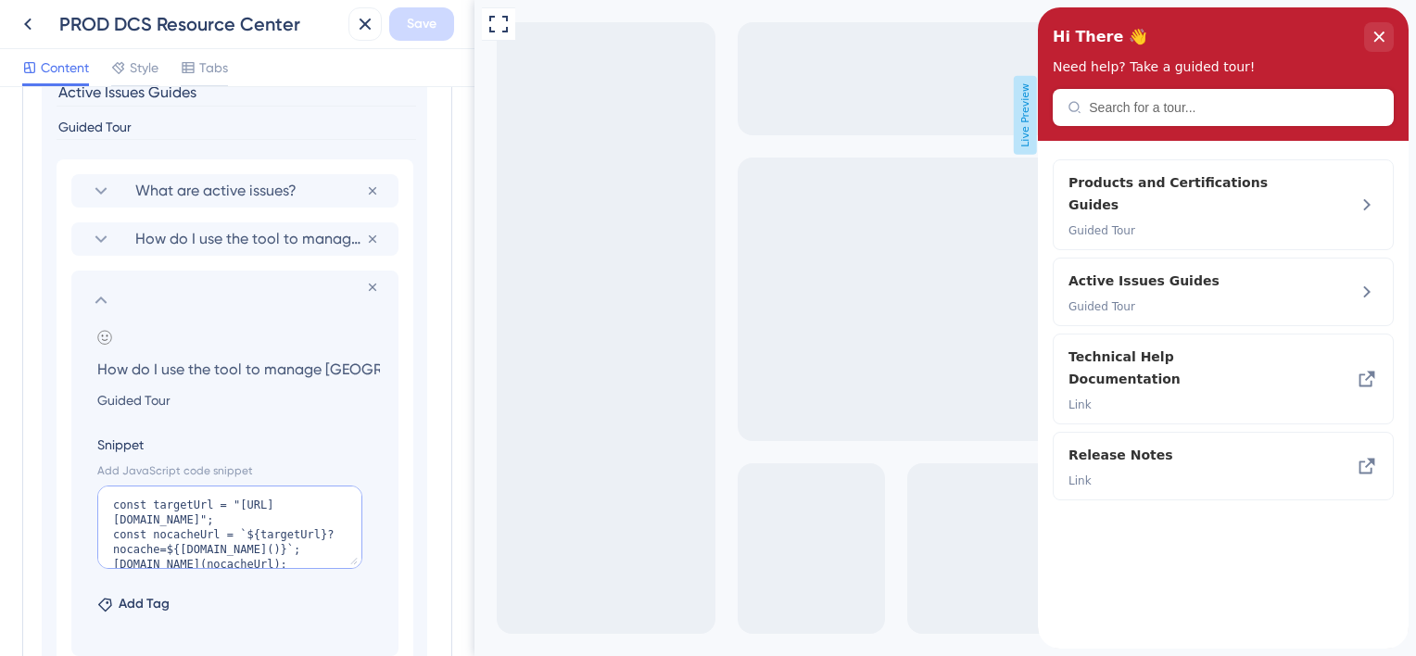
drag, startPoint x: 167, startPoint y: 555, endPoint x: 77, endPoint y: 463, distance: 128.4
click at [77, 463] on section "Remove from group Add emoji How do I use the tool to manage [GEOGRAPHIC_DATA] U…" at bounding box center [234, 463] width 327 height 385
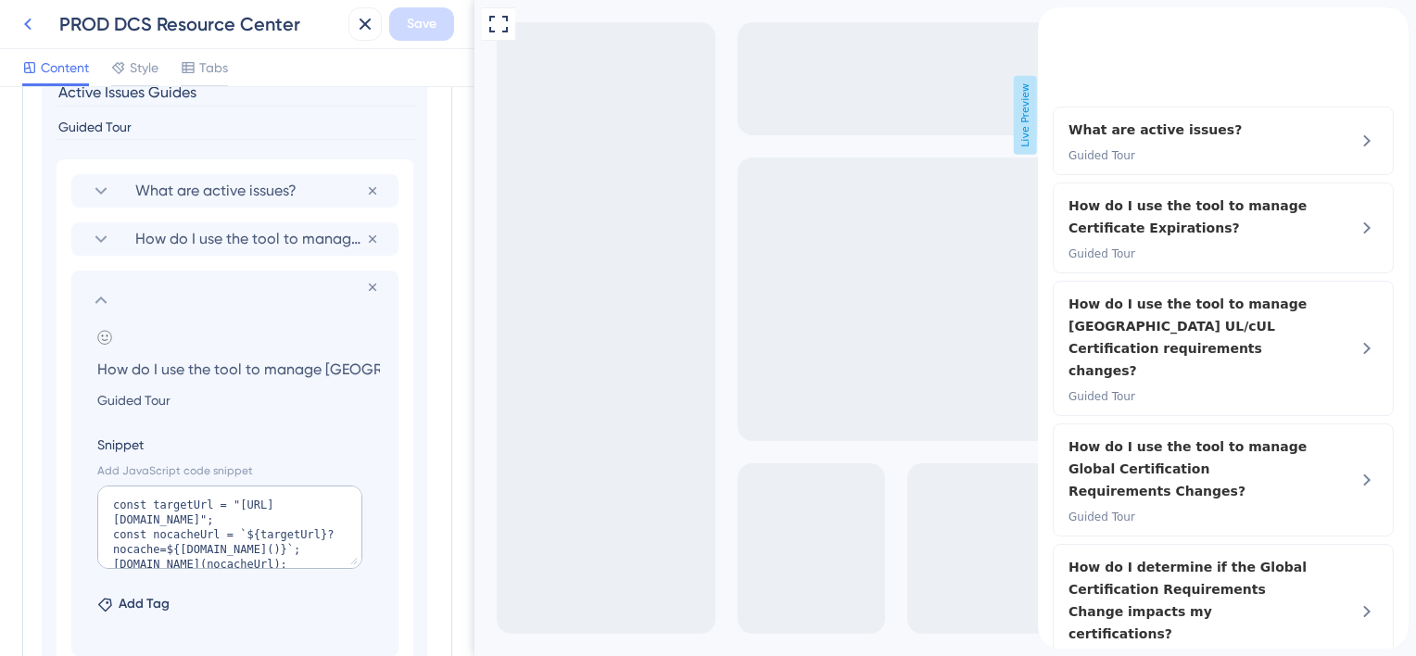
click at [41, 26] on button at bounding box center [27, 23] width 33 height 33
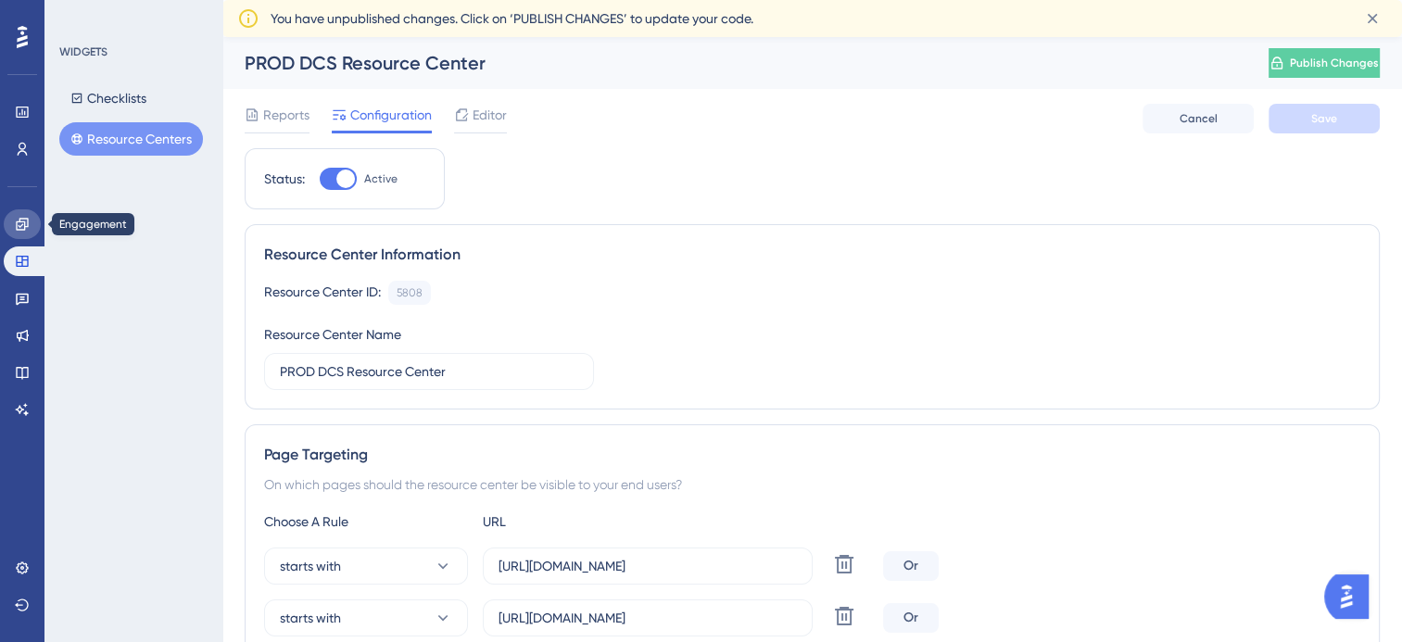
click at [33, 218] on link at bounding box center [22, 224] width 37 height 30
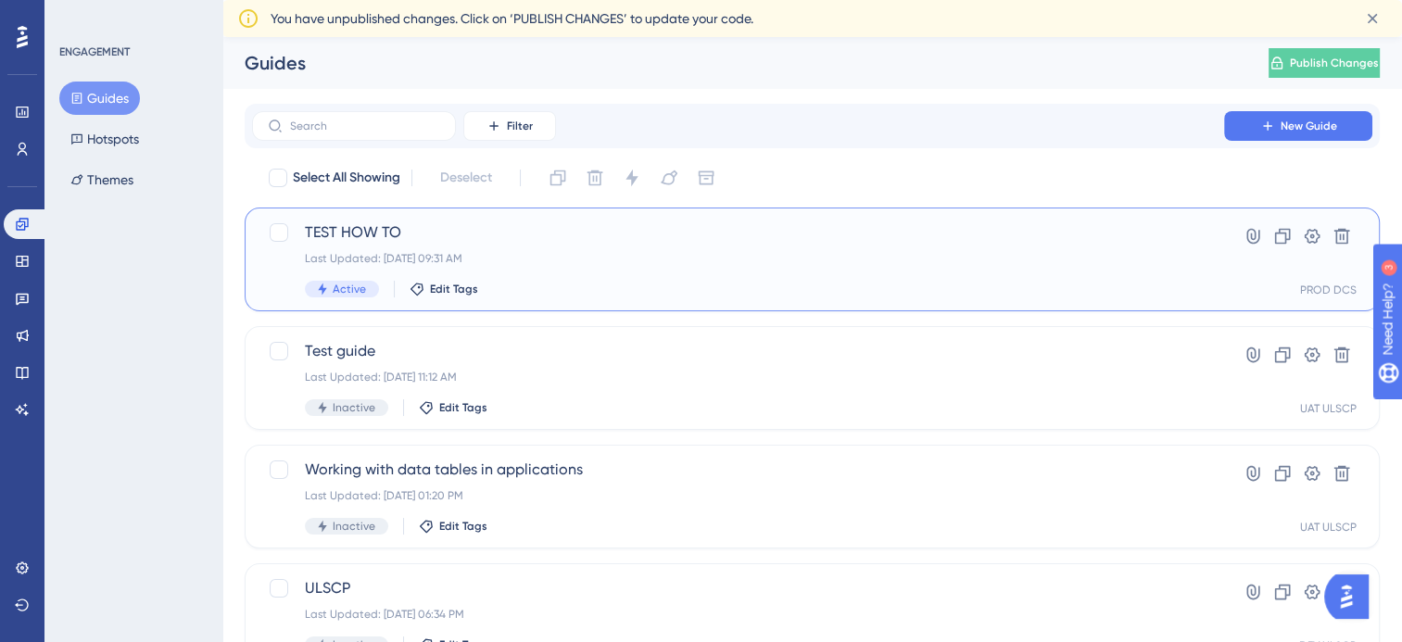
click at [422, 233] on span "TEST HOW TO" at bounding box center [738, 232] width 866 height 22
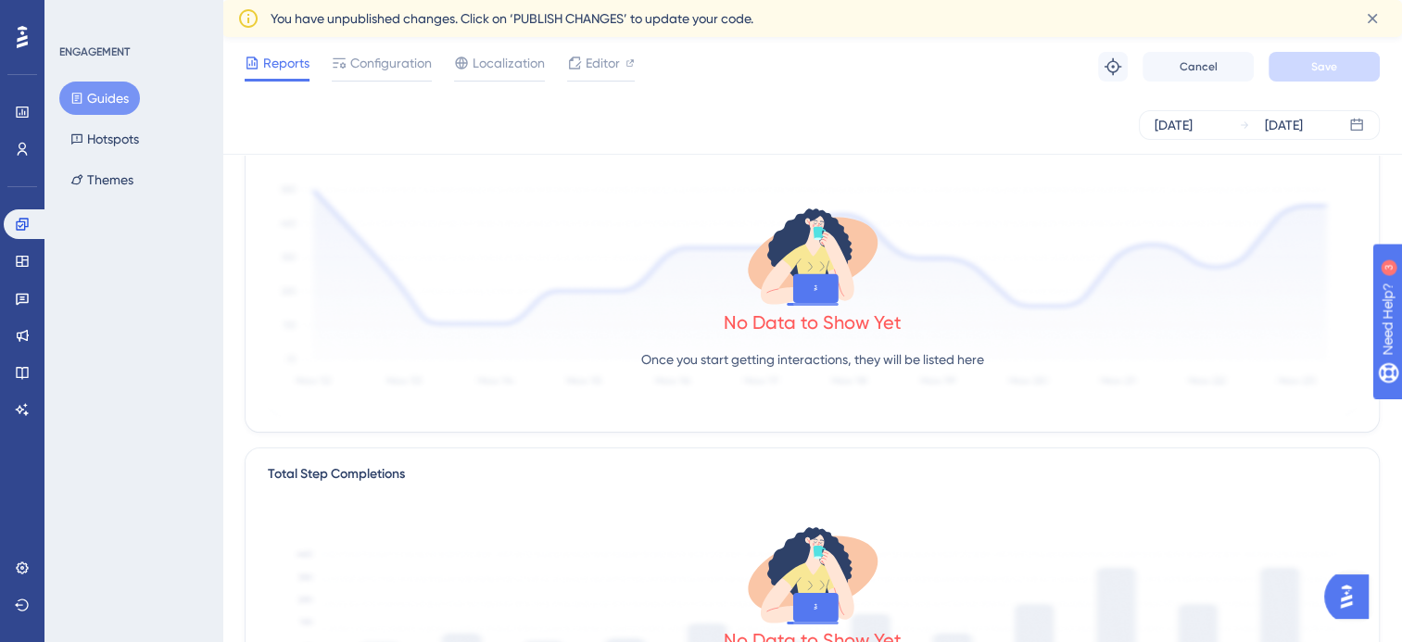
scroll to position [93, 0]
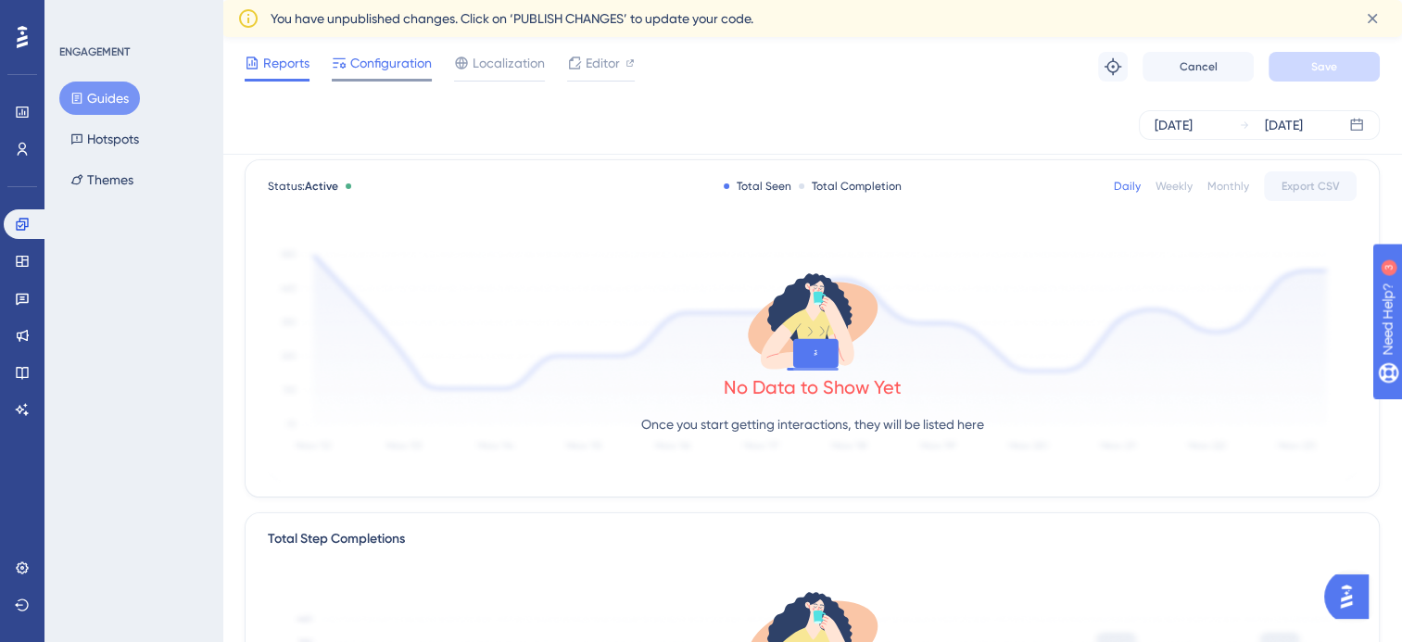
click at [390, 55] on span "Configuration" at bounding box center [391, 63] width 82 height 22
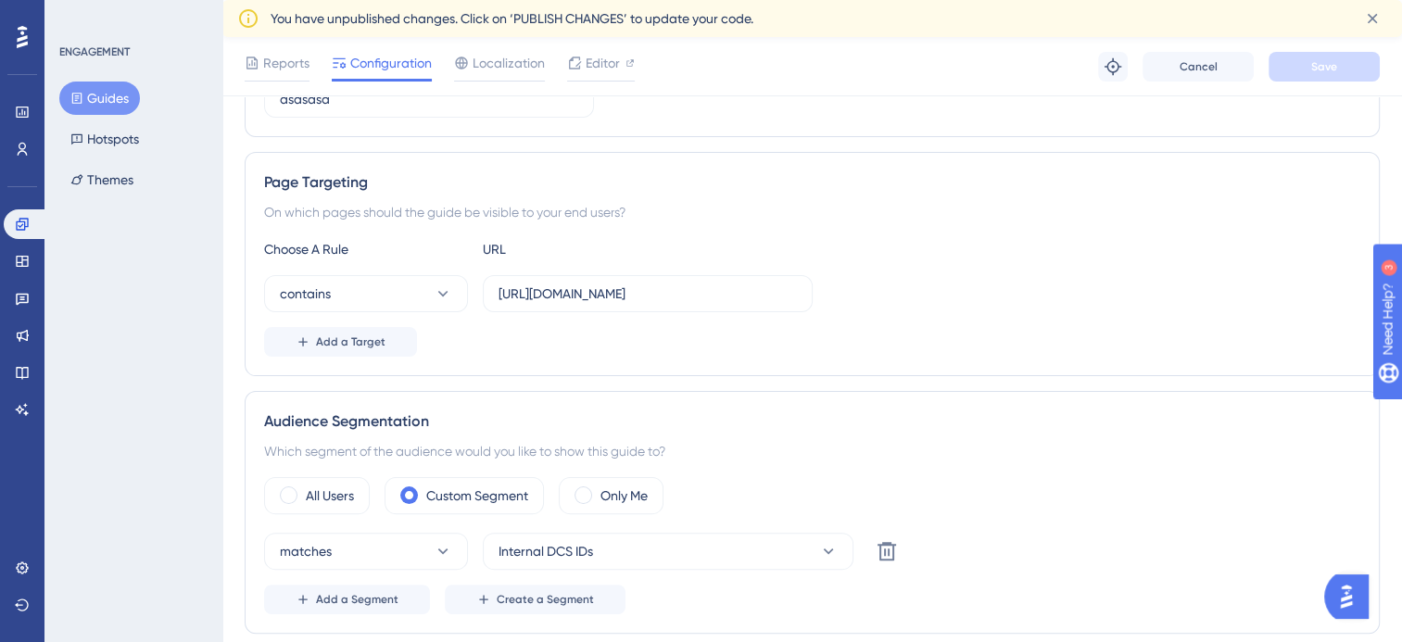
scroll to position [371, 0]
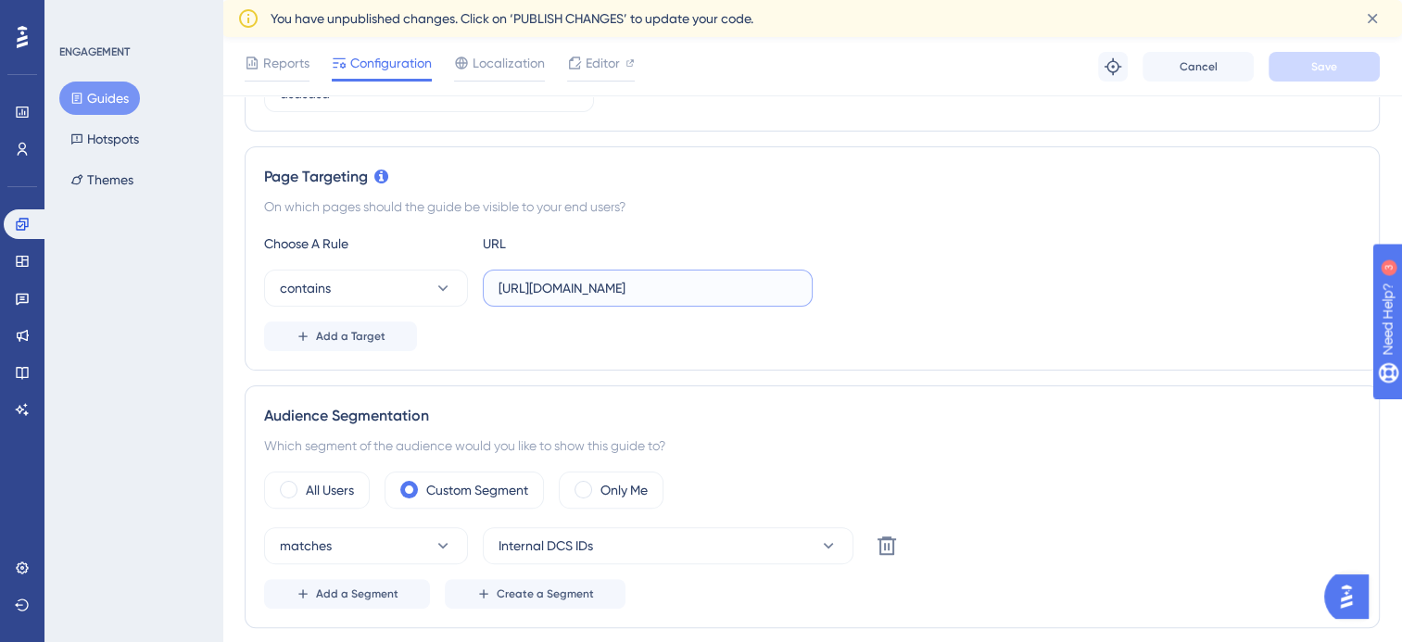
drag, startPoint x: 728, startPoint y: 285, endPoint x: 893, endPoint y: 274, distance: 165.3
click at [893, 274] on div "contains [URL][DOMAIN_NAME]" at bounding box center [812, 288] width 1096 height 37
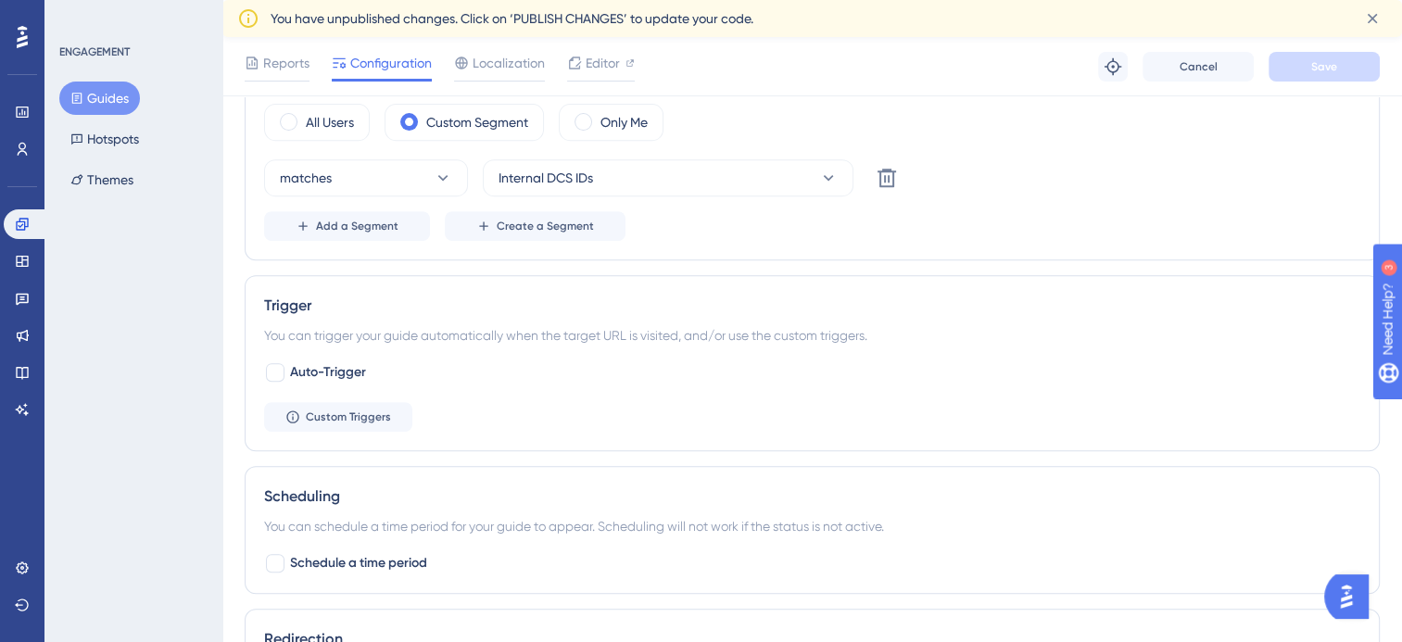
scroll to position [741, 0]
click at [278, 371] on div at bounding box center [275, 369] width 19 height 19
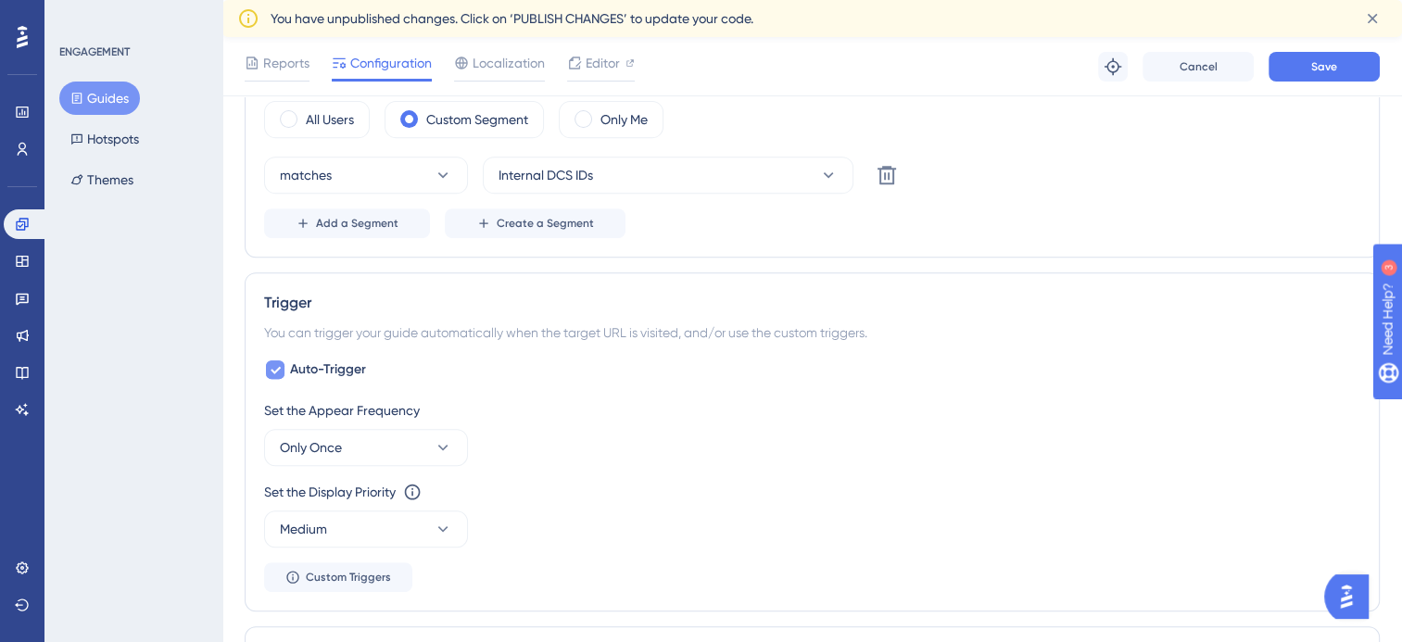
click at [279, 362] on icon at bounding box center [275, 369] width 11 height 15
checkbox input "false"
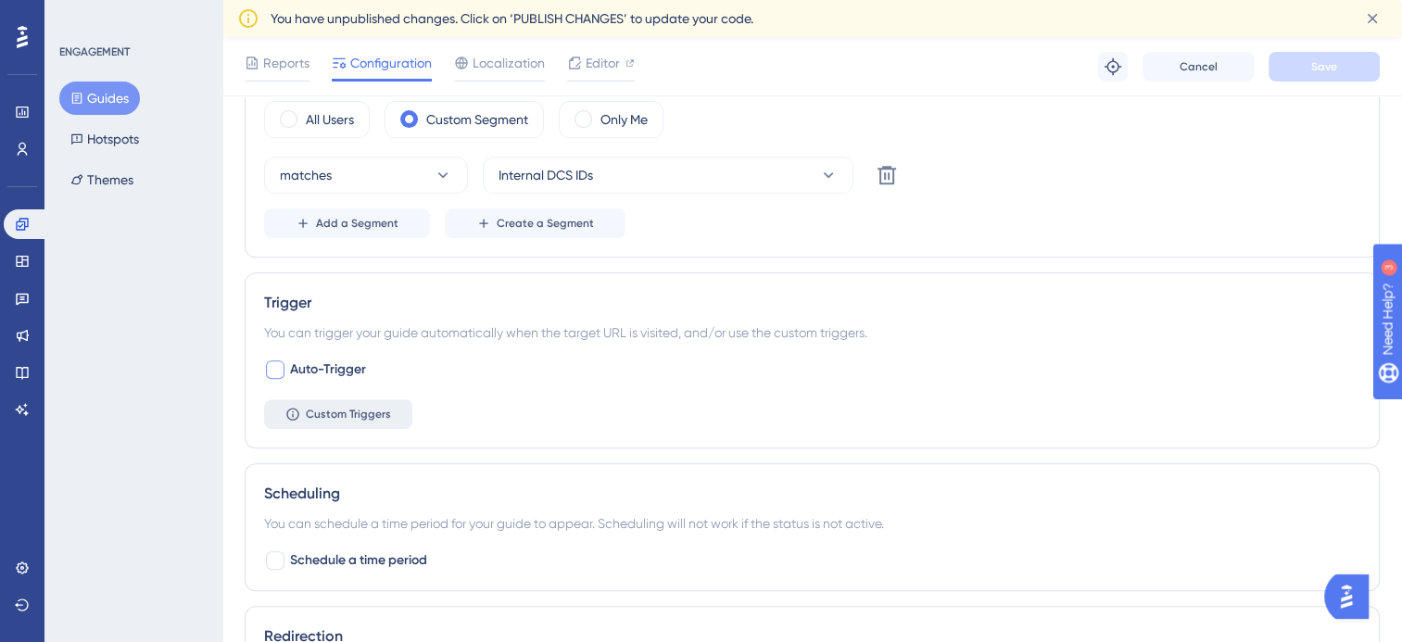
click at [319, 410] on span "Custom Triggers" at bounding box center [348, 414] width 85 height 15
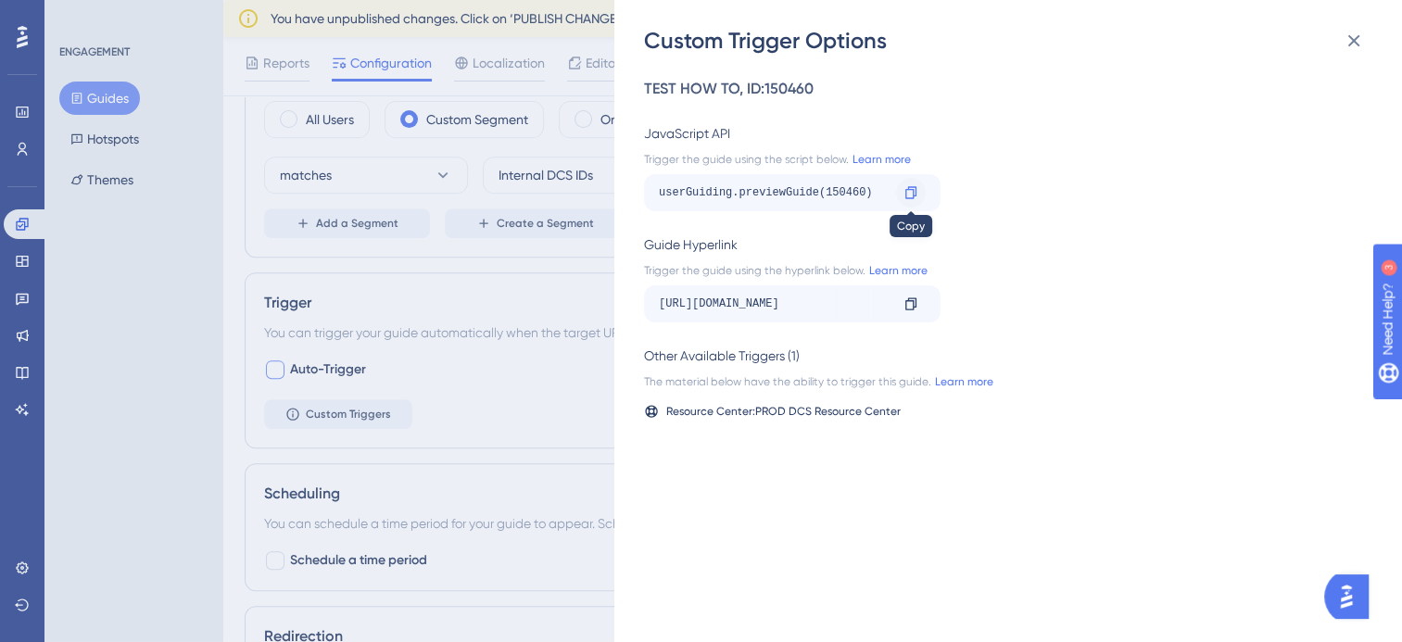
click at [907, 193] on icon at bounding box center [910, 192] width 15 height 15
click at [912, 304] on icon at bounding box center [910, 303] width 11 height 12
drag, startPoint x: 772, startPoint y: 296, endPoint x: 843, endPoint y: 300, distance: 71.4
click at [843, 300] on div "[URL][DOMAIN_NAME]" at bounding box center [774, 304] width 230 height 30
click at [1352, 43] on icon at bounding box center [1354, 41] width 12 height 12
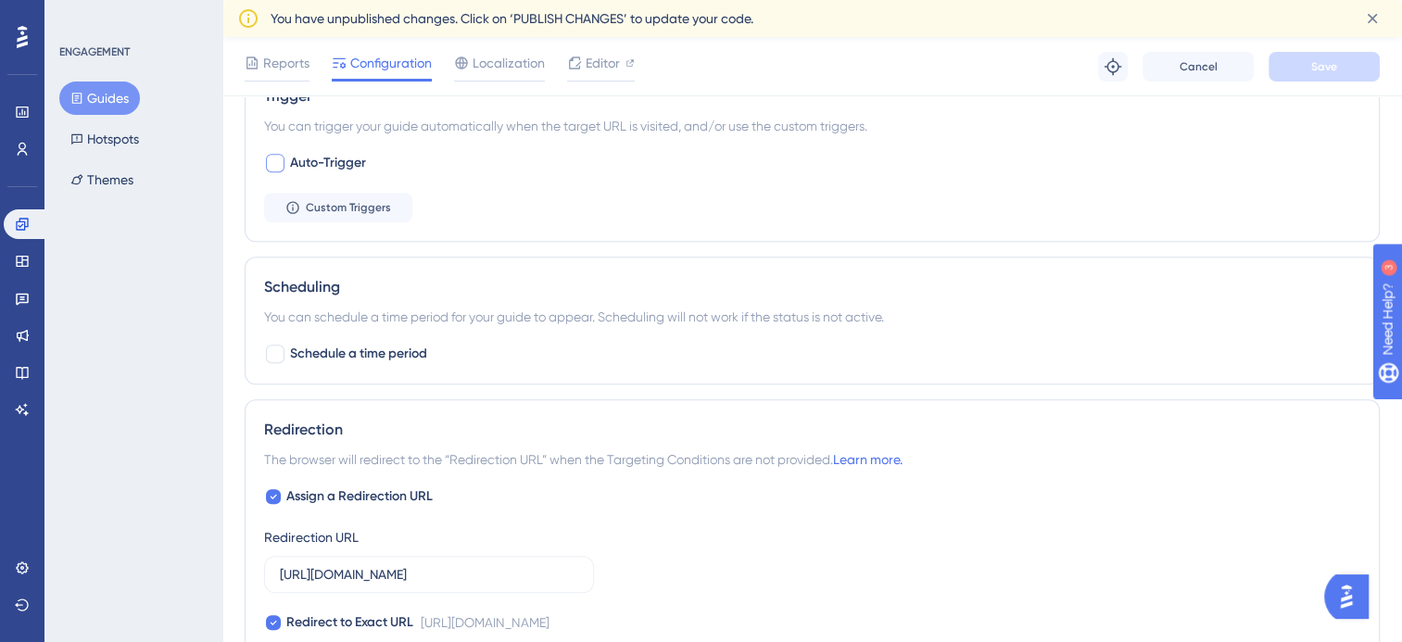
scroll to position [931, 0]
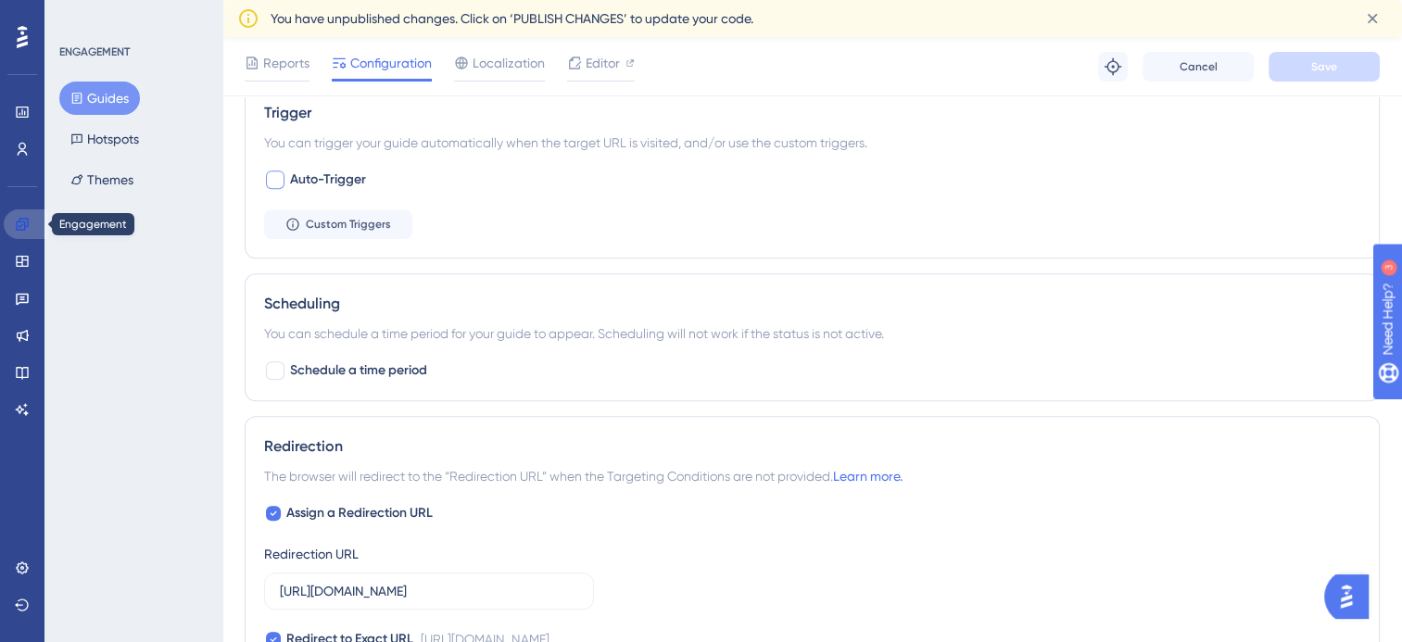
click at [22, 219] on icon at bounding box center [22, 224] width 15 height 15
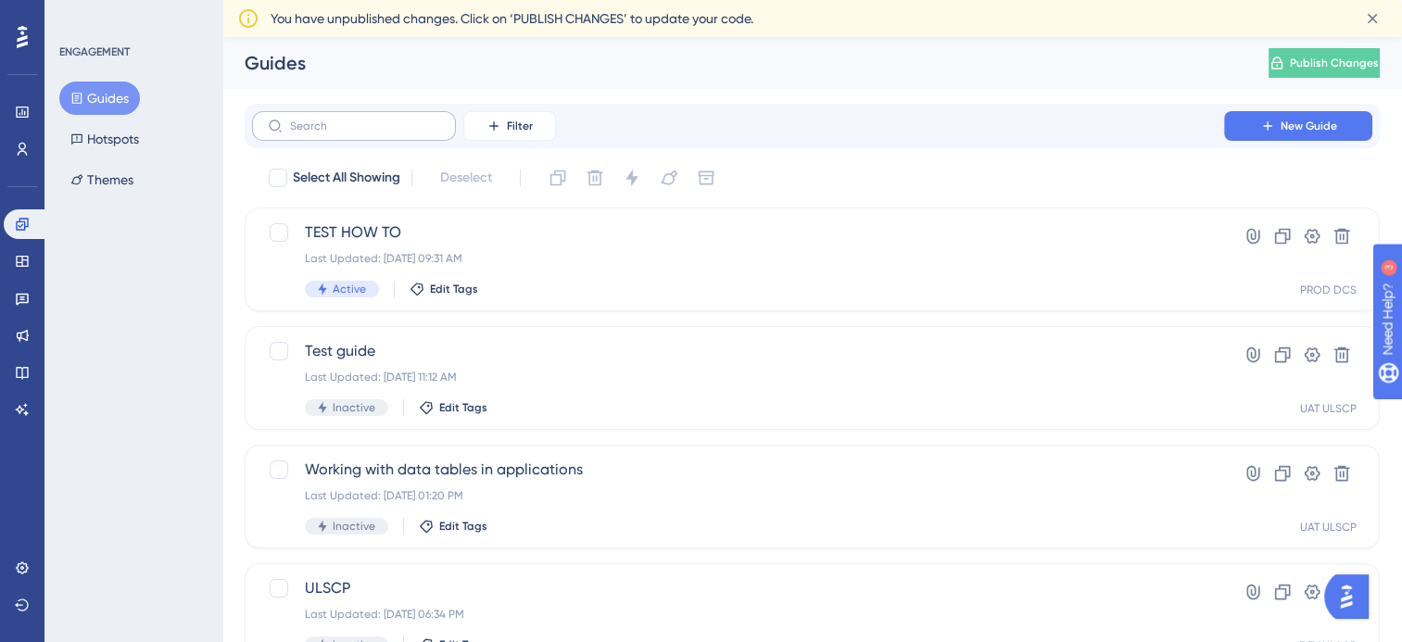
click at [412, 138] on label at bounding box center [354, 126] width 204 height 30
click at [412, 132] on input "text" at bounding box center [365, 126] width 150 height 13
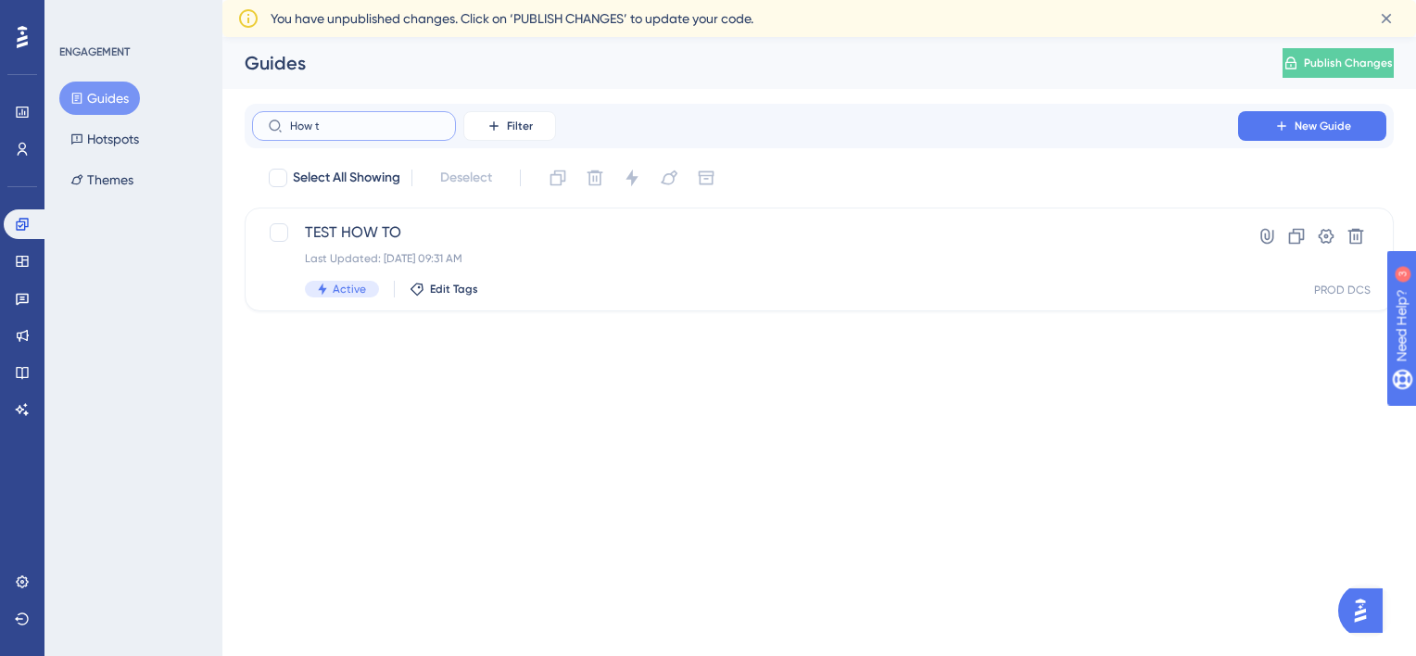
type input "How to"
drag, startPoint x: 367, startPoint y: 124, endPoint x: 174, endPoint y: 137, distance: 193.2
click at [222, 137] on div "Performance Users Engagement Widgets Feedback Product Updates Knowledge Base AI…" at bounding box center [818, 189] width 1193 height 304
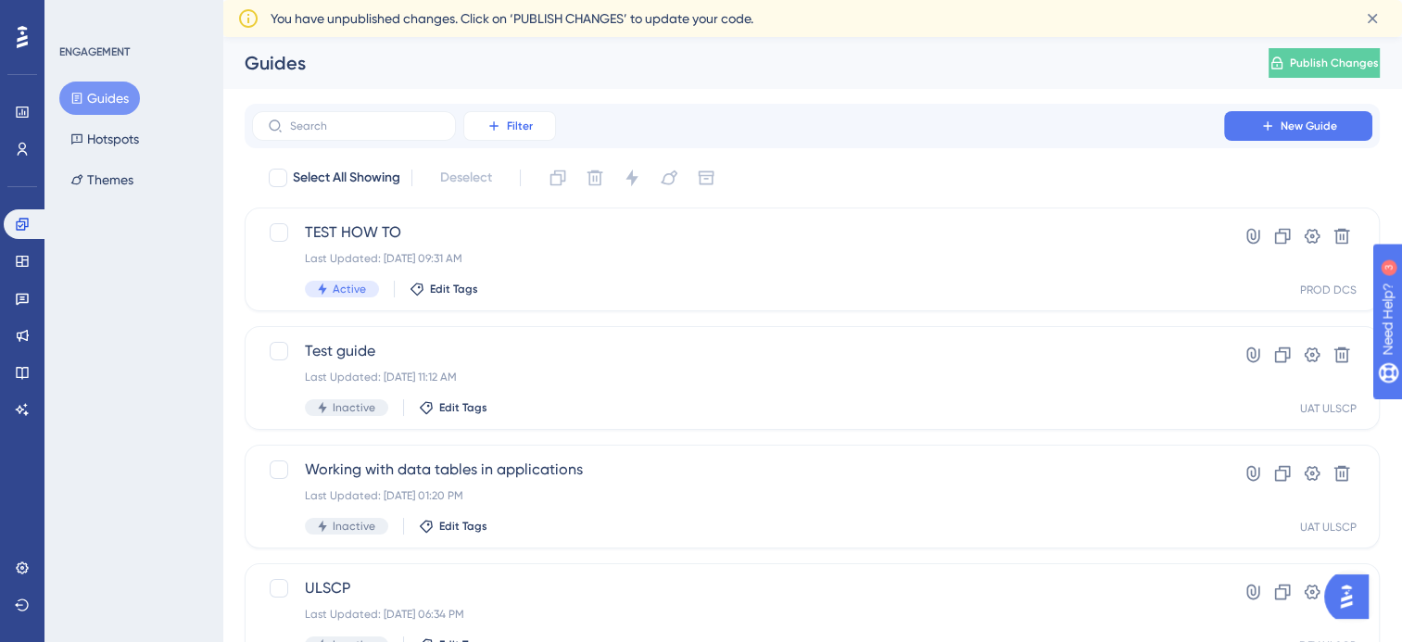
click at [521, 125] on span "Filter" at bounding box center [520, 126] width 26 height 15
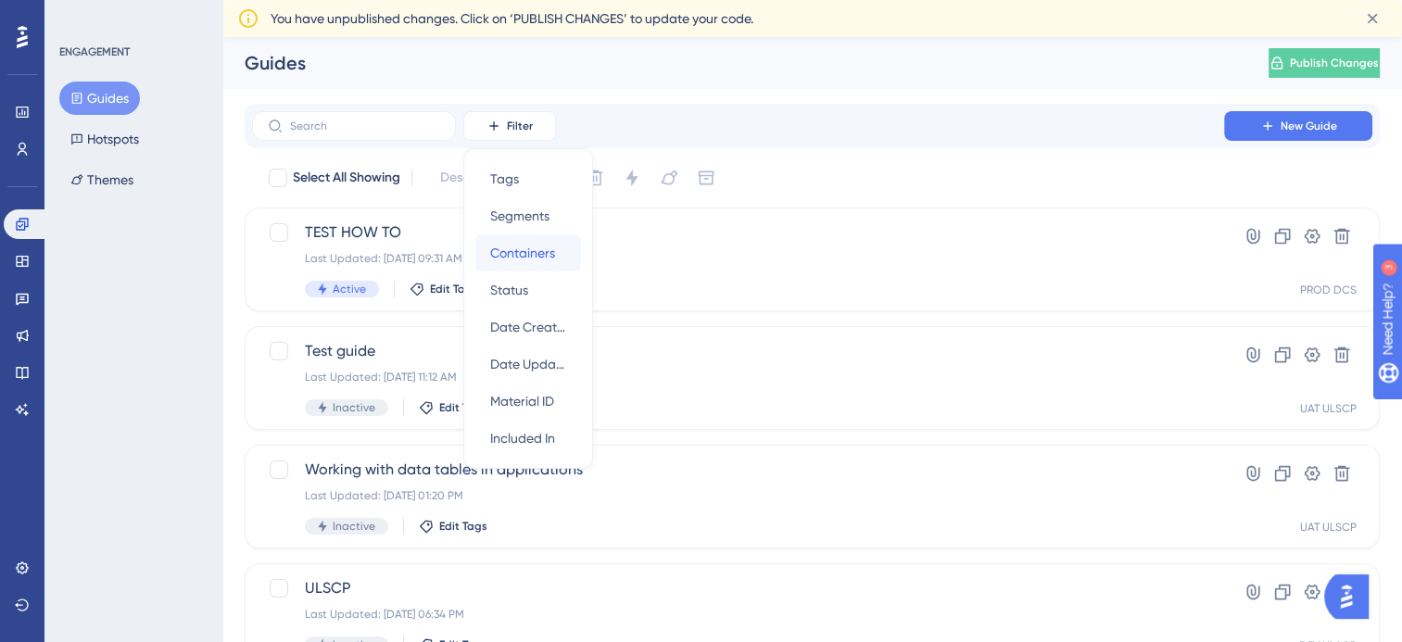
click at [523, 256] on span "Containers" at bounding box center [522, 253] width 65 height 22
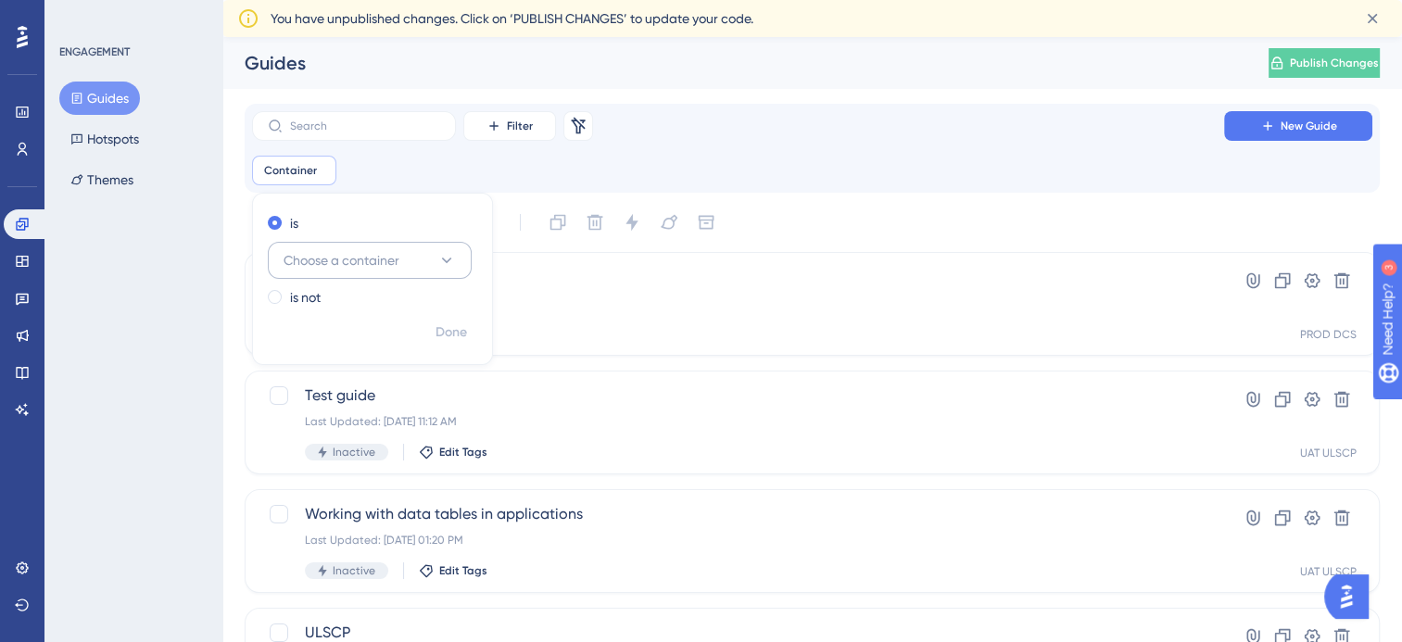
click at [342, 262] on span "Choose a container" at bounding box center [342, 260] width 116 height 22
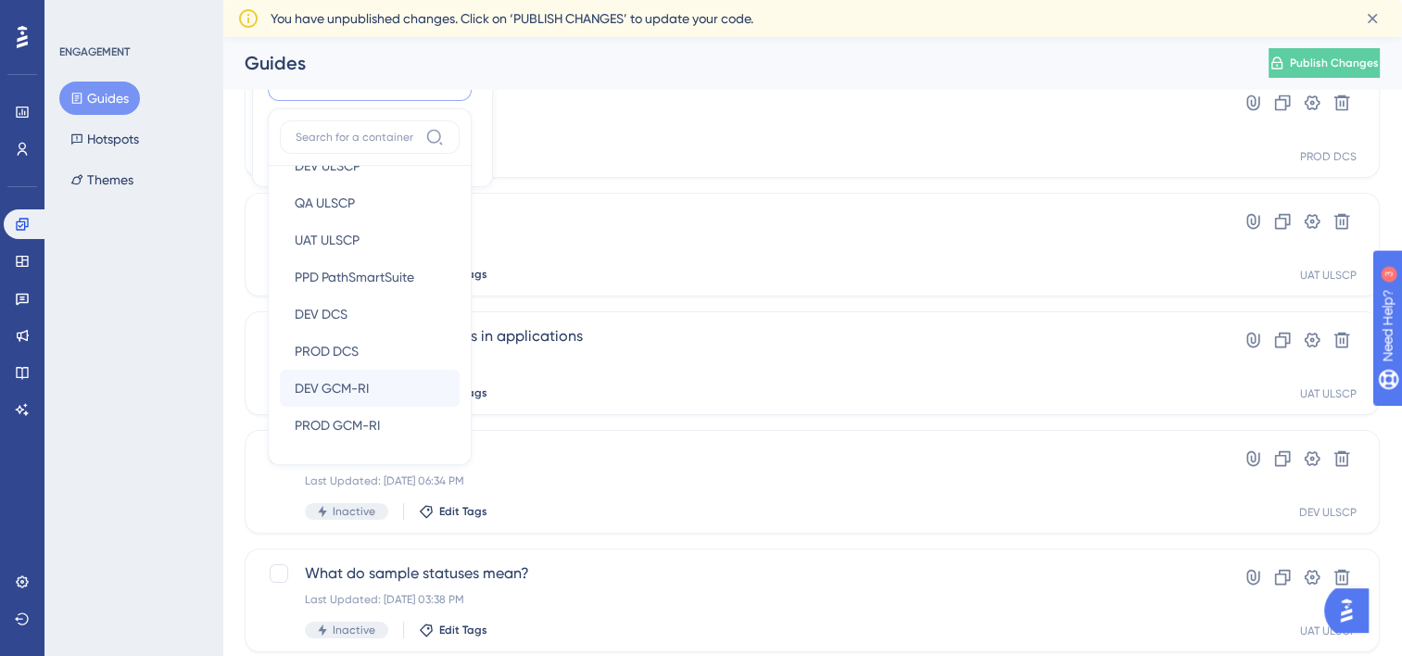
scroll to position [31, 0]
click at [350, 348] on span "PROD DCS" at bounding box center [327, 350] width 64 height 22
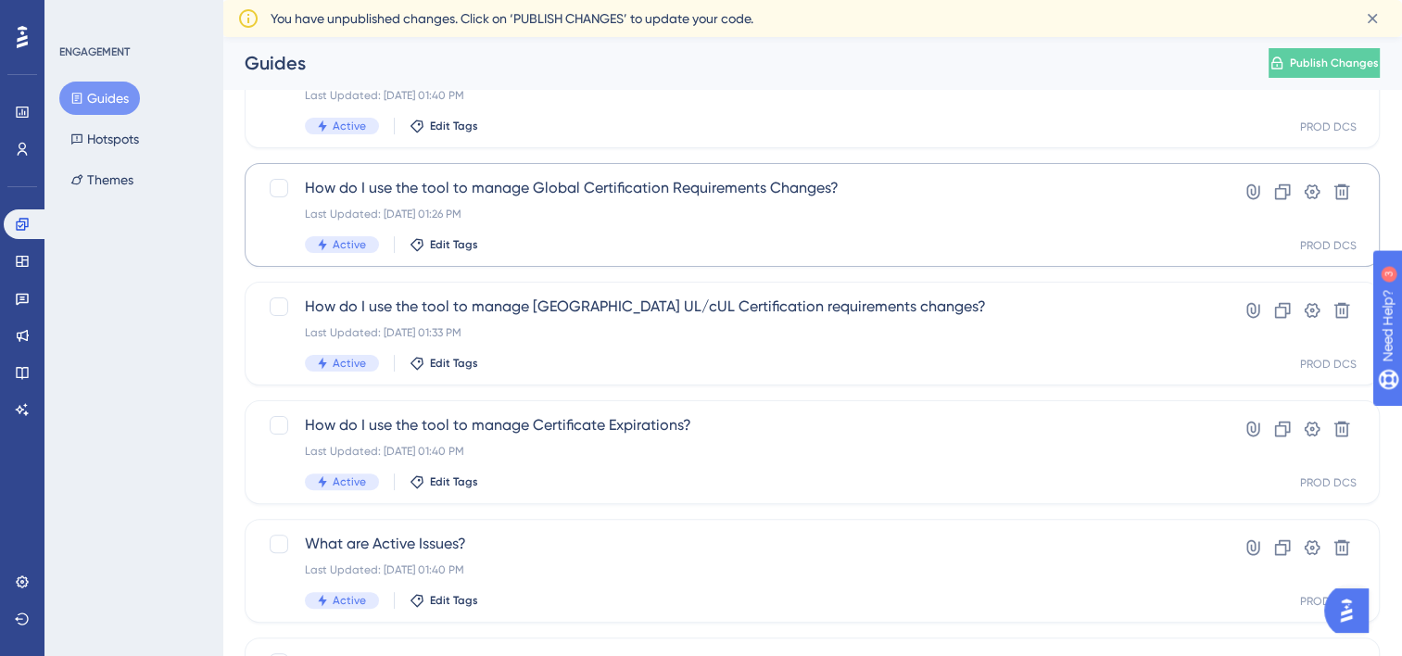
scroll to position [419, 0]
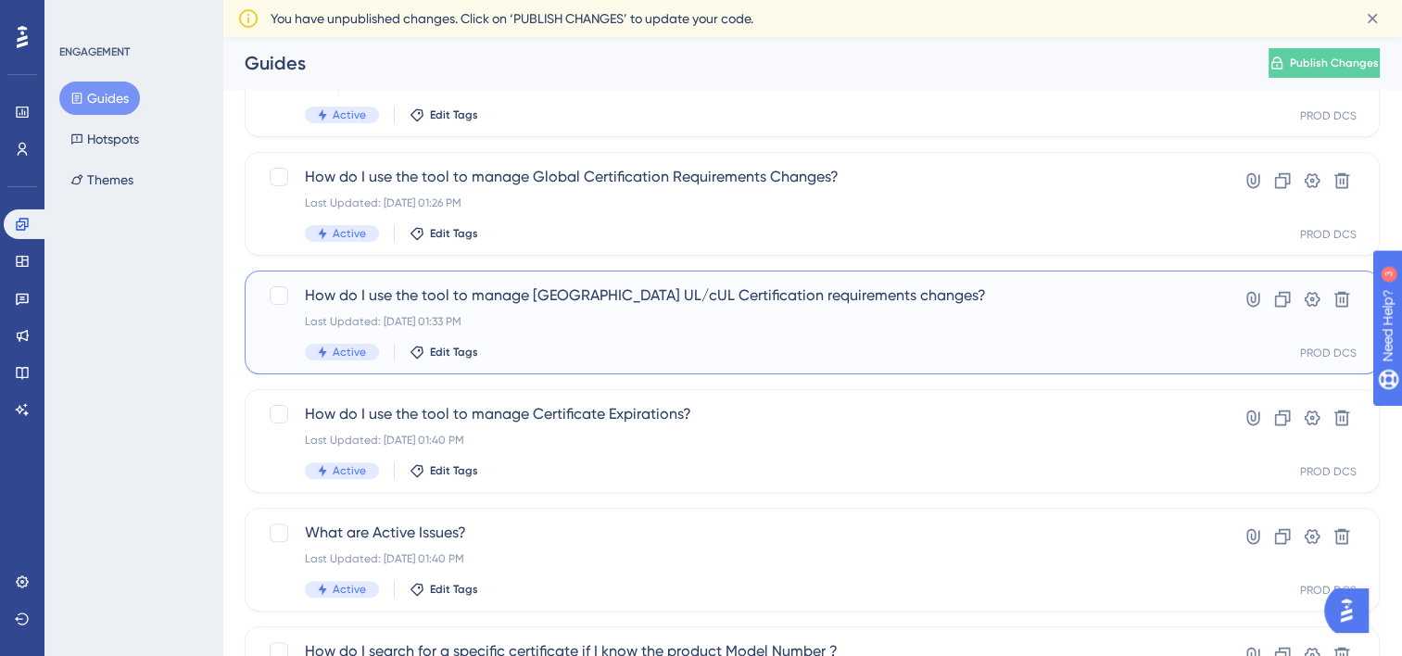
click at [620, 299] on span "How do I use the tool to manage [GEOGRAPHIC_DATA] UL/cUL Certification requirem…" at bounding box center [738, 295] width 866 height 22
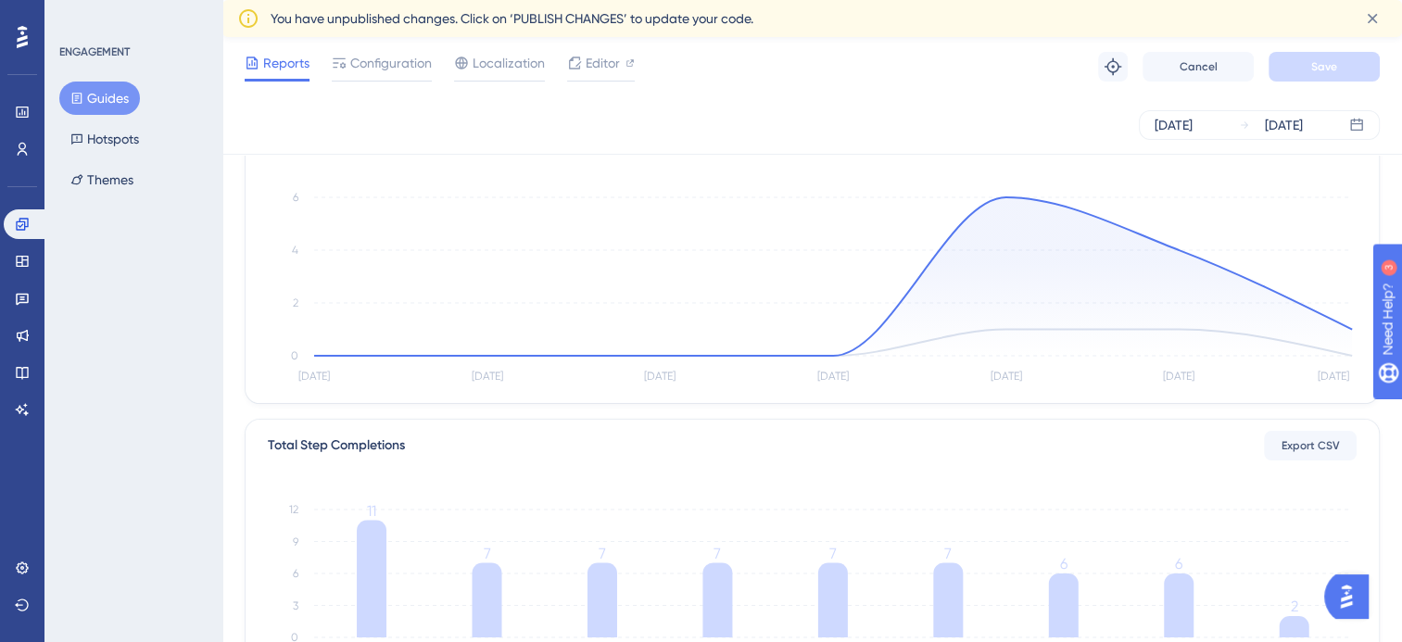
scroll to position [132, 0]
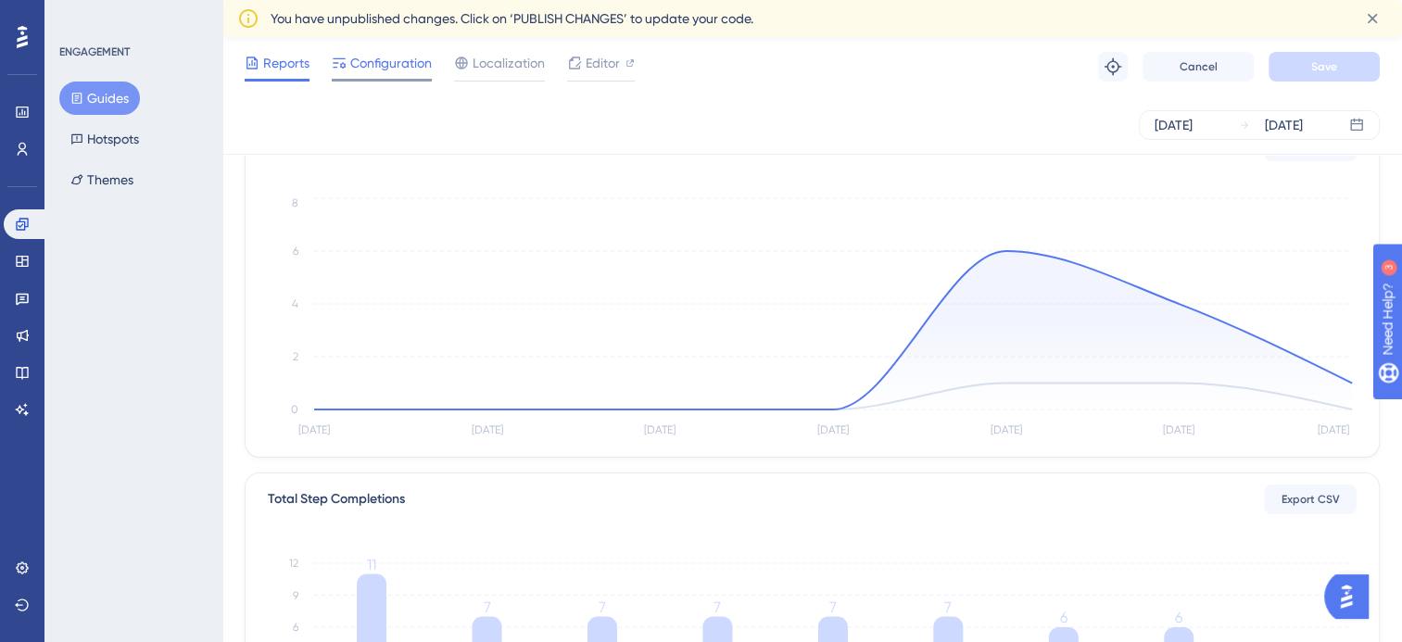
click at [426, 64] on span "Configuration" at bounding box center [391, 63] width 82 height 22
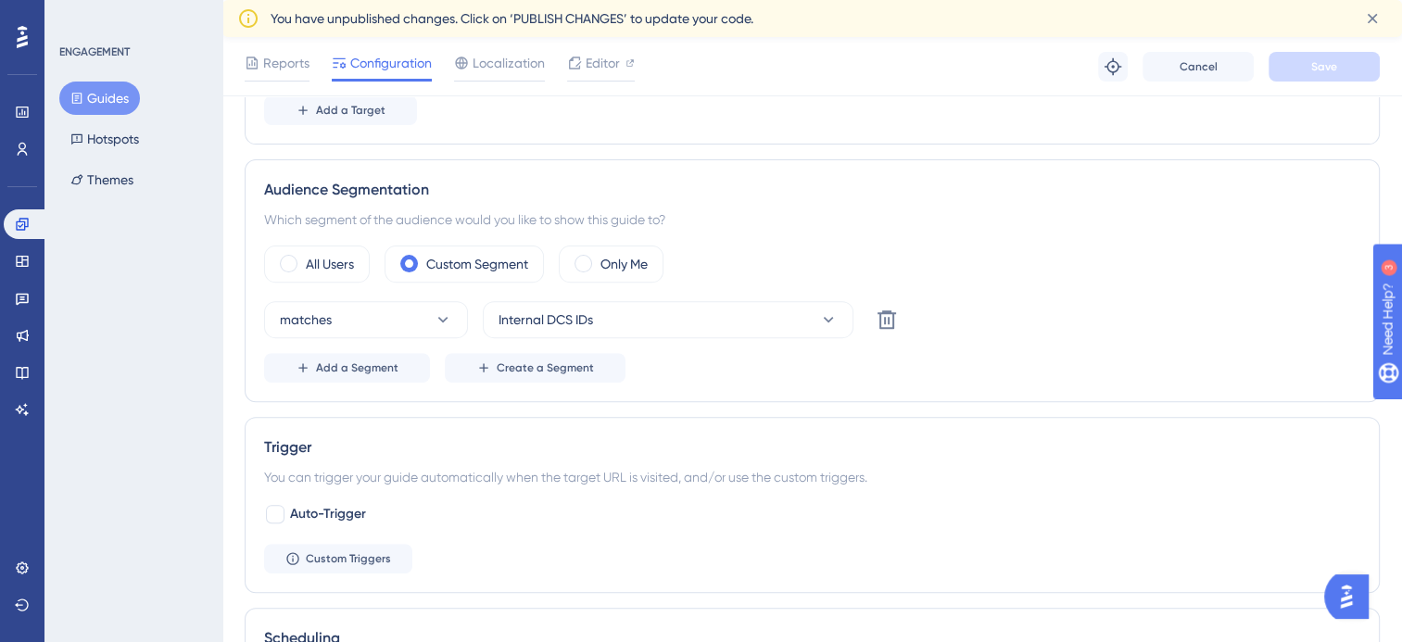
scroll to position [741, 0]
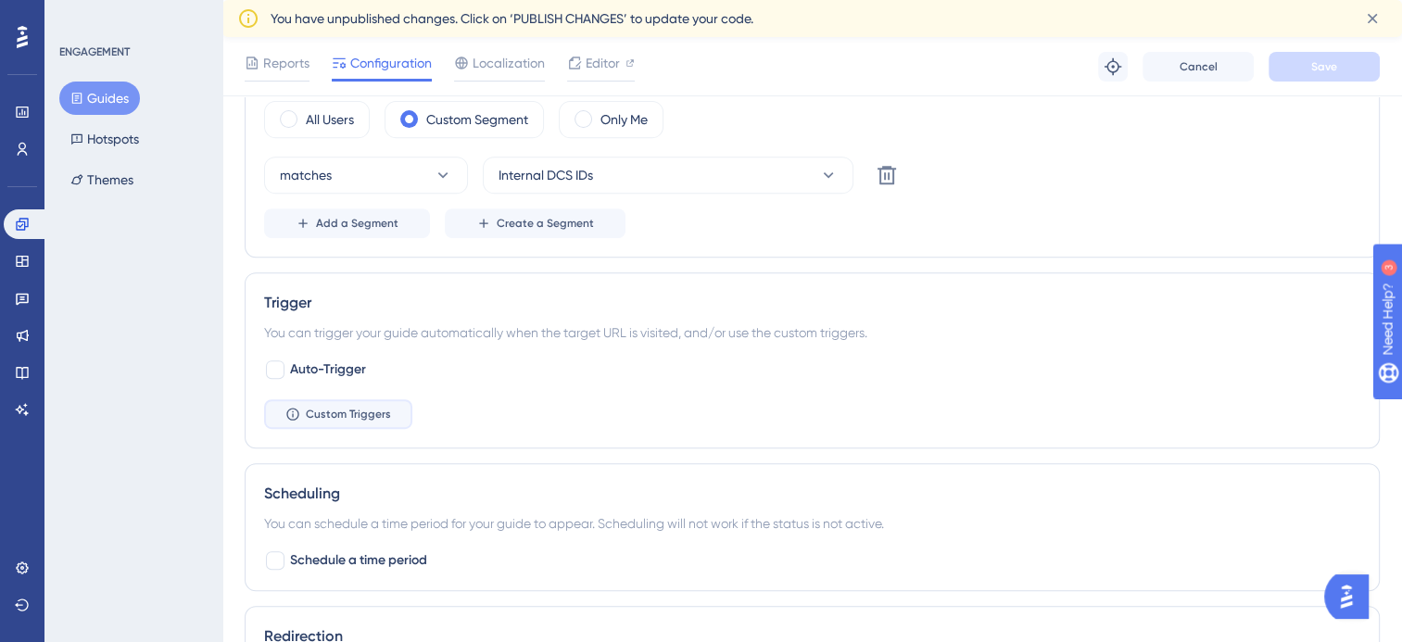
click at [333, 420] on button "Custom Triggers" at bounding box center [338, 414] width 148 height 30
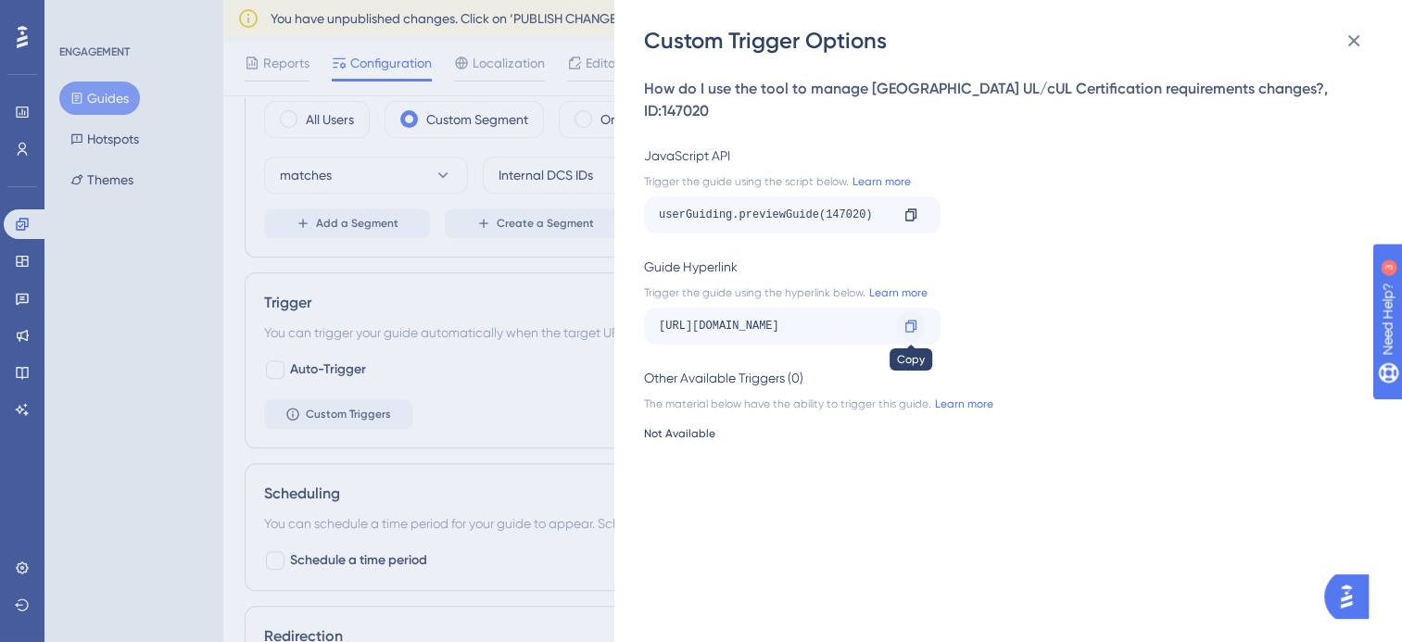
click at [914, 319] on icon at bounding box center [910, 326] width 15 height 15
drag, startPoint x: 908, startPoint y: 302, endPoint x: 991, endPoint y: 347, distance: 94.9
click at [908, 319] on icon at bounding box center [910, 326] width 15 height 15
click at [914, 319] on icon at bounding box center [910, 326] width 15 height 15
click at [27, 278] on div "Custom Trigger Options How do I use the tool to manage [GEOGRAPHIC_DATA] UL/cUL…" at bounding box center [701, 321] width 1402 height 642
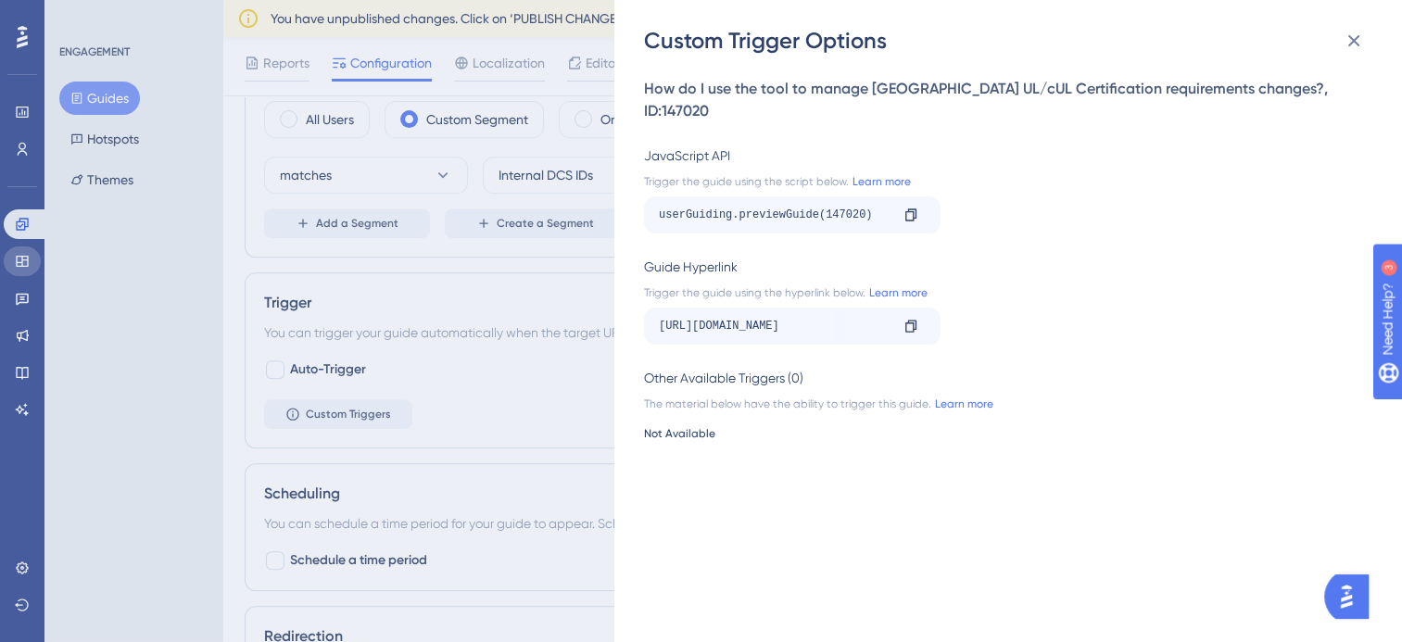
click at [19, 258] on icon at bounding box center [22, 261] width 15 height 15
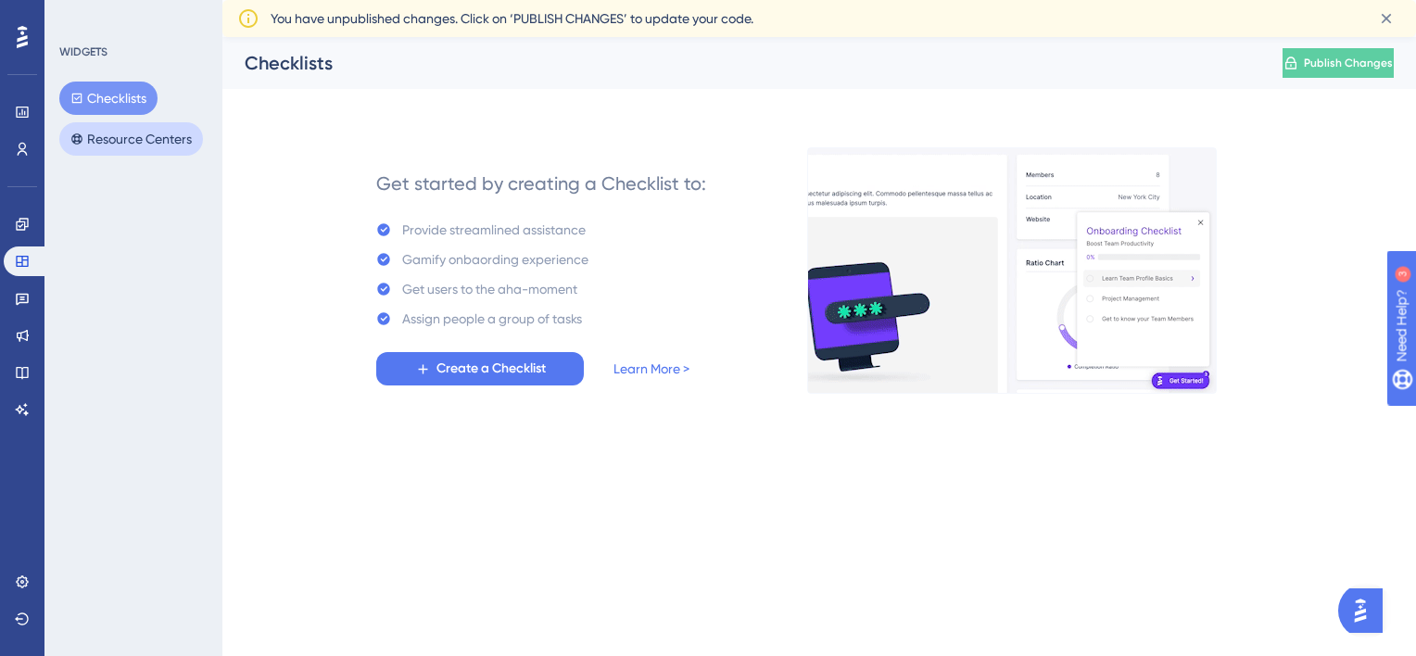
click at [161, 145] on button "Resource Centers" at bounding box center [131, 138] width 144 height 33
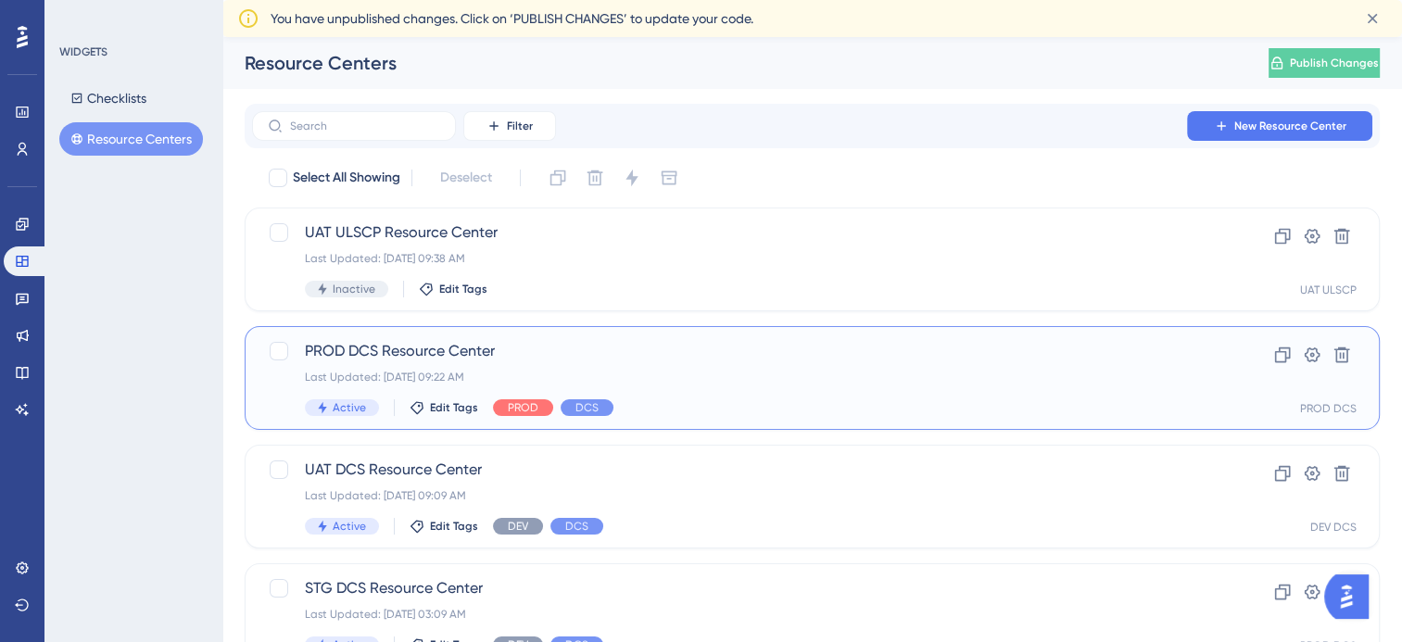
click at [475, 358] on span "PROD DCS Resource Center" at bounding box center [738, 351] width 866 height 22
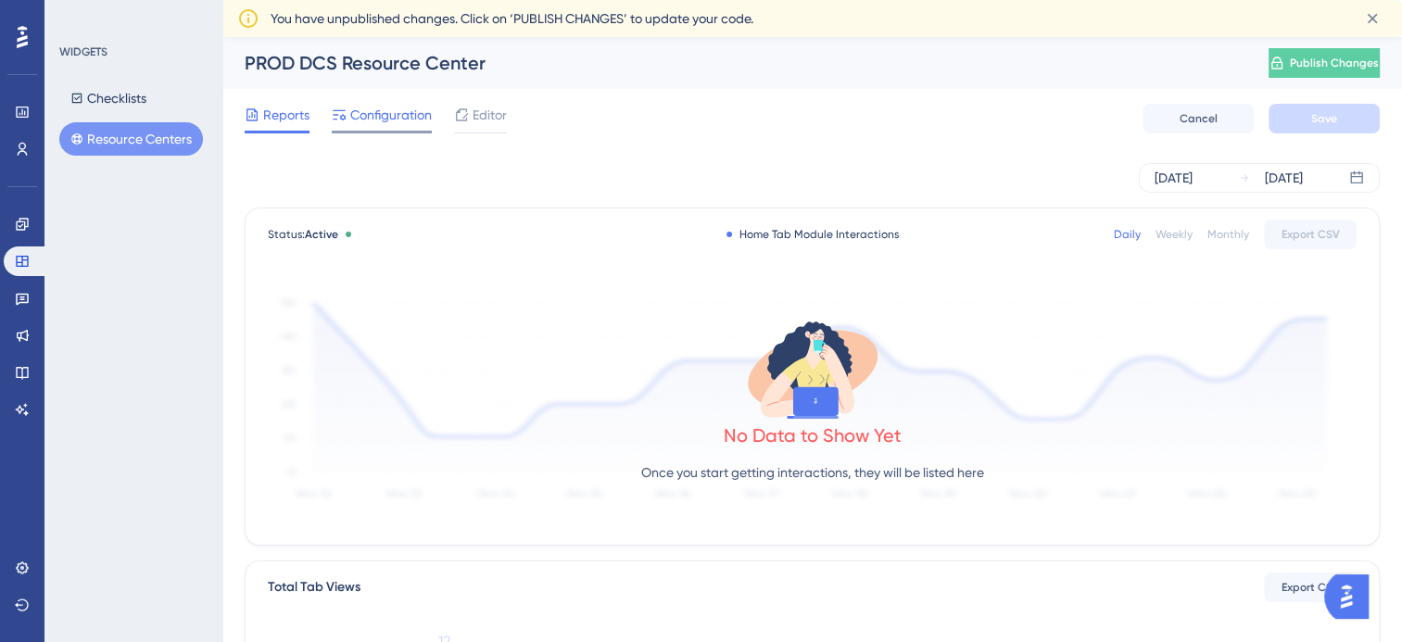
click at [382, 106] on span "Configuration" at bounding box center [391, 115] width 82 height 22
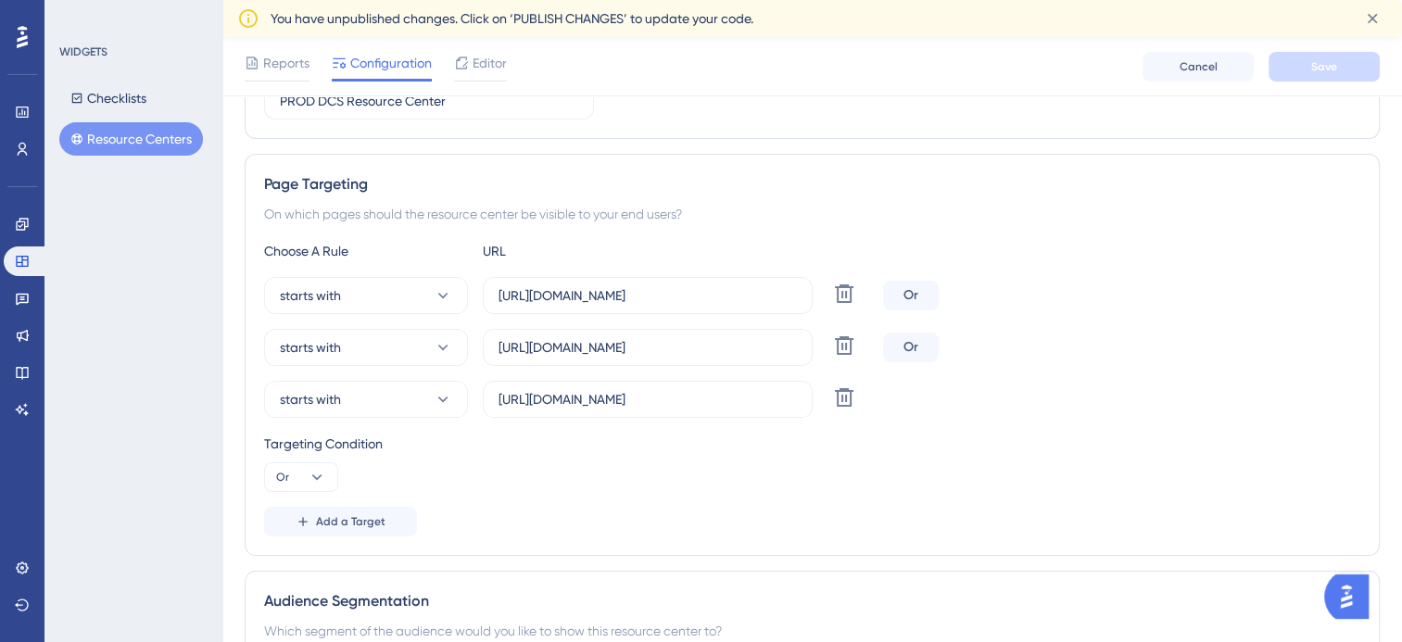
scroll to position [278, 0]
click at [487, 73] on span "Editor" at bounding box center [490, 63] width 34 height 22
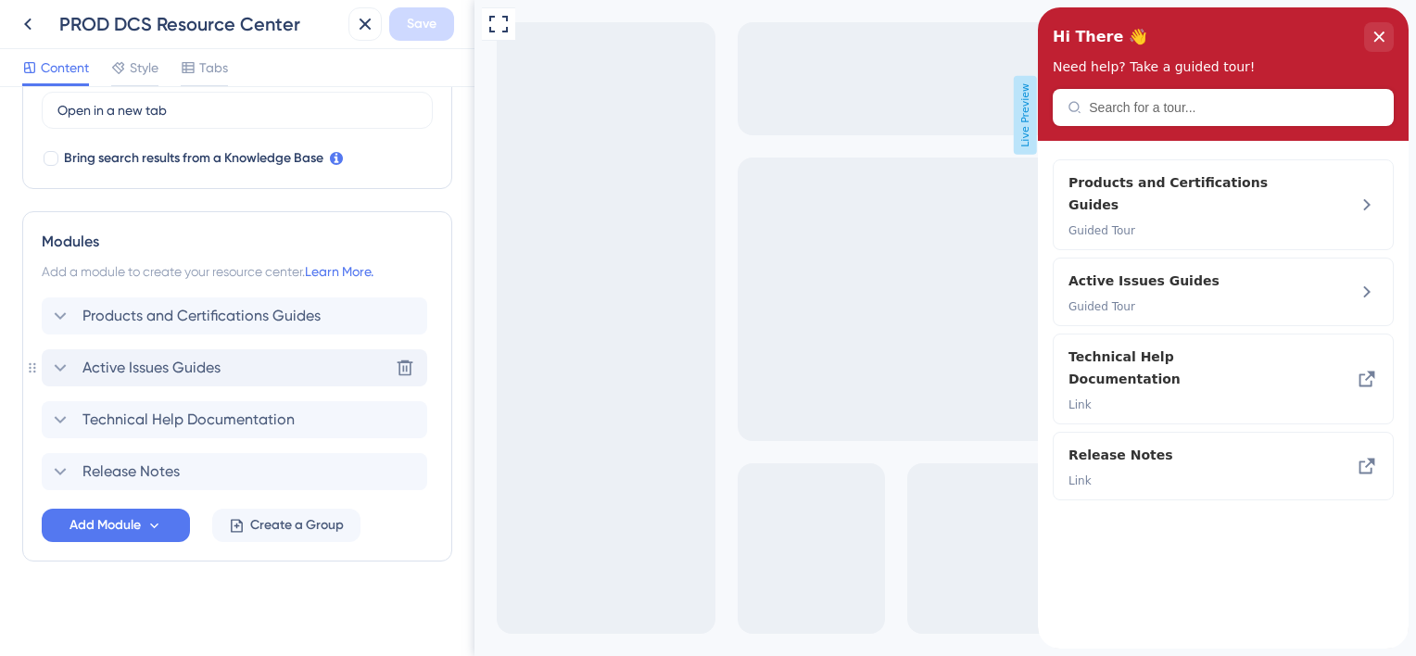
click at [60, 367] on icon at bounding box center [61, 367] width 12 height 7
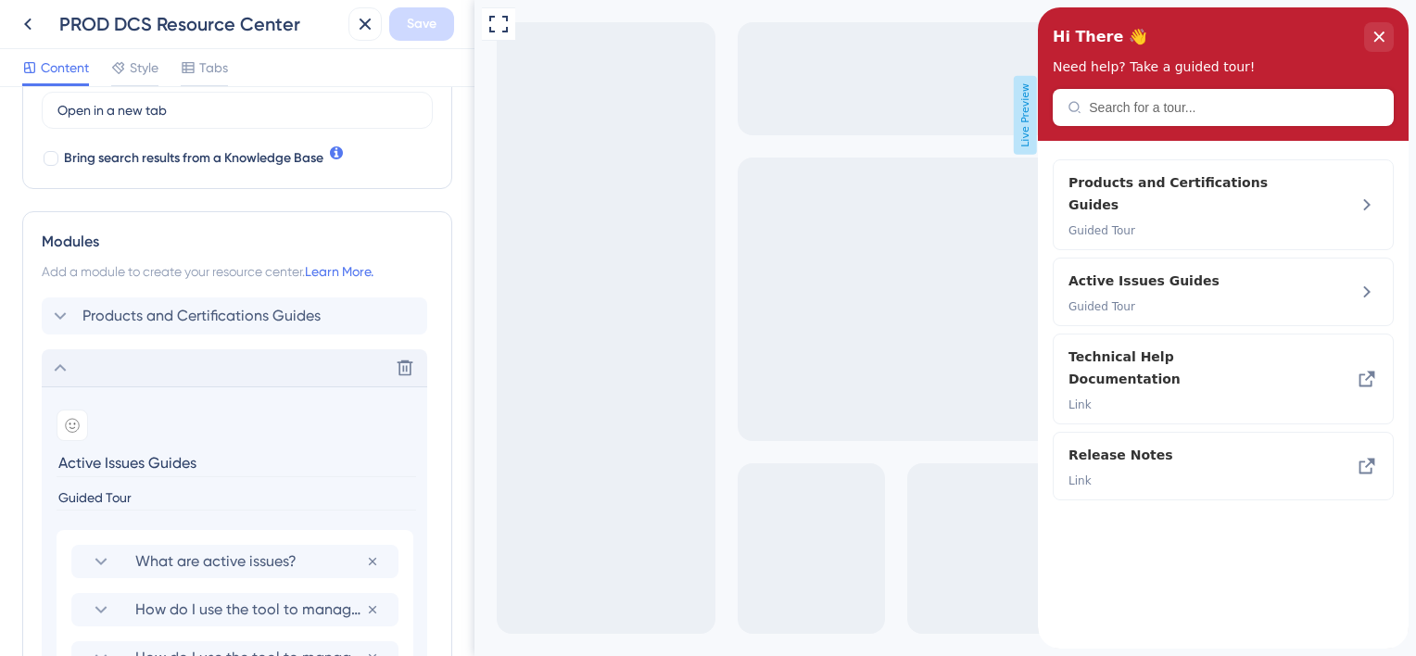
scroll to position [936, 0]
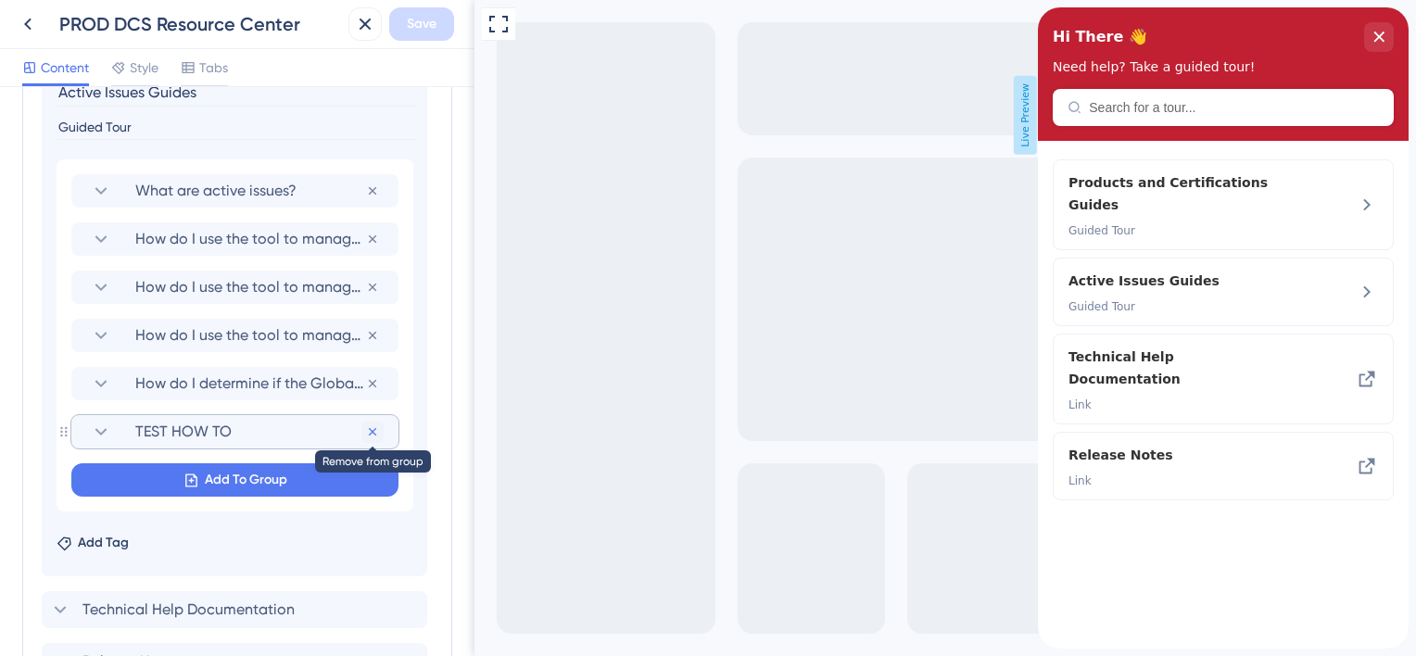
click at [370, 198] on icon at bounding box center [372, 190] width 15 height 15
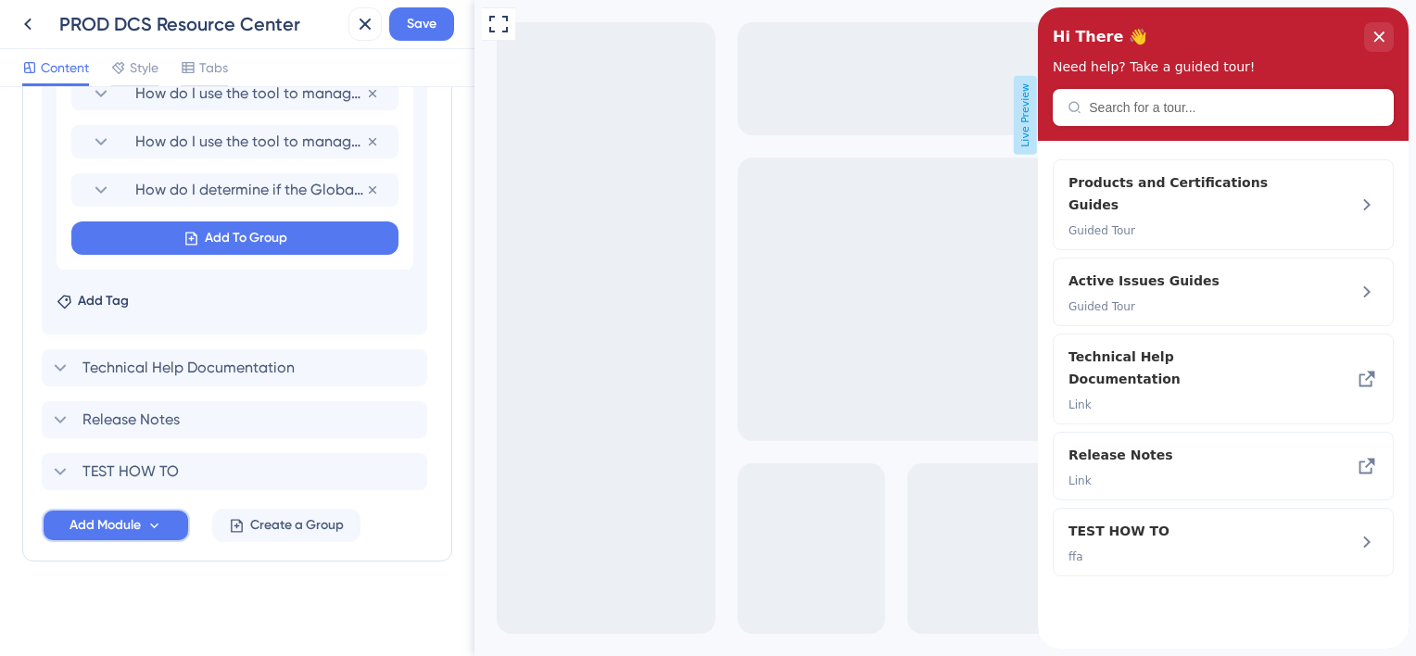
click at [116, 515] on span "Add Module" at bounding box center [104, 525] width 71 height 22
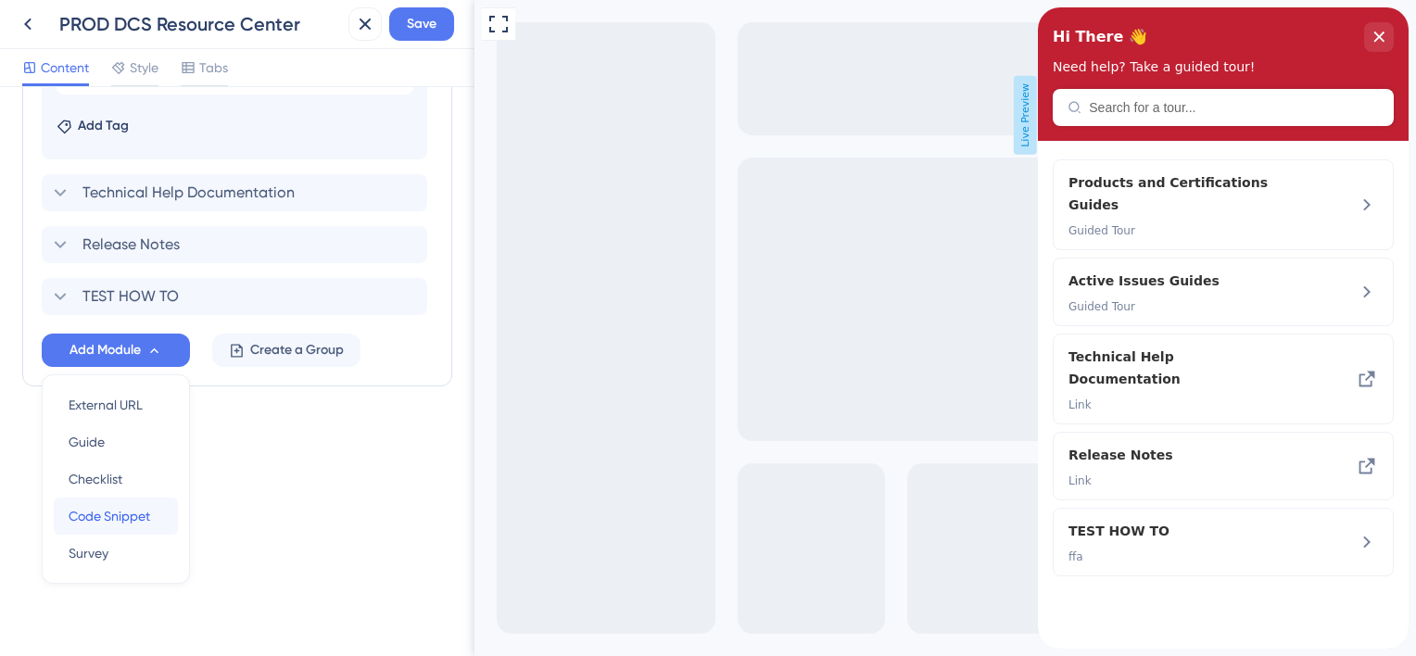
click at [118, 513] on span "Code Snippet" at bounding box center [110, 516] width 82 height 22
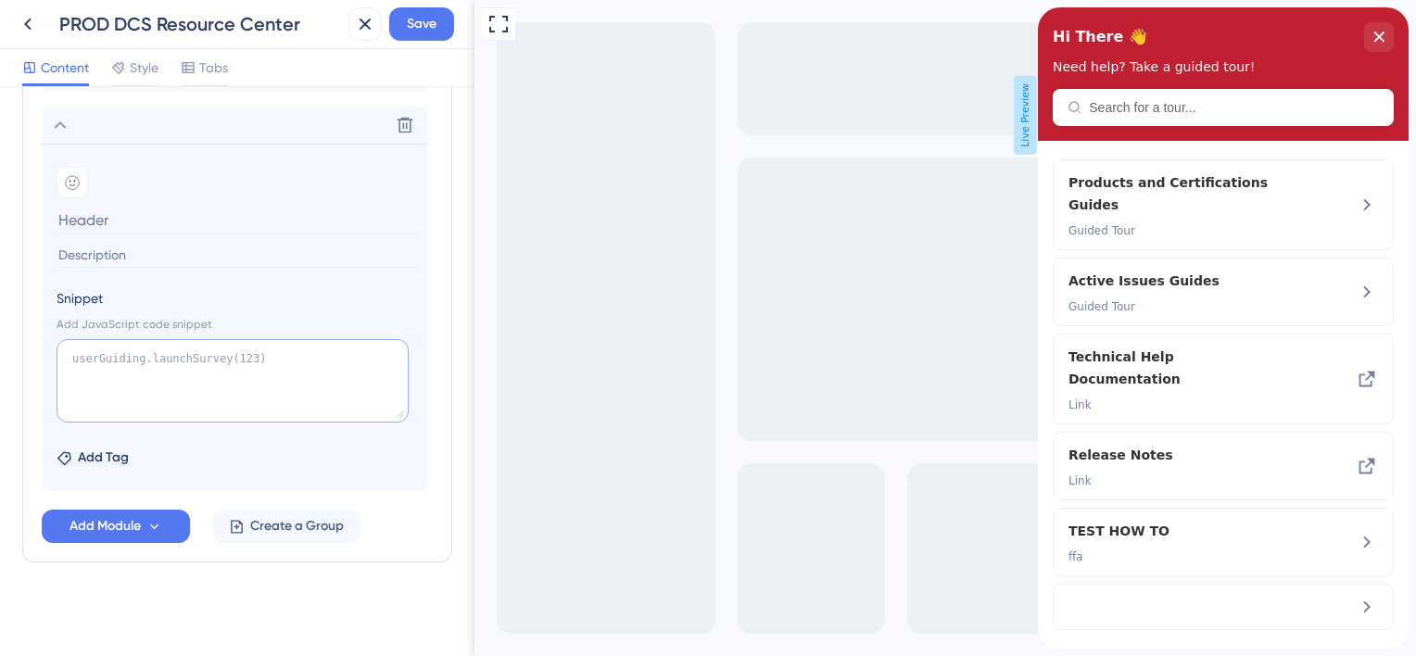
click at [207, 368] on textarea at bounding box center [233, 380] width 352 height 83
paste textarea "const targetUrl = "[URL][DOMAIN_NAME]"; const nocacheUrl = `${targetUrl}?nocach…"
type textarea "const targetUrl = "[URL][DOMAIN_NAME]"; const nocacheUrl = `${targetUrl}?nocach…"
click at [121, 221] on input at bounding box center [236, 220] width 359 height 29
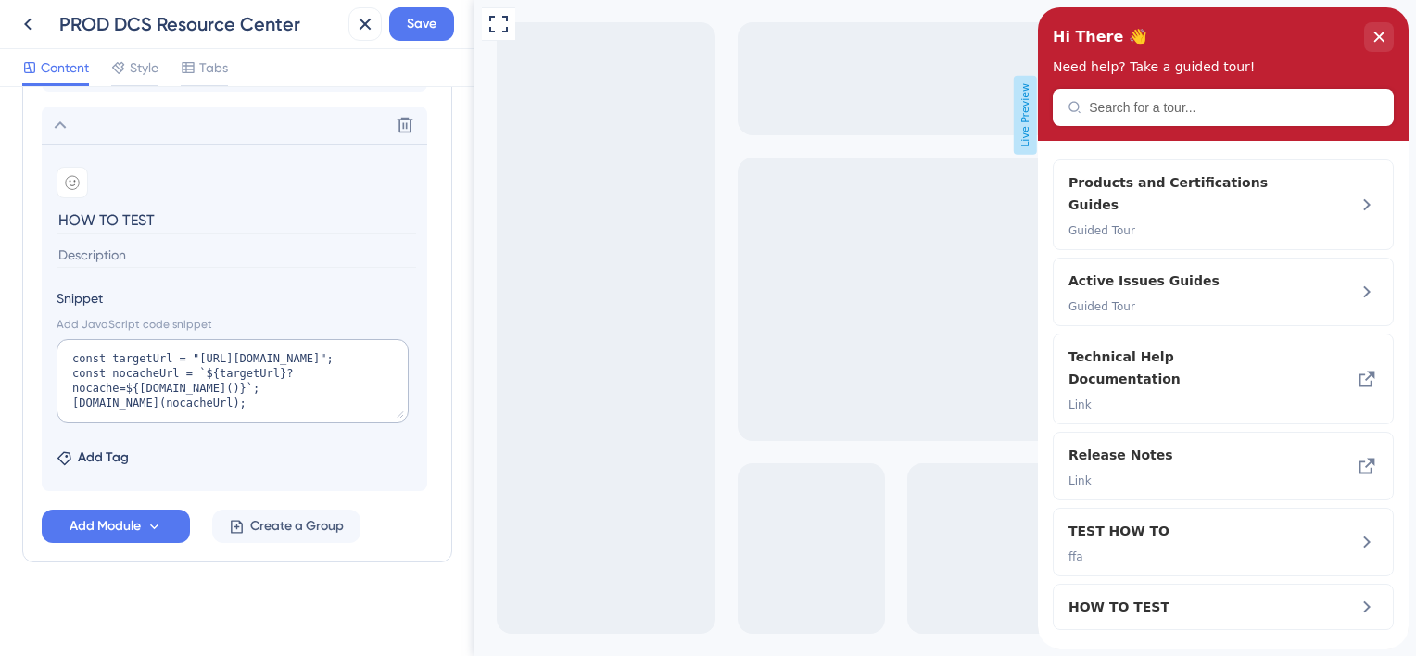
type input "HOW TO TEST"
click at [131, 237] on section "Add emoji HOW TO TEST" at bounding box center [235, 216] width 356 height 98
click at [129, 253] on input at bounding box center [236, 255] width 359 height 25
type input "fafa"
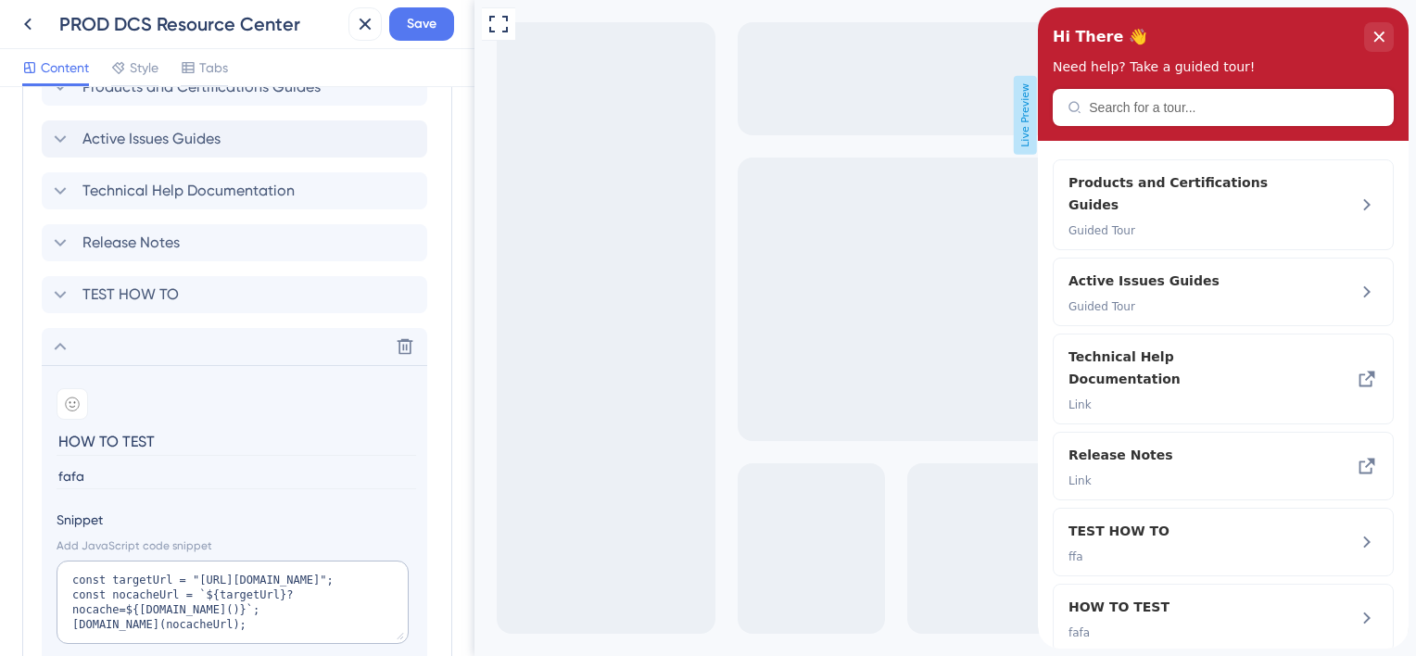
scroll to position [738, 0]
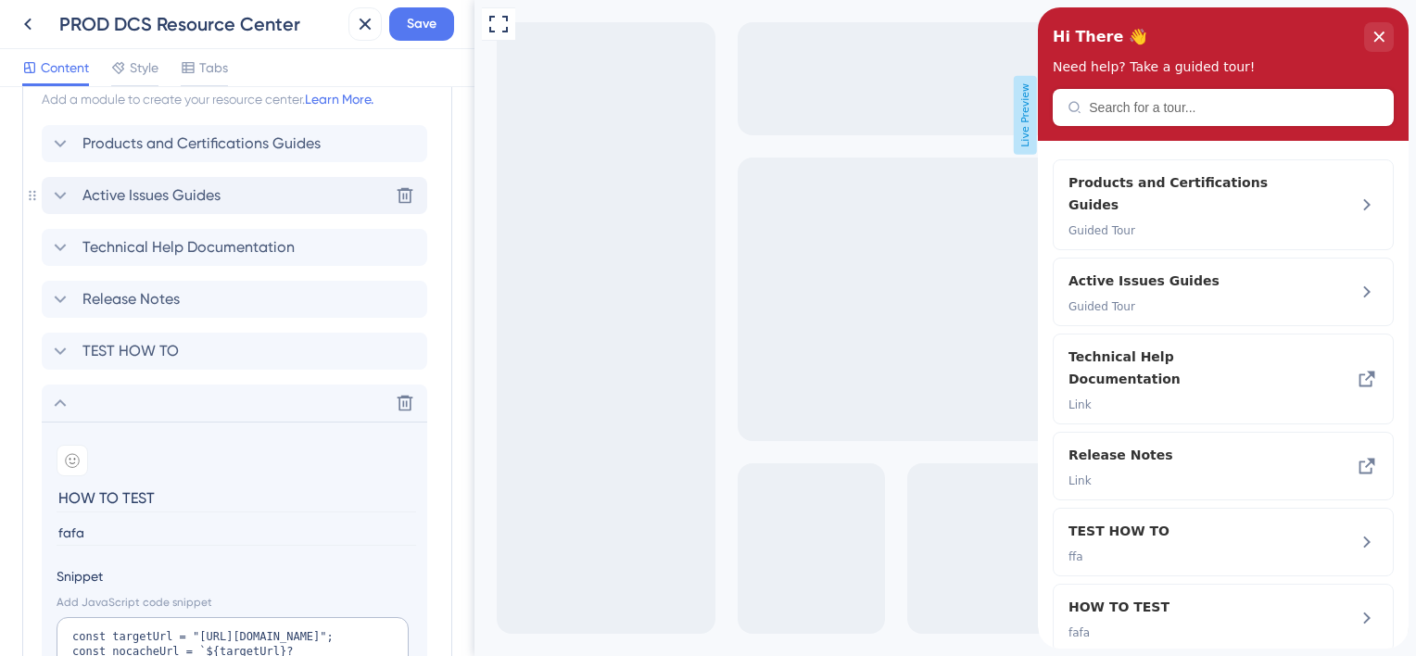
click at [64, 192] on icon at bounding box center [61, 195] width 12 height 7
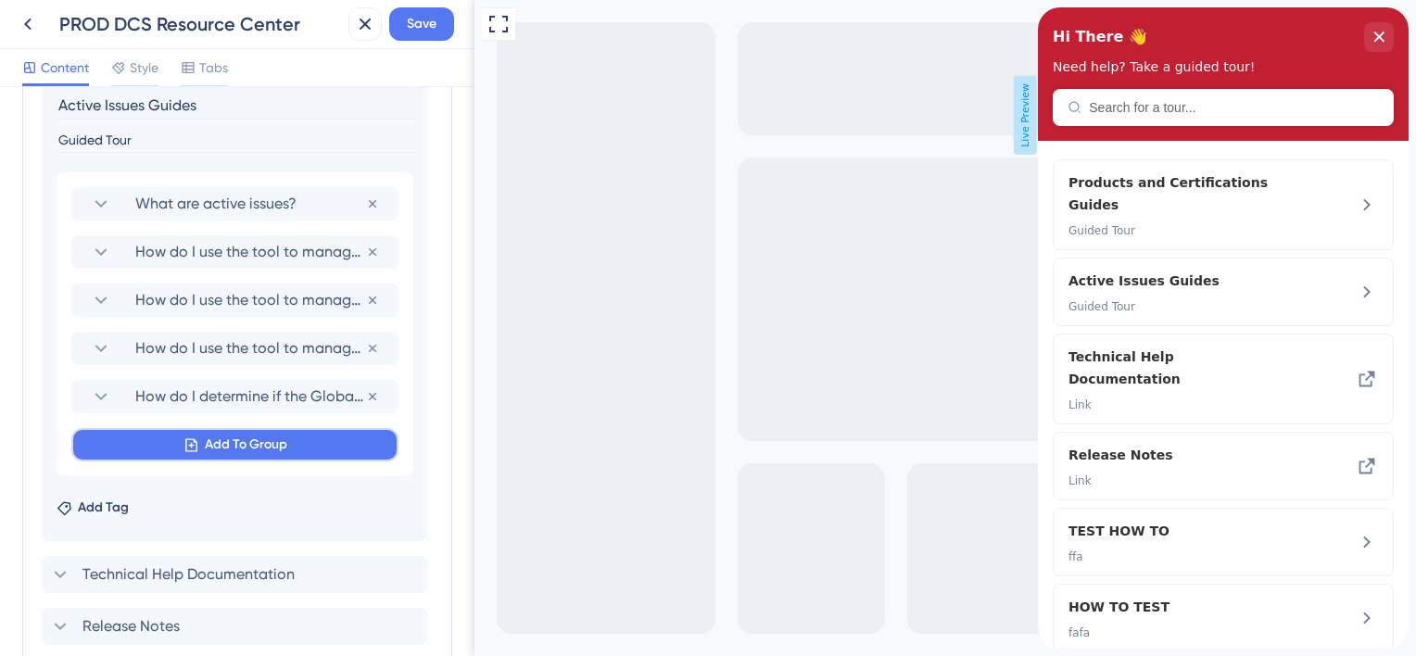
click at [217, 446] on span "Add To Group" at bounding box center [246, 445] width 82 height 22
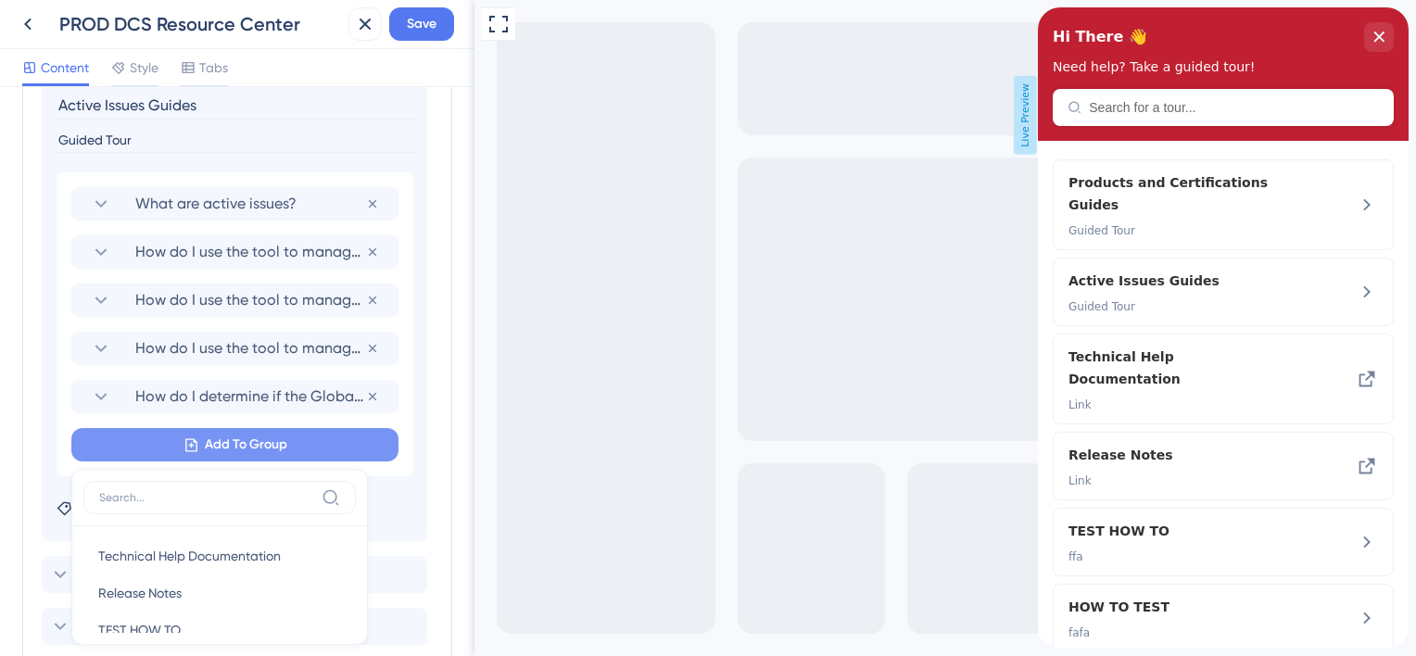
scroll to position [1106, 0]
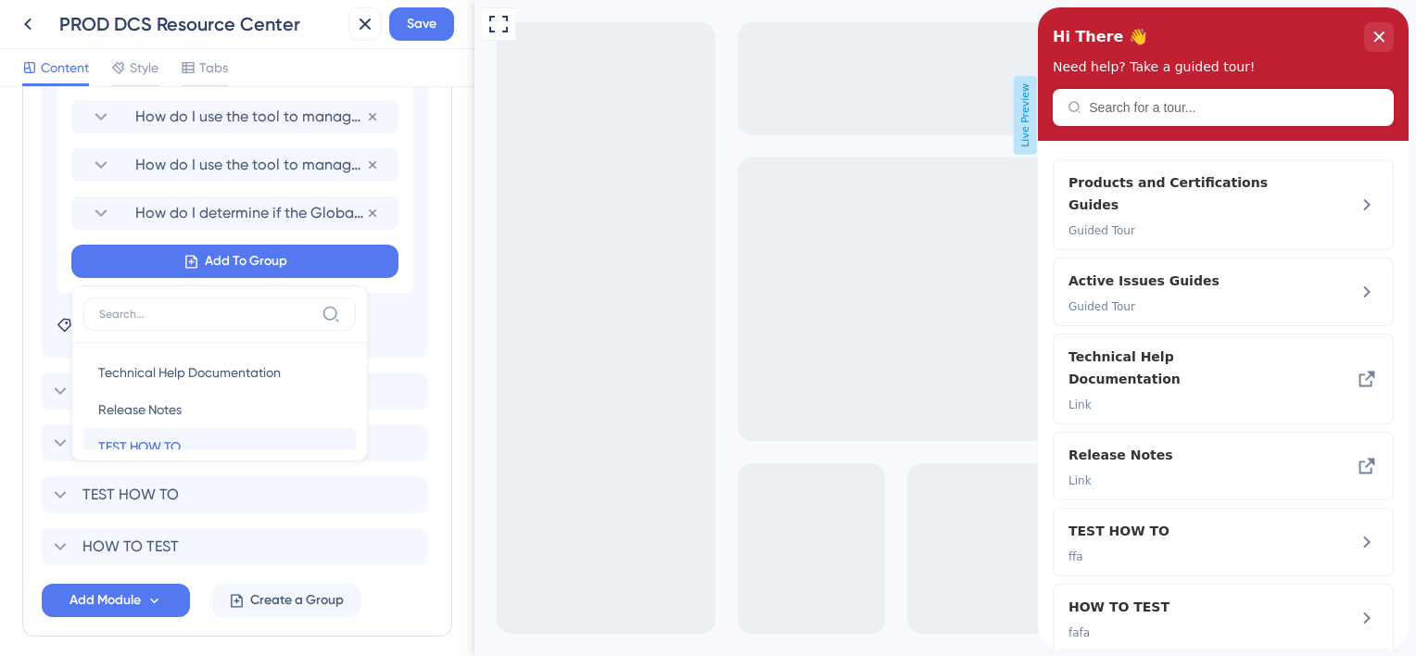
click at [159, 430] on div "TEST HOW TO TEST HOW TO" at bounding box center [219, 446] width 243 height 37
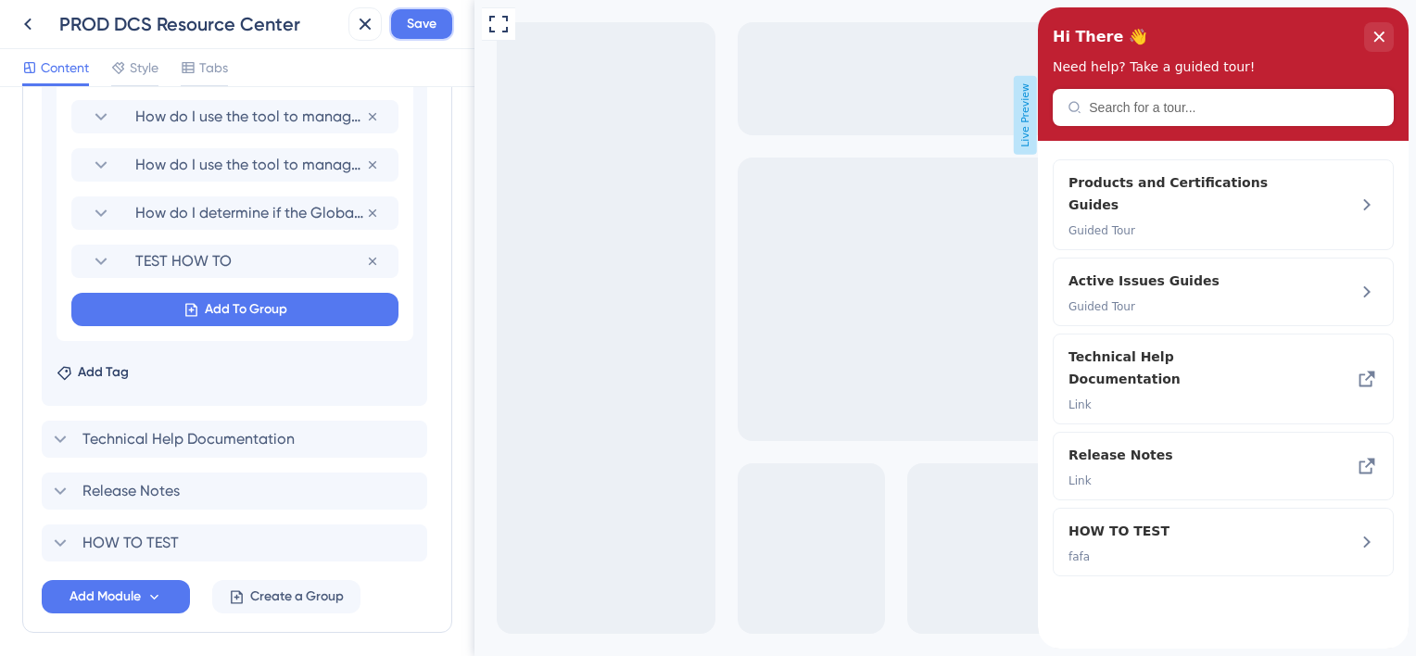
click at [435, 36] on button "Save" at bounding box center [421, 23] width 65 height 33
